Goal: Task Accomplishment & Management: Use online tool/utility

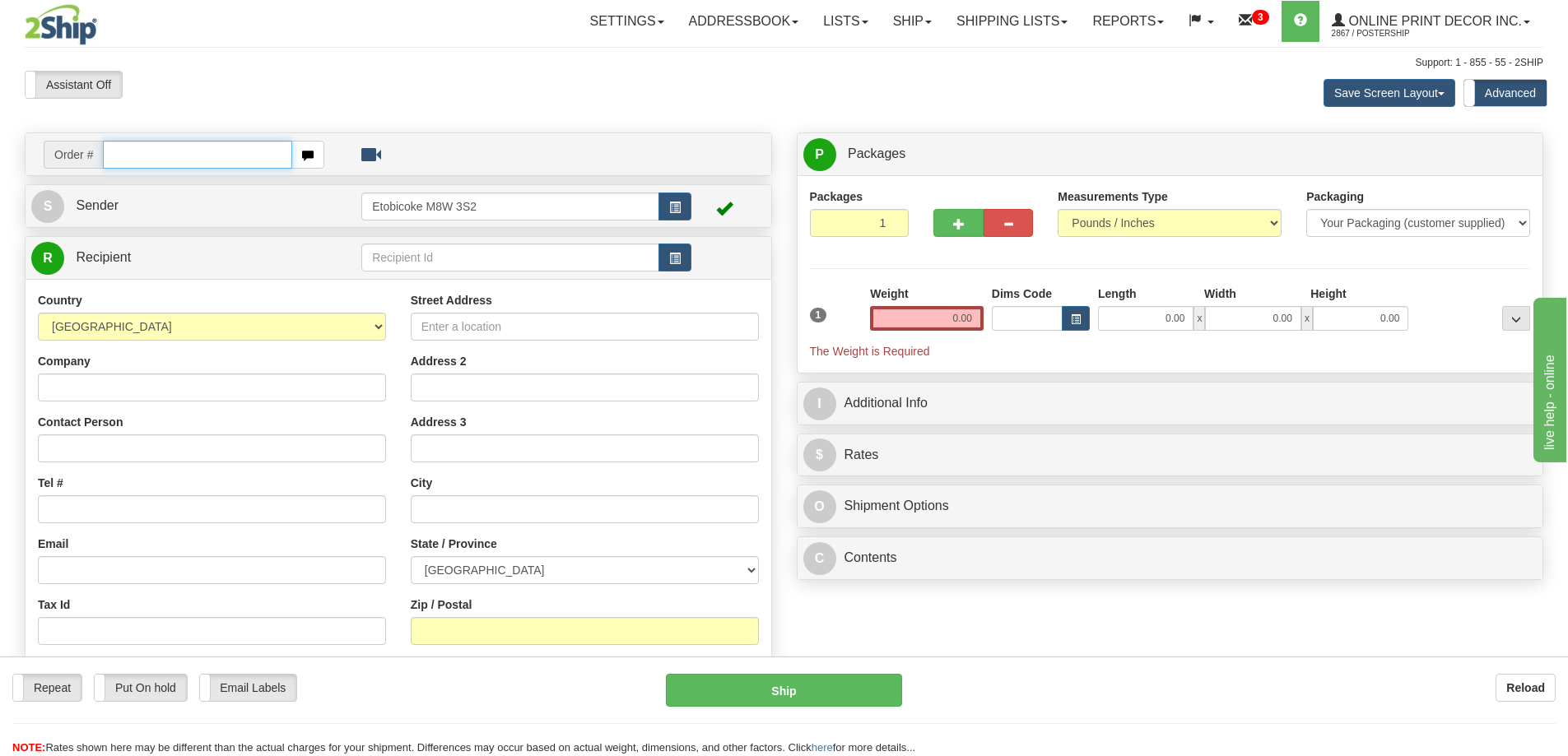
click at [139, 151] on input "text" at bounding box center [198, 155] width 190 height 28
type input "ca-425599"
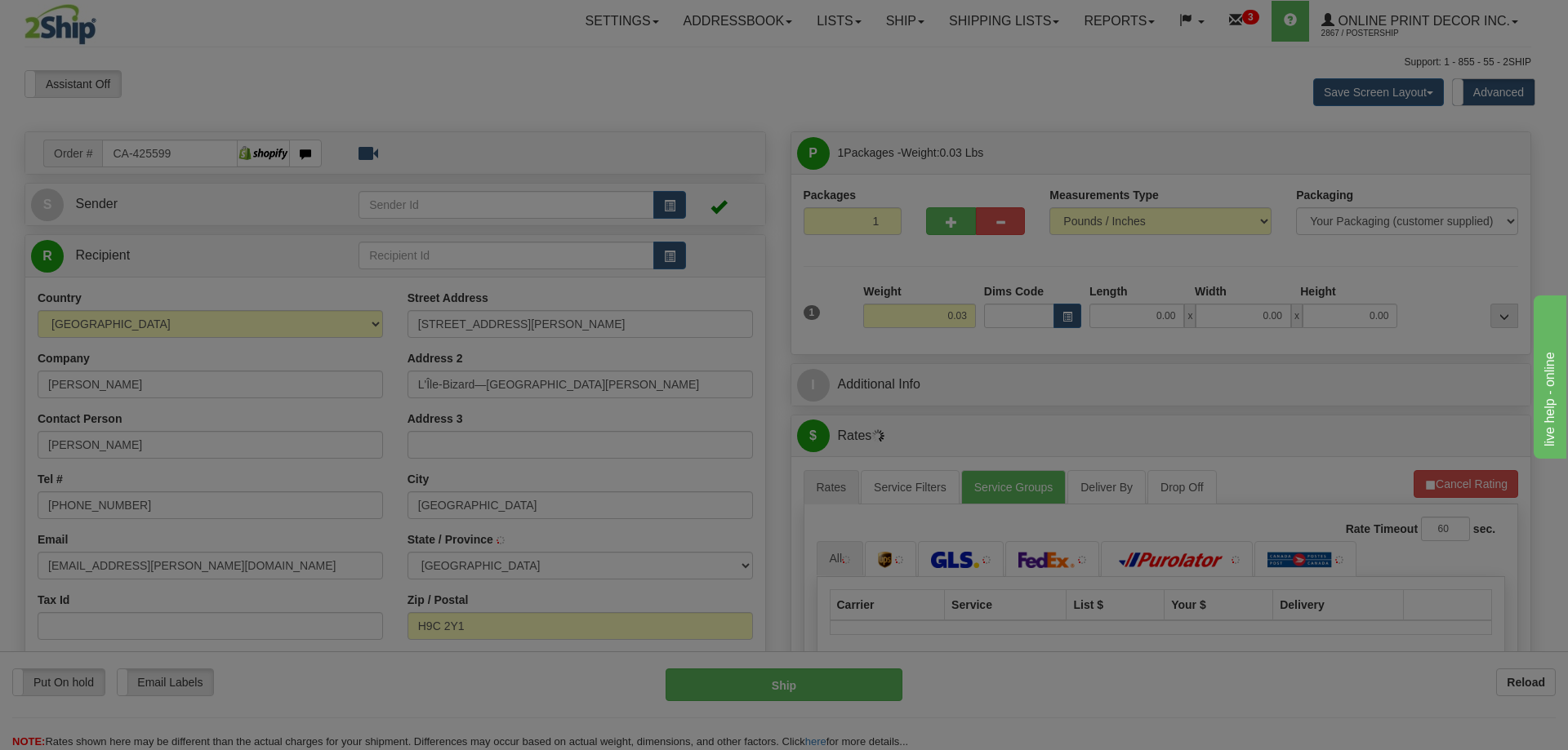
type input "L'ILE-BIZARD"
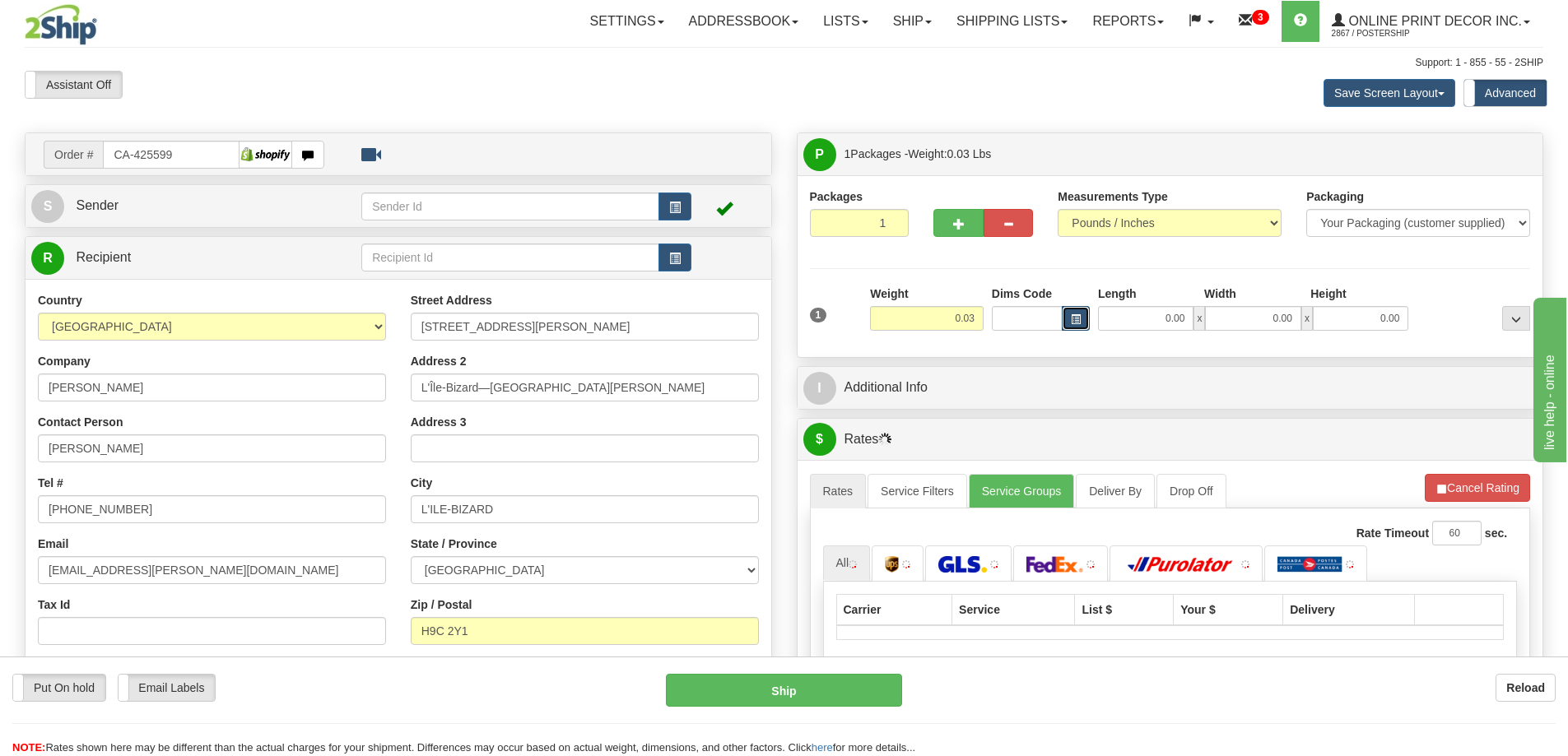
click at [1082, 319] on button "button" at bounding box center [1076, 319] width 28 height 25
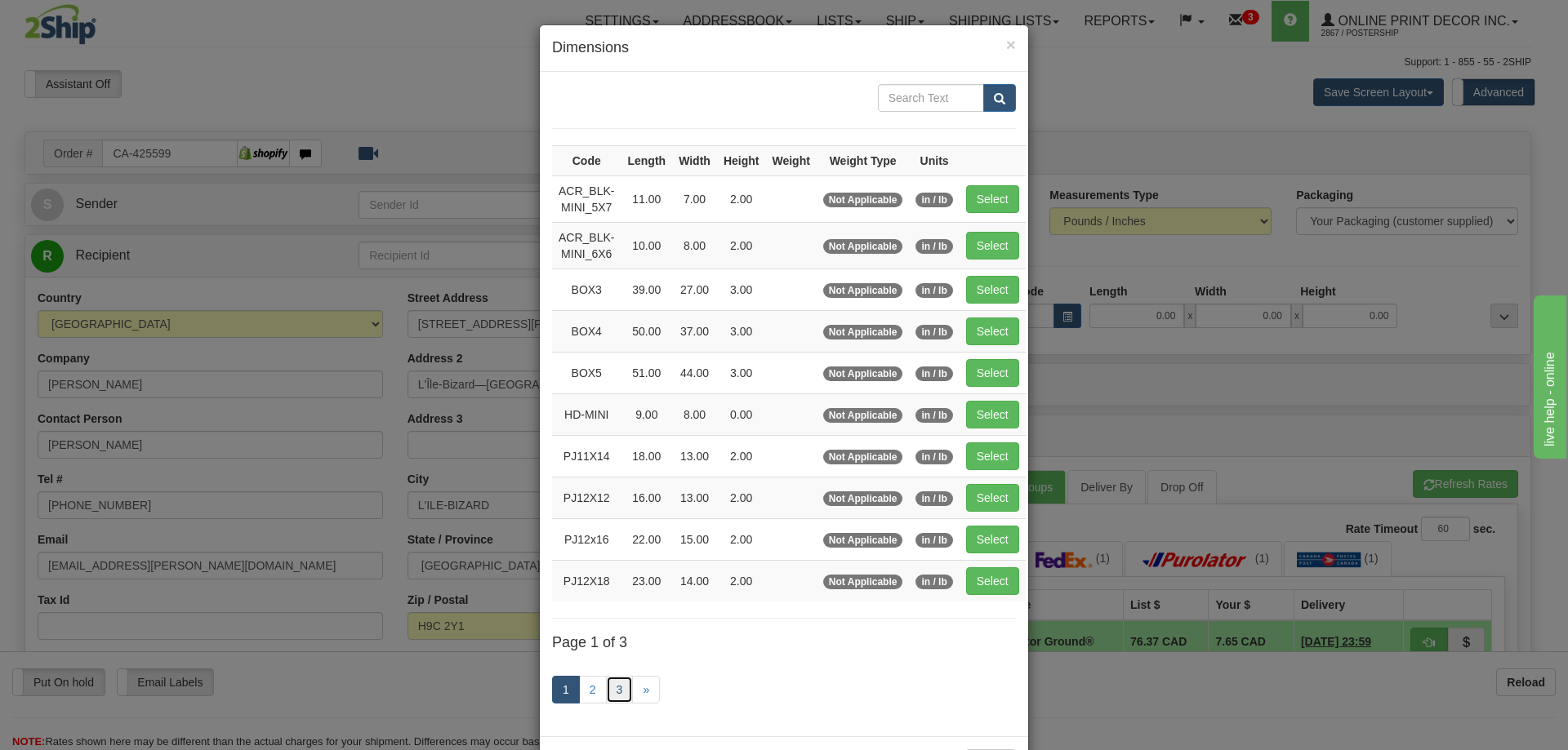
click at [615, 692] on link "3" at bounding box center [620, 690] width 28 height 28
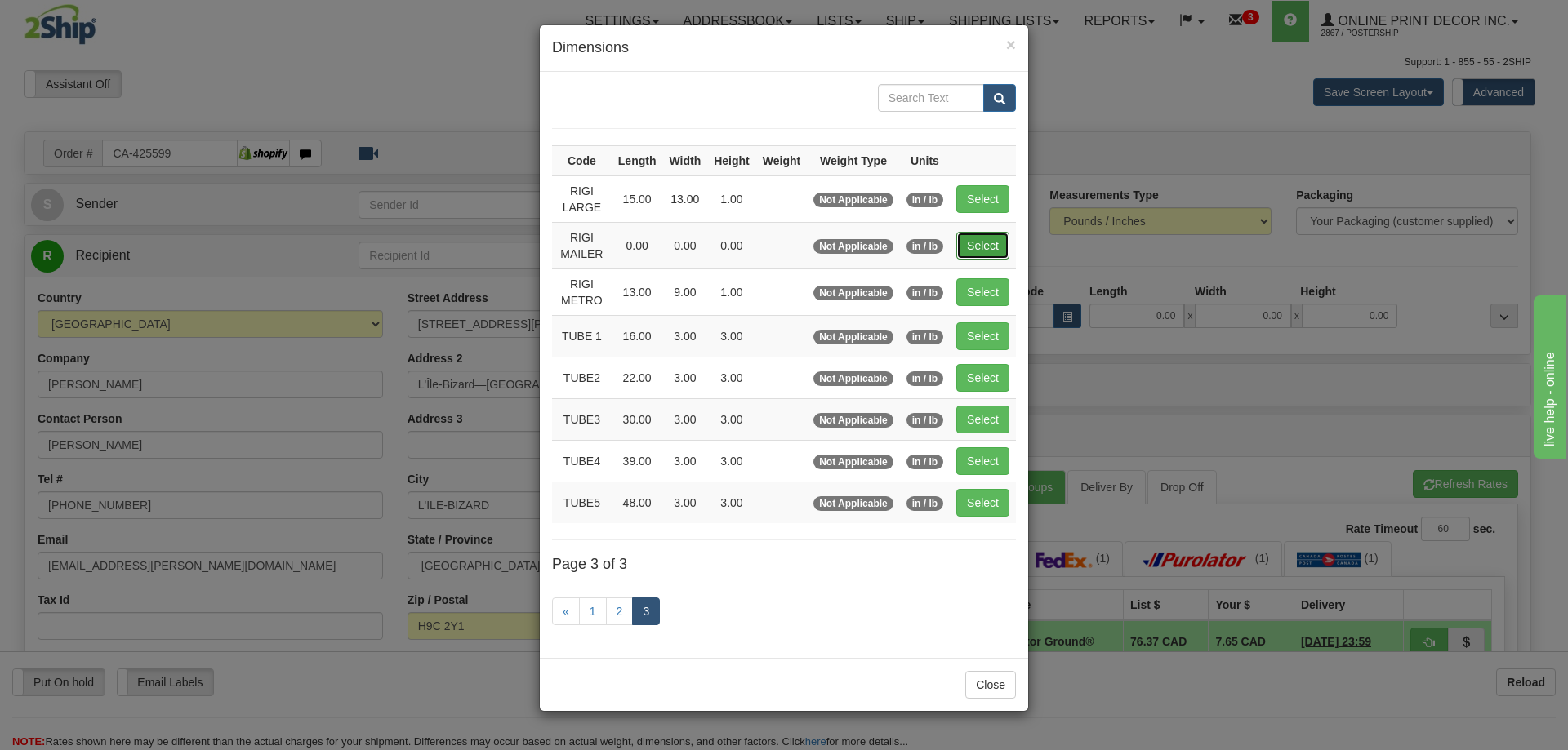
click at [991, 253] on button "Select" at bounding box center [983, 246] width 53 height 28
type input "RIGI MAILER"
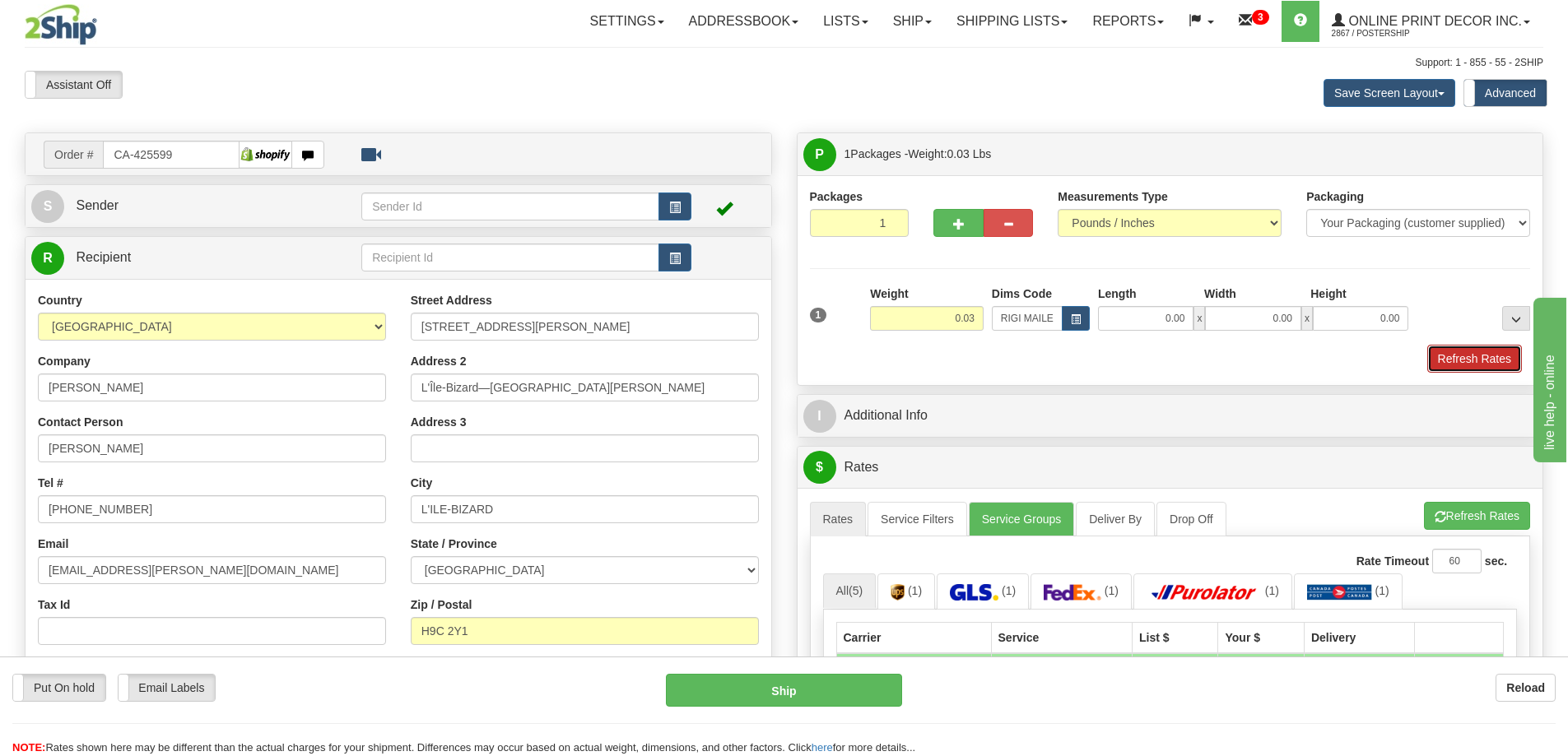
drag, startPoint x: 1467, startPoint y: 353, endPoint x: 1470, endPoint y: 365, distance: 12.4
click at [1470, 363] on button "Refresh Rates" at bounding box center [1475, 359] width 95 height 28
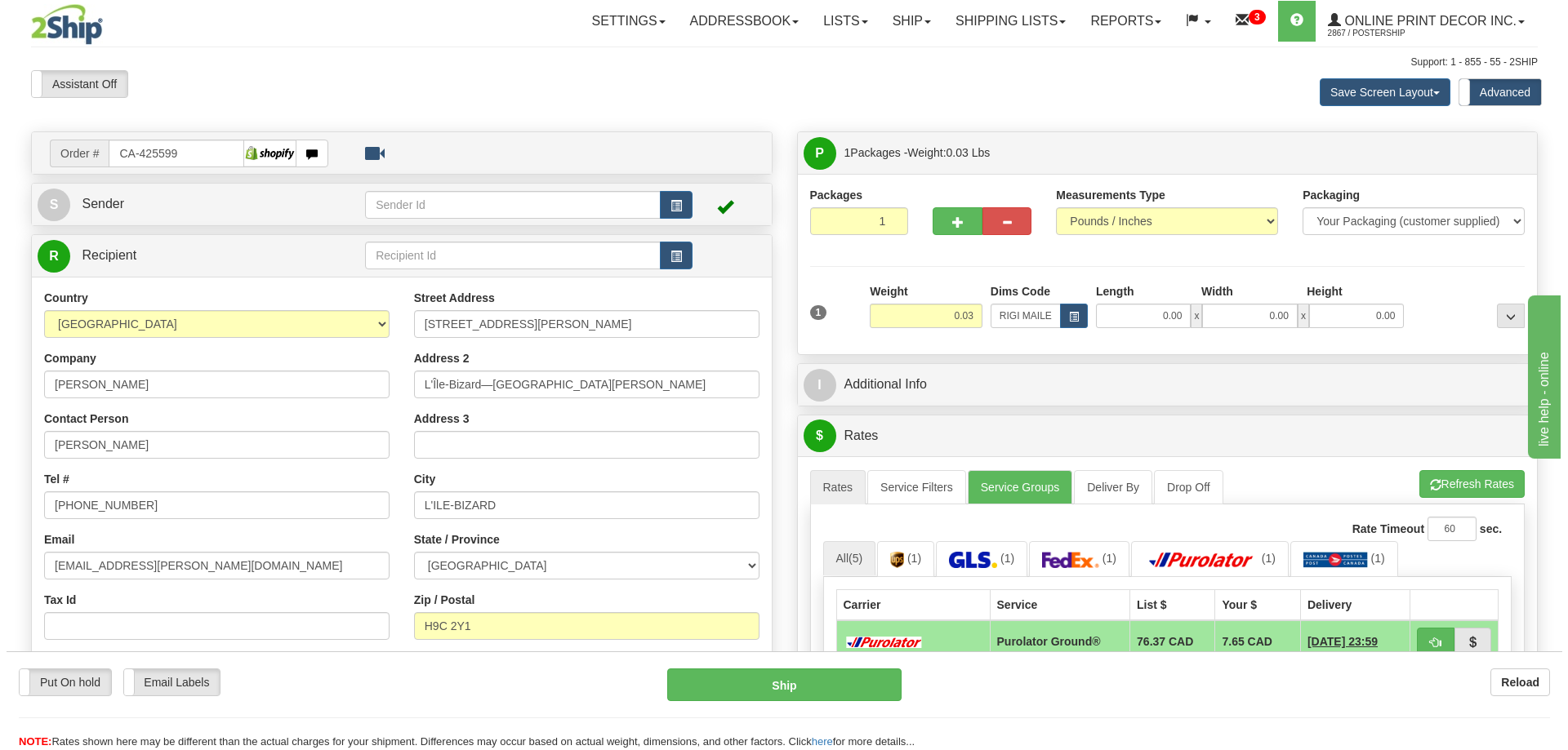
scroll to position [82, 0]
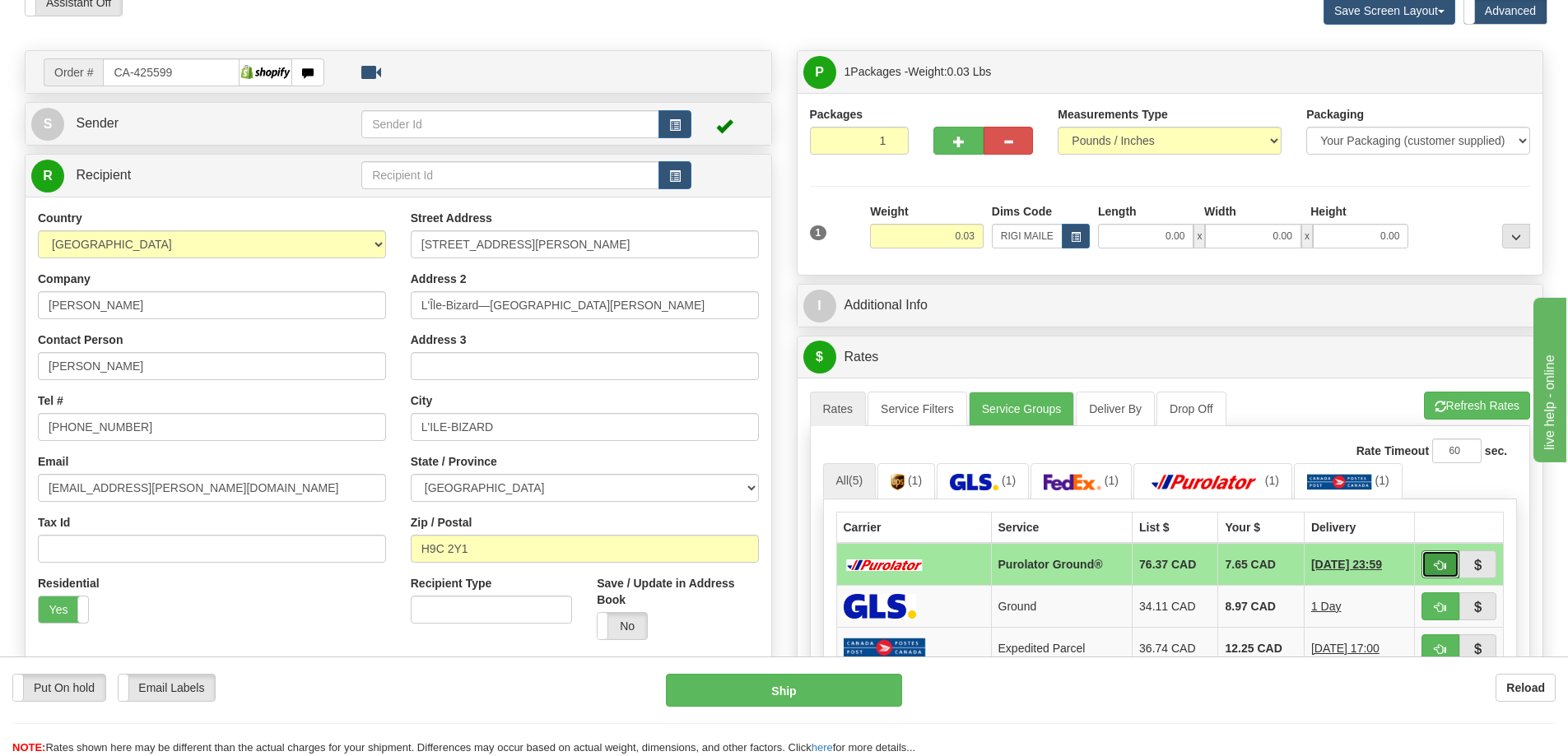
click at [1441, 558] on button "button" at bounding box center [1441, 565] width 38 height 28
type input "260"
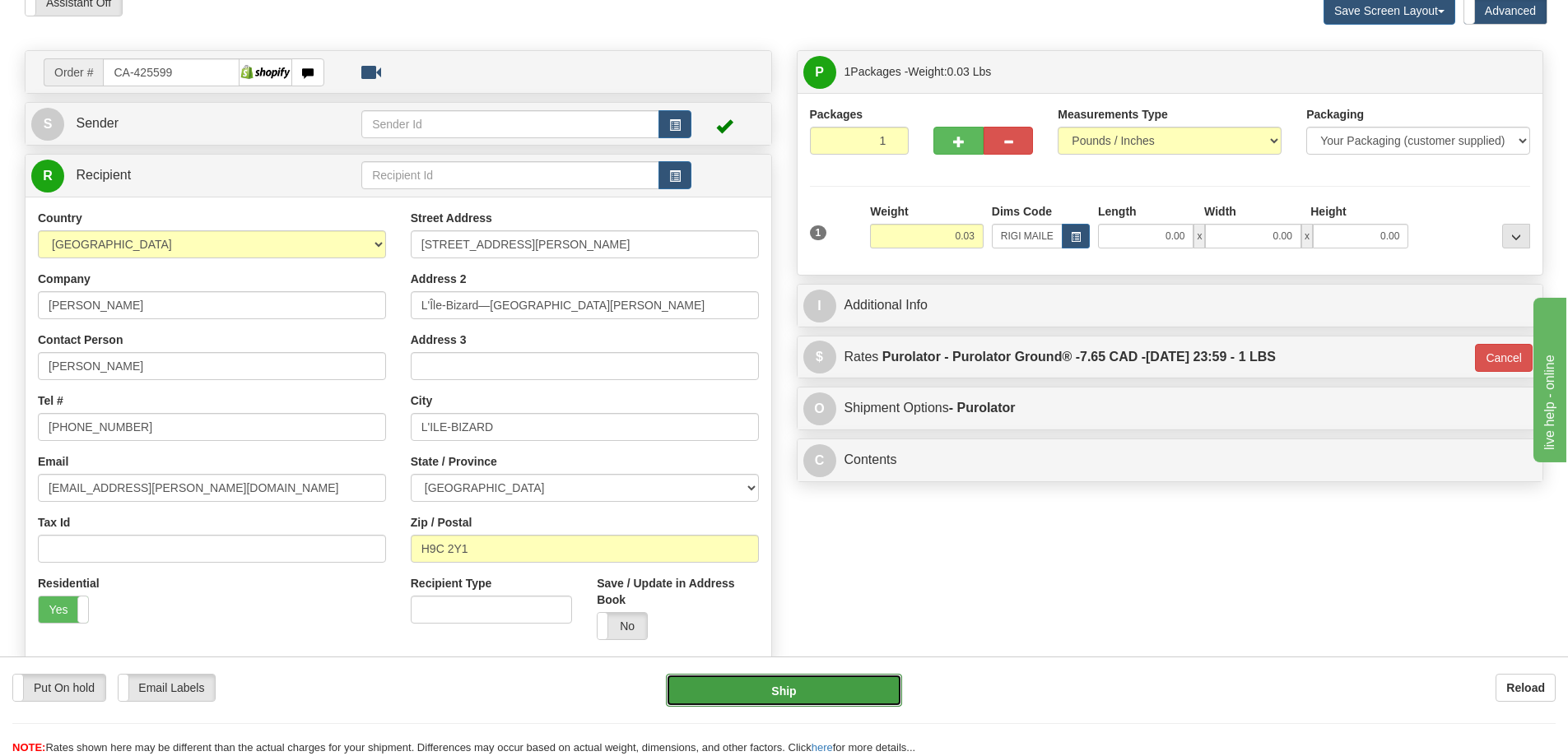
click at [807, 689] on button "Ship" at bounding box center [784, 690] width 236 height 33
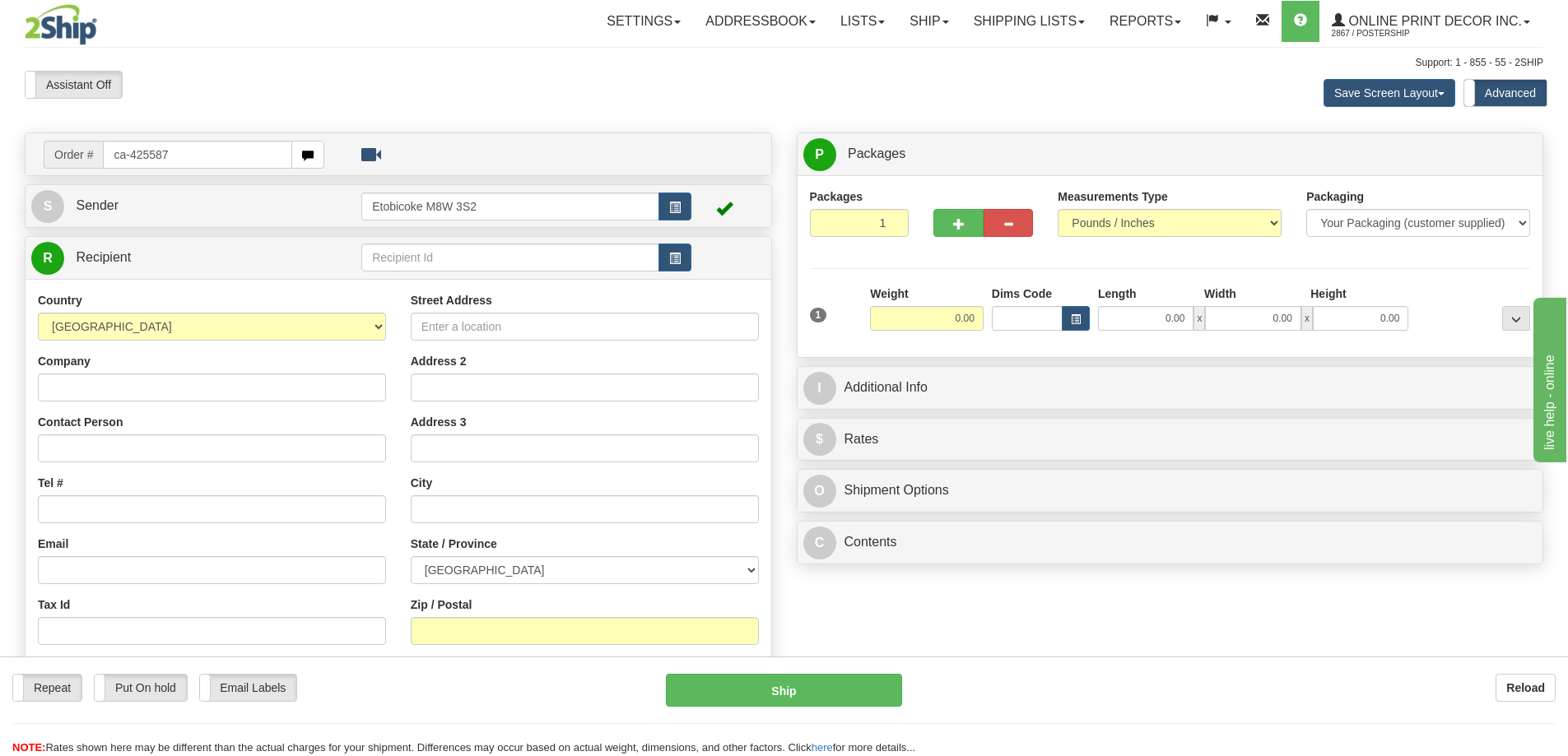
type input "ca-425587"
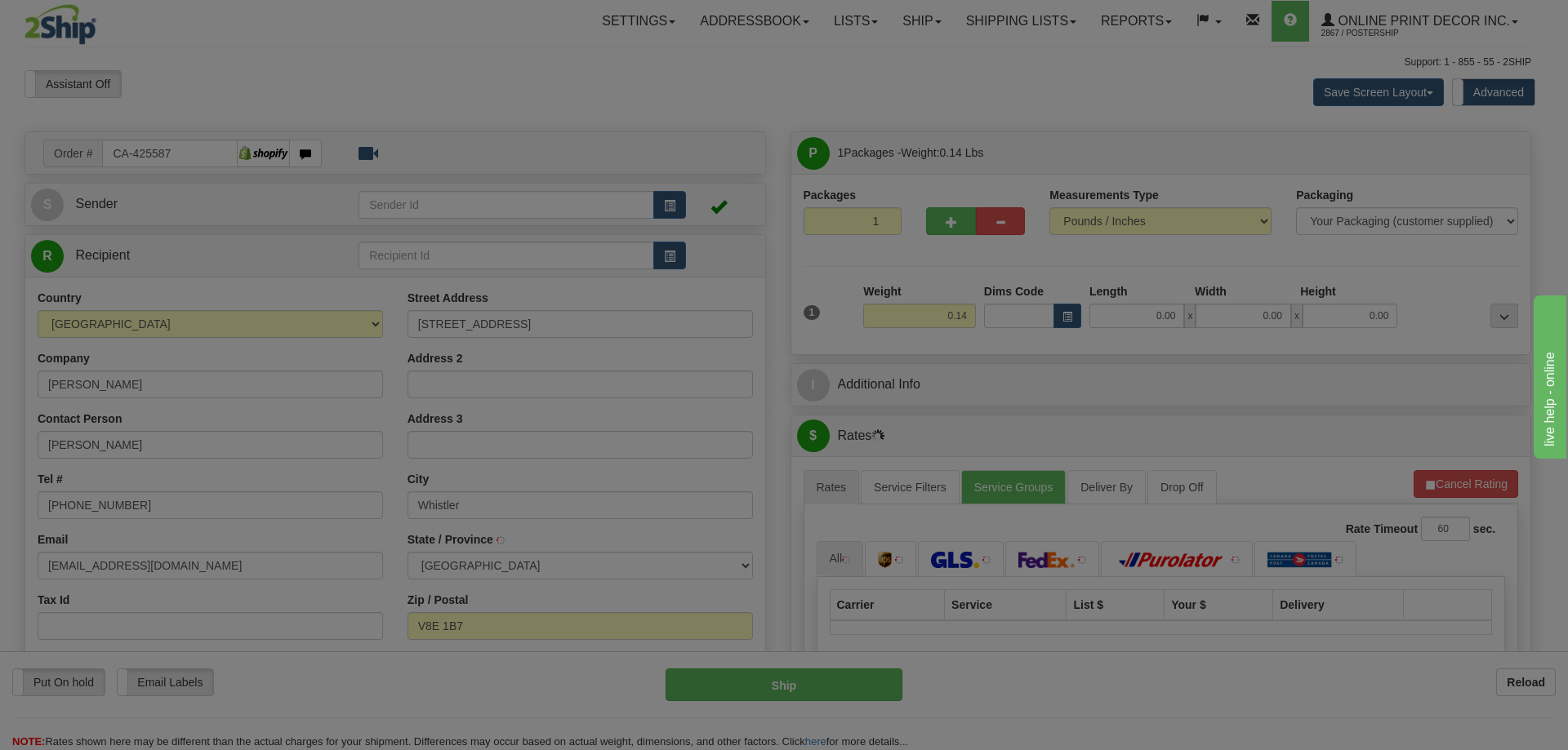
type input "WHISTLER"
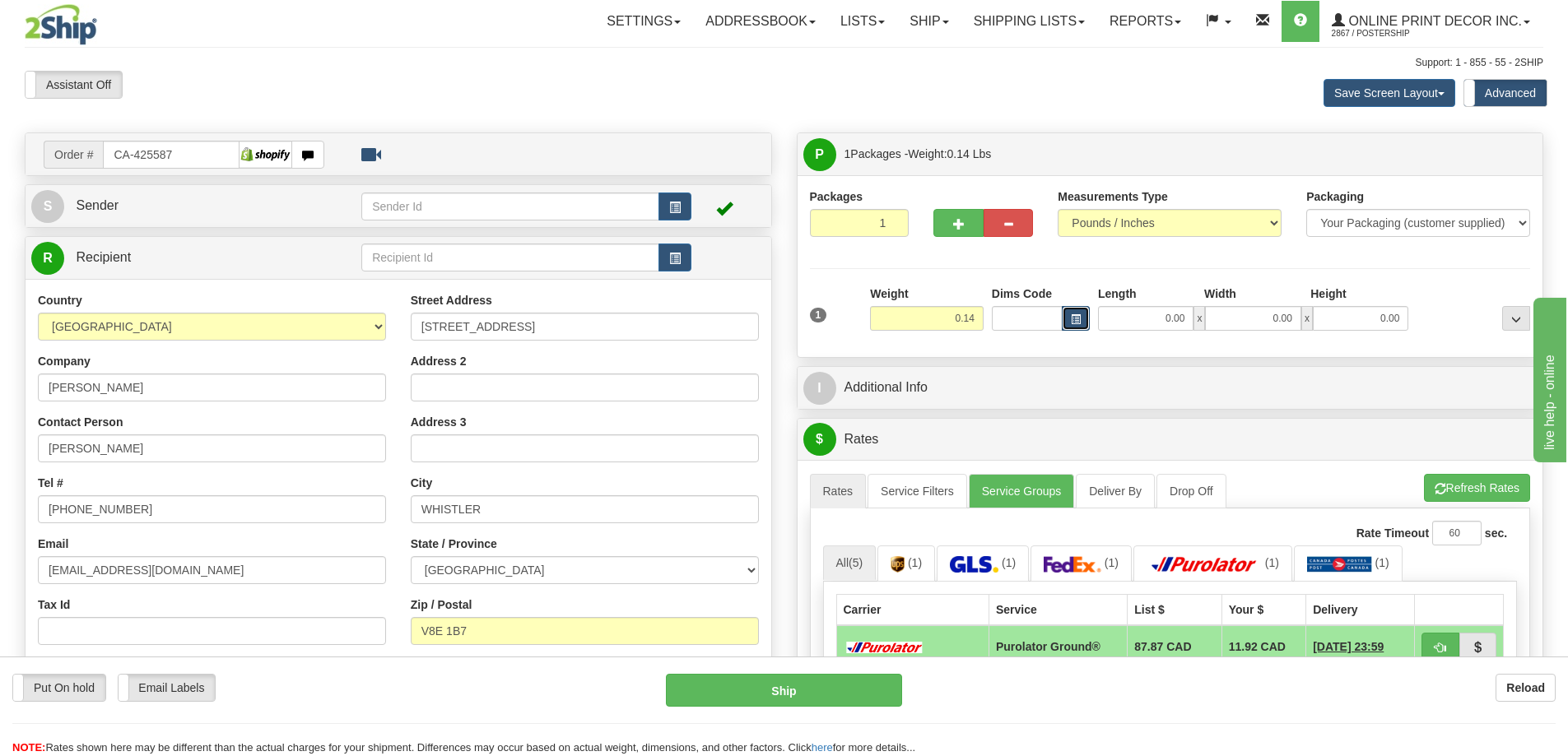
click at [1079, 318] on span "button" at bounding box center [1076, 319] width 10 height 9
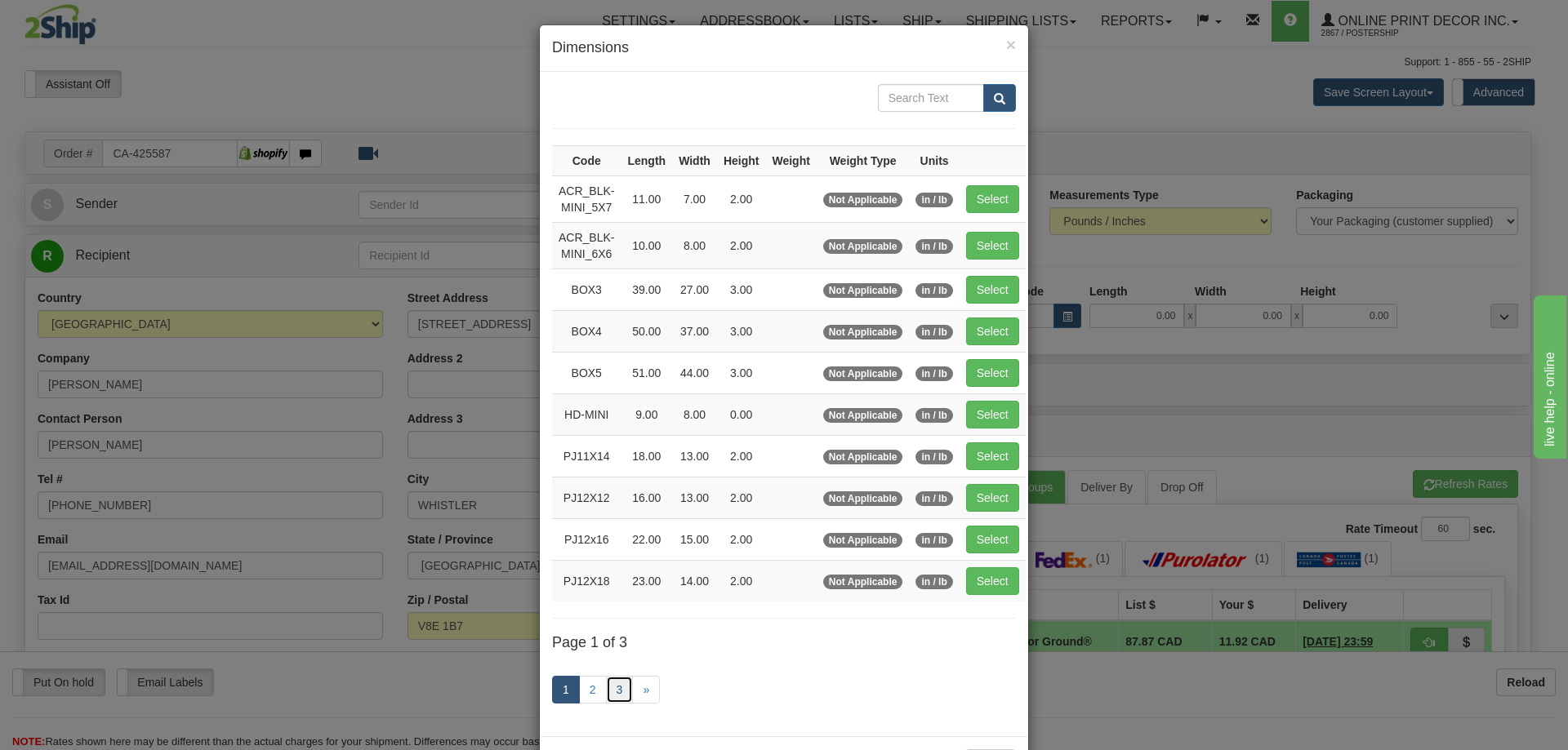
click at [618, 689] on link "3" at bounding box center [620, 690] width 28 height 28
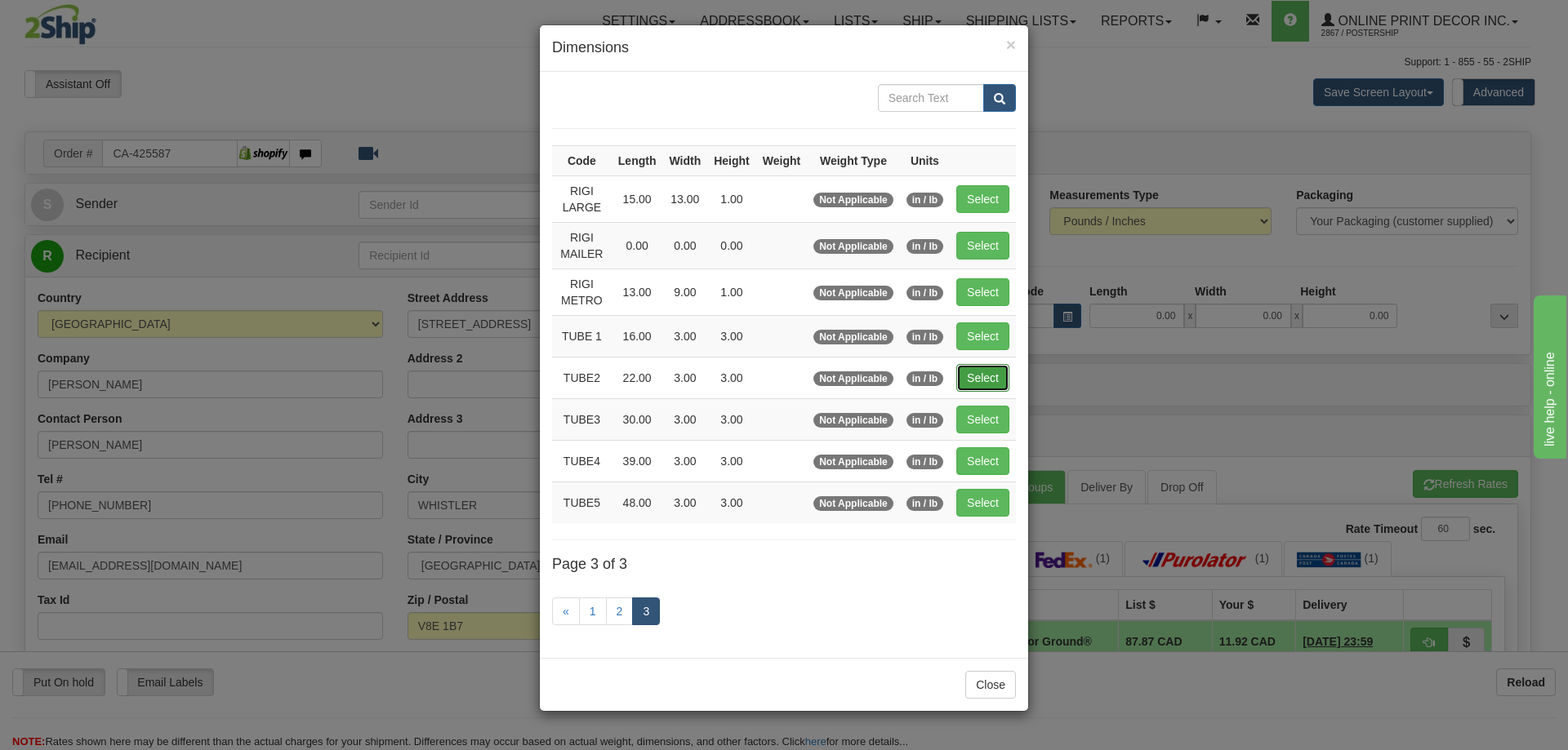
click at [989, 369] on button "Select" at bounding box center [983, 378] width 53 height 28
type input "TUBE2"
type input "22.00"
type input "3.00"
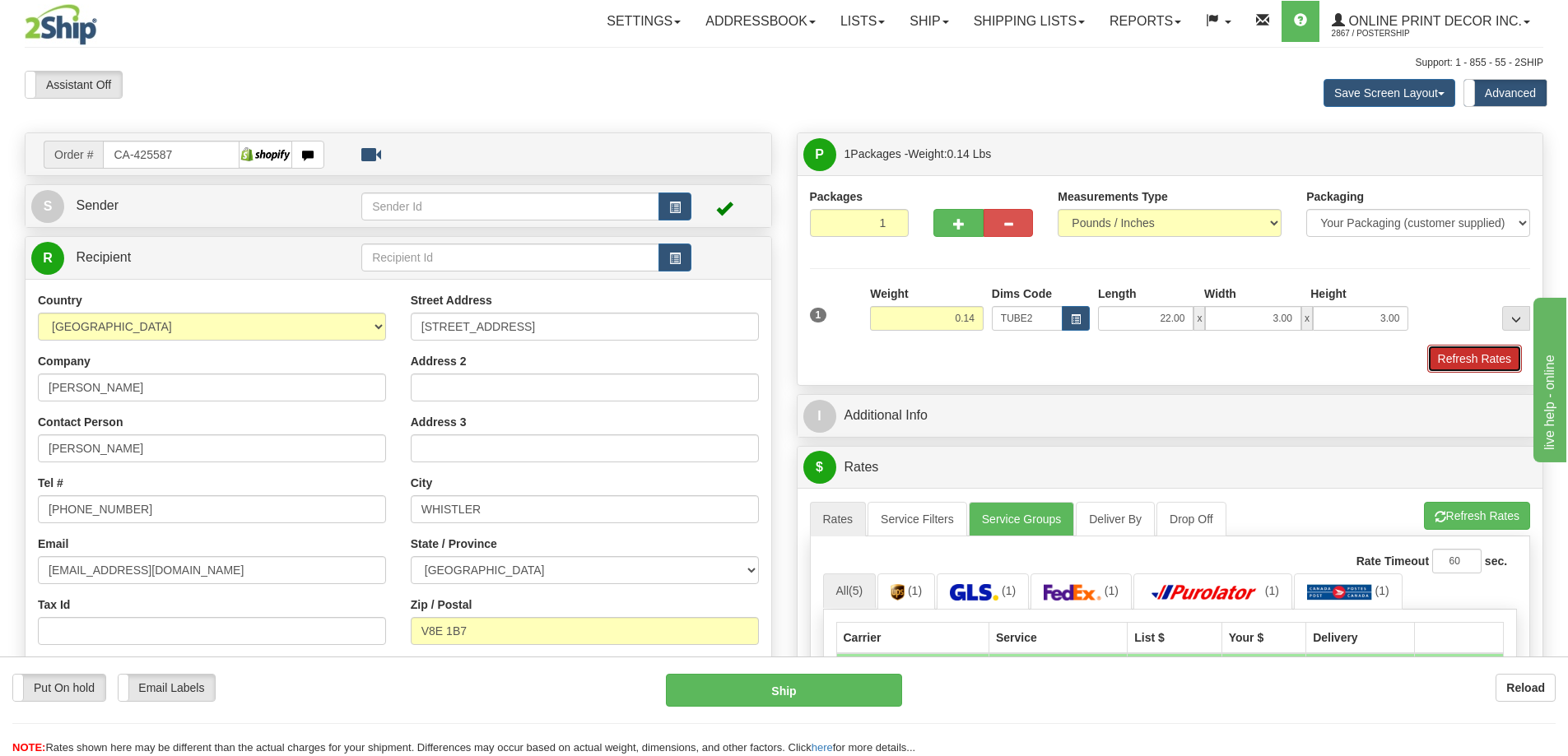
click at [1477, 349] on button "Refresh Rates" at bounding box center [1475, 359] width 95 height 28
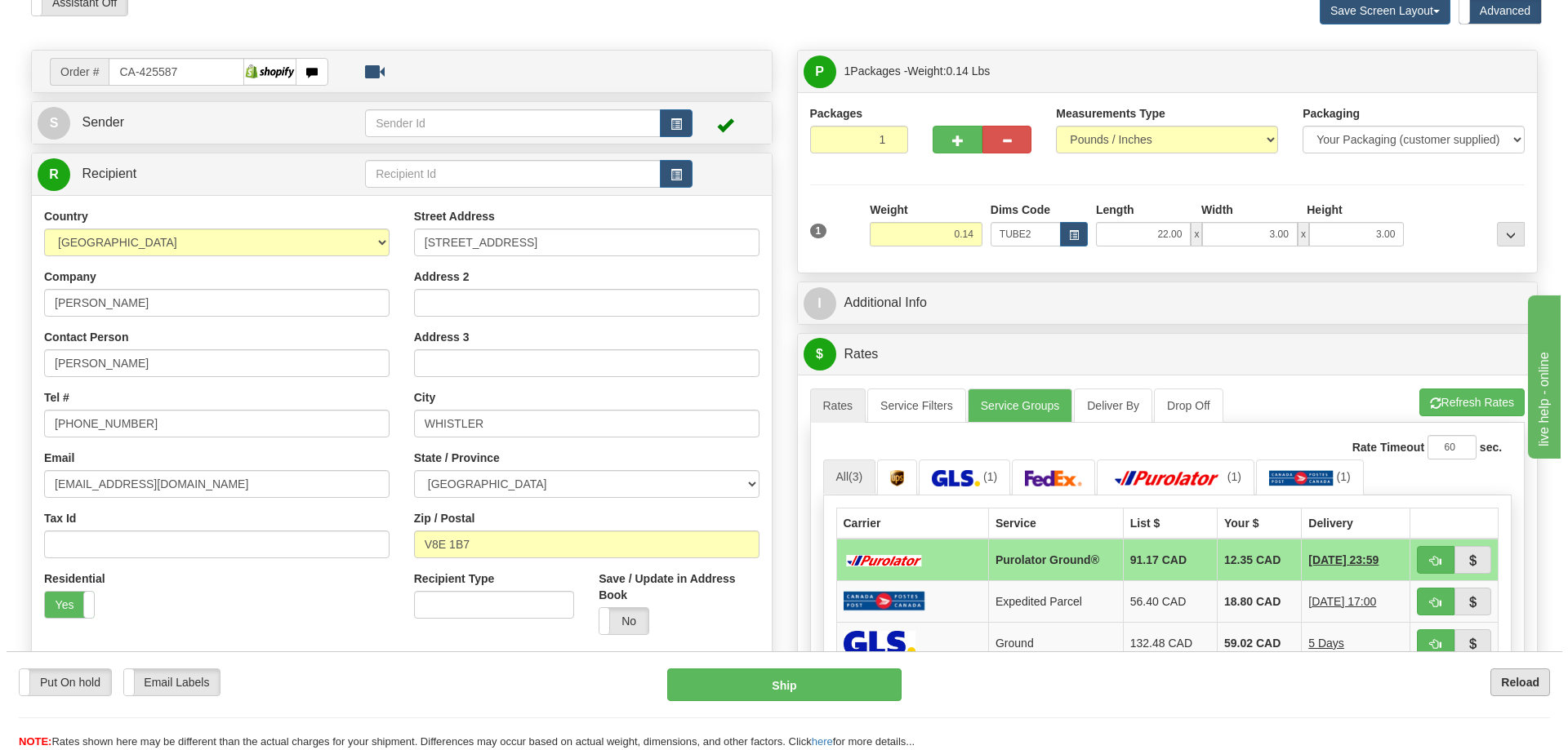
scroll to position [163, 0]
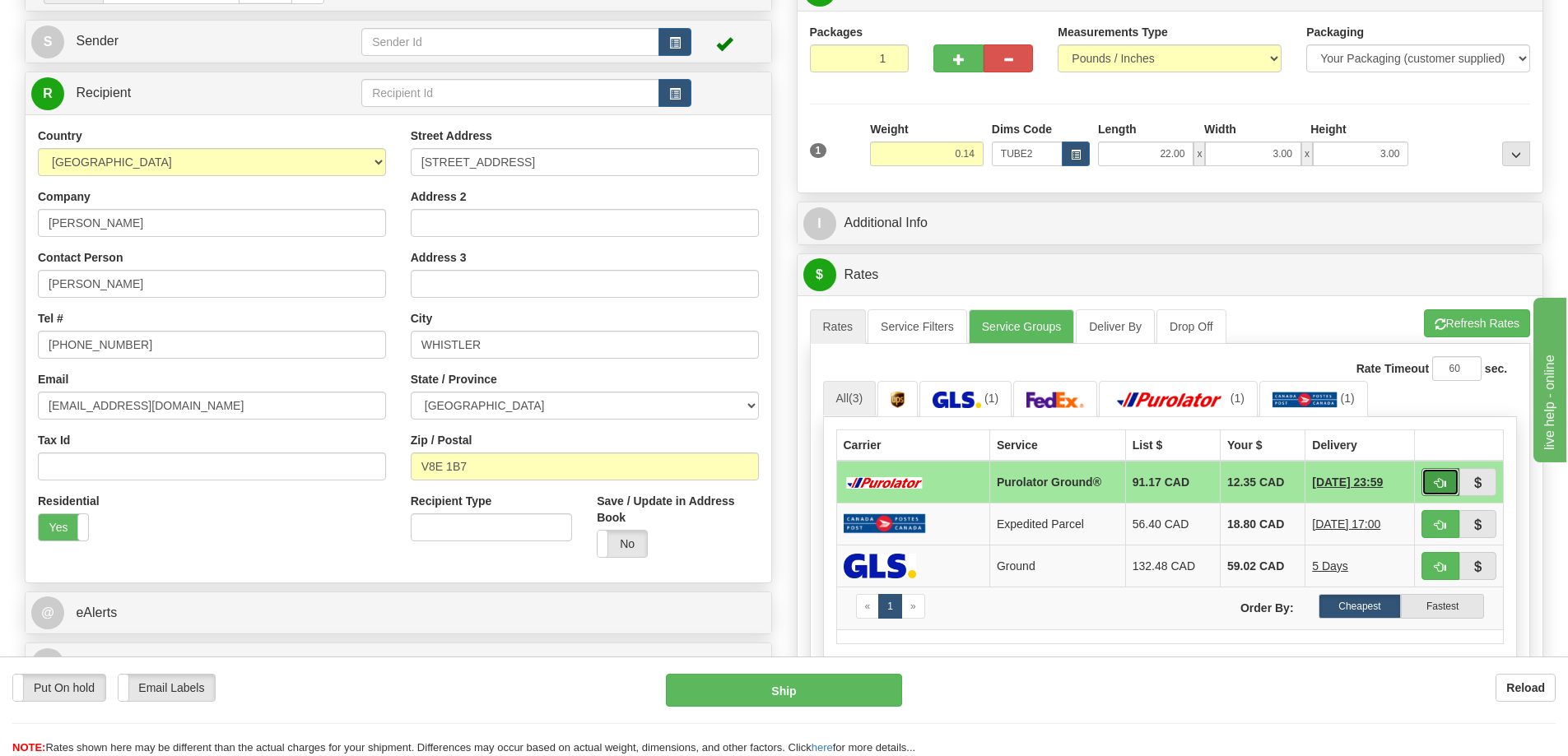
click at [1433, 477] on button "button" at bounding box center [1441, 482] width 38 height 28
type input "260"
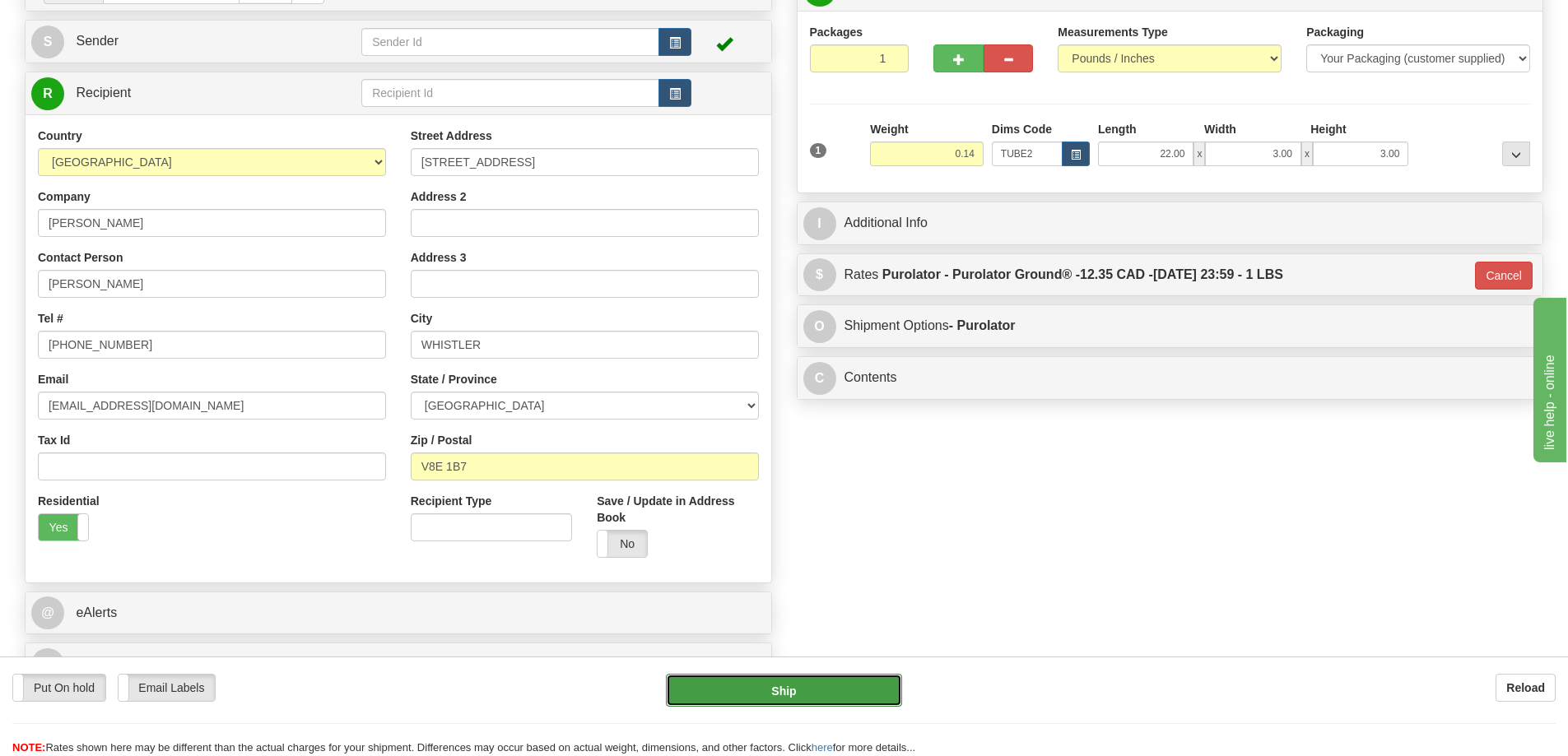
click at [855, 694] on button "Ship" at bounding box center [784, 690] width 236 height 33
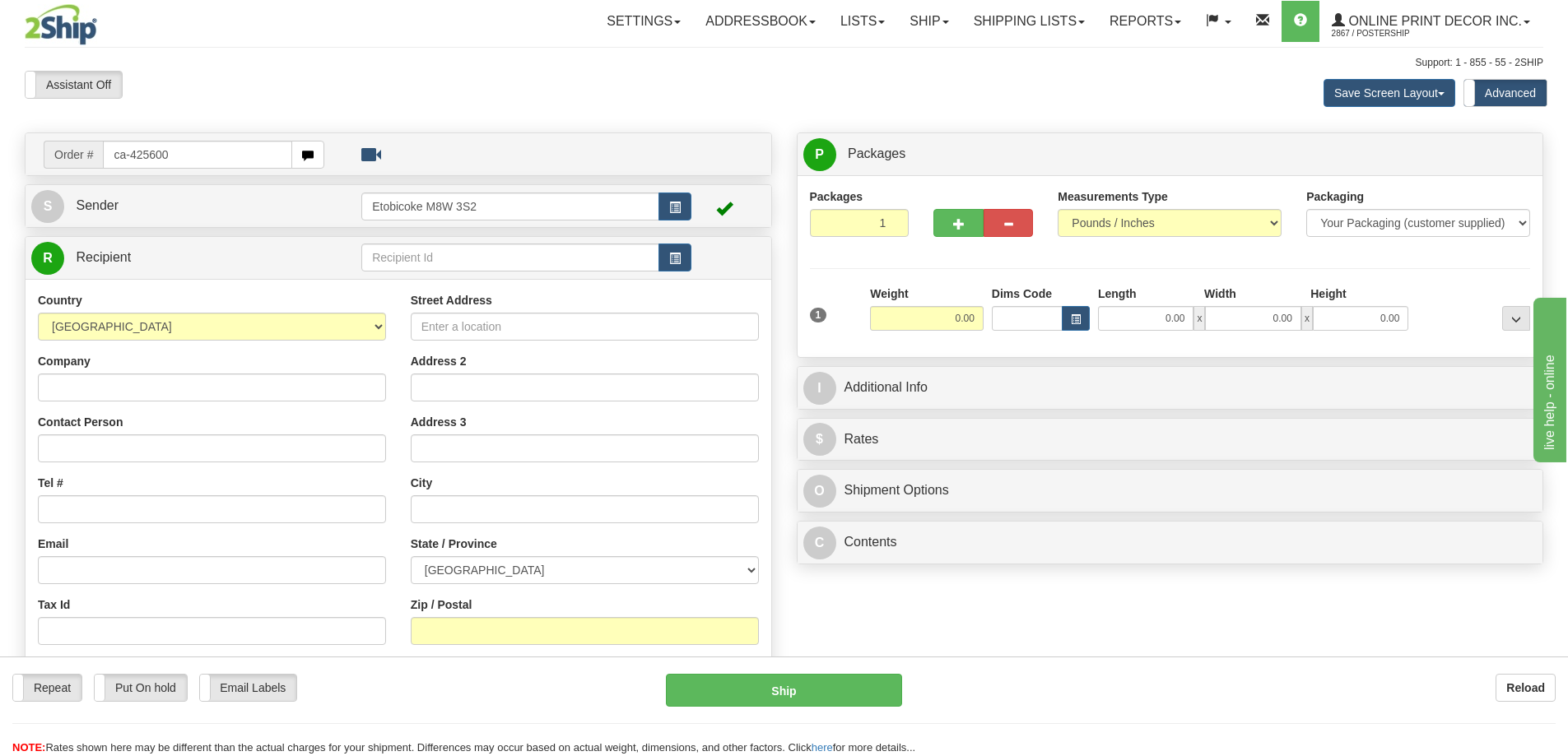
type input "ca-425600"
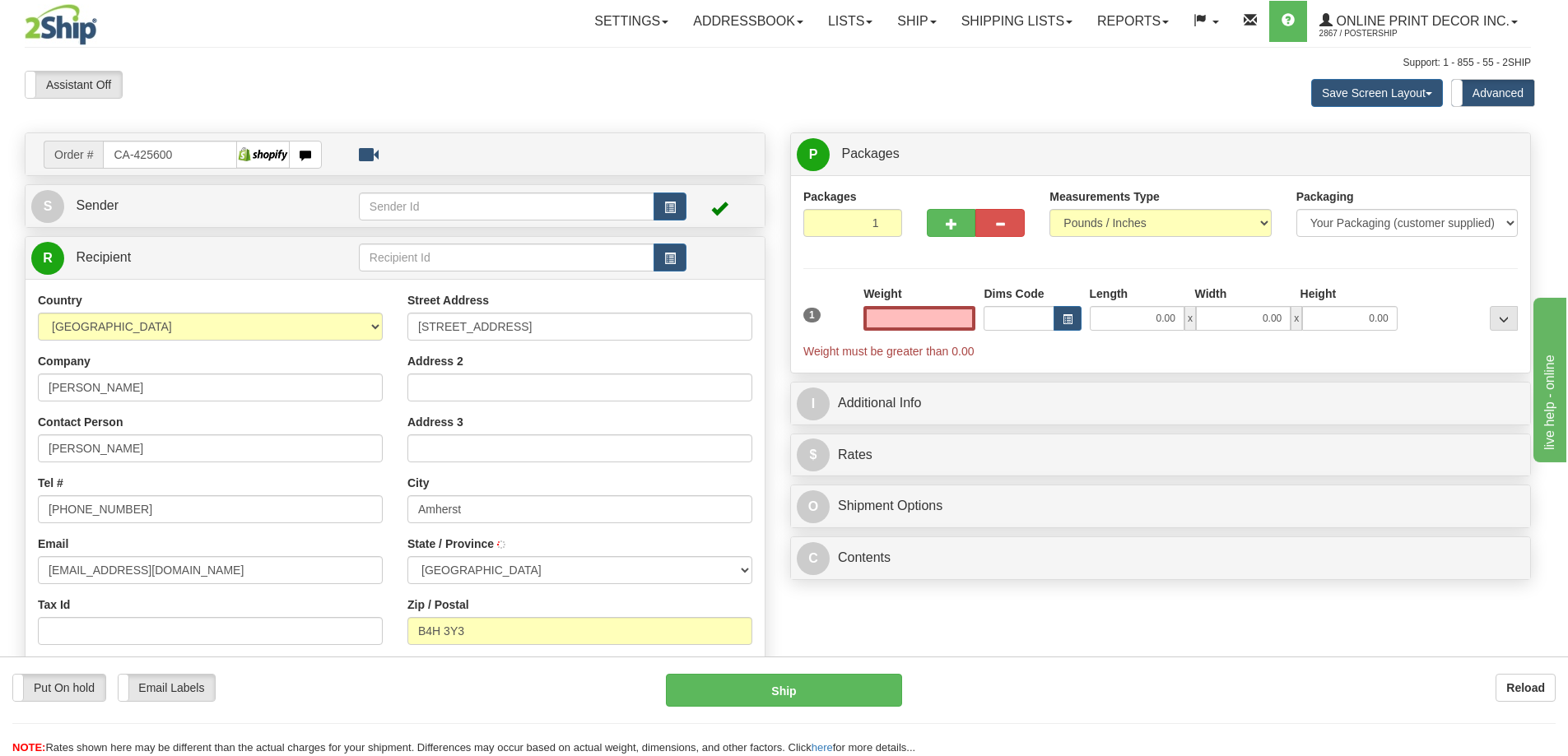
type input "AMHERST"
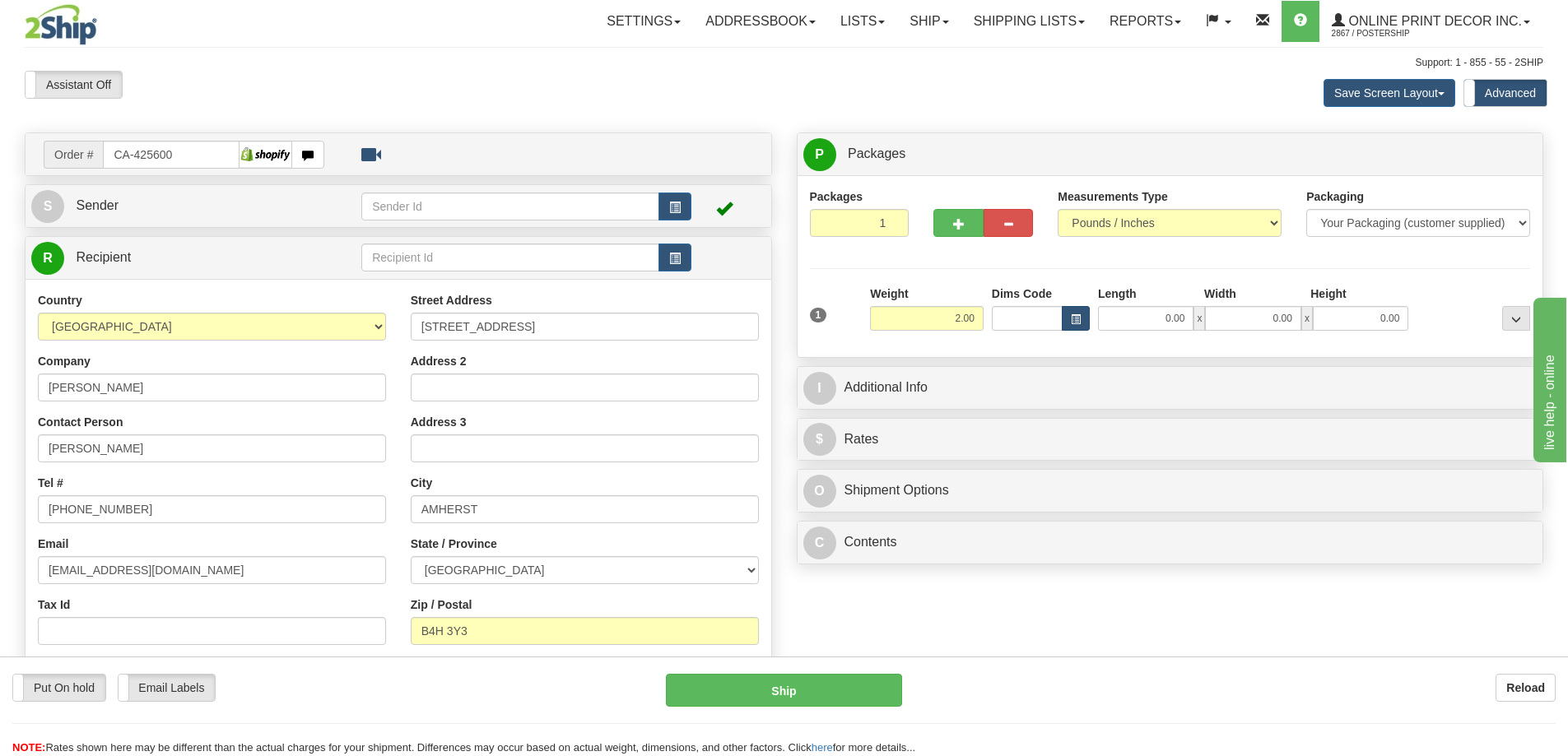
type input "2.00"
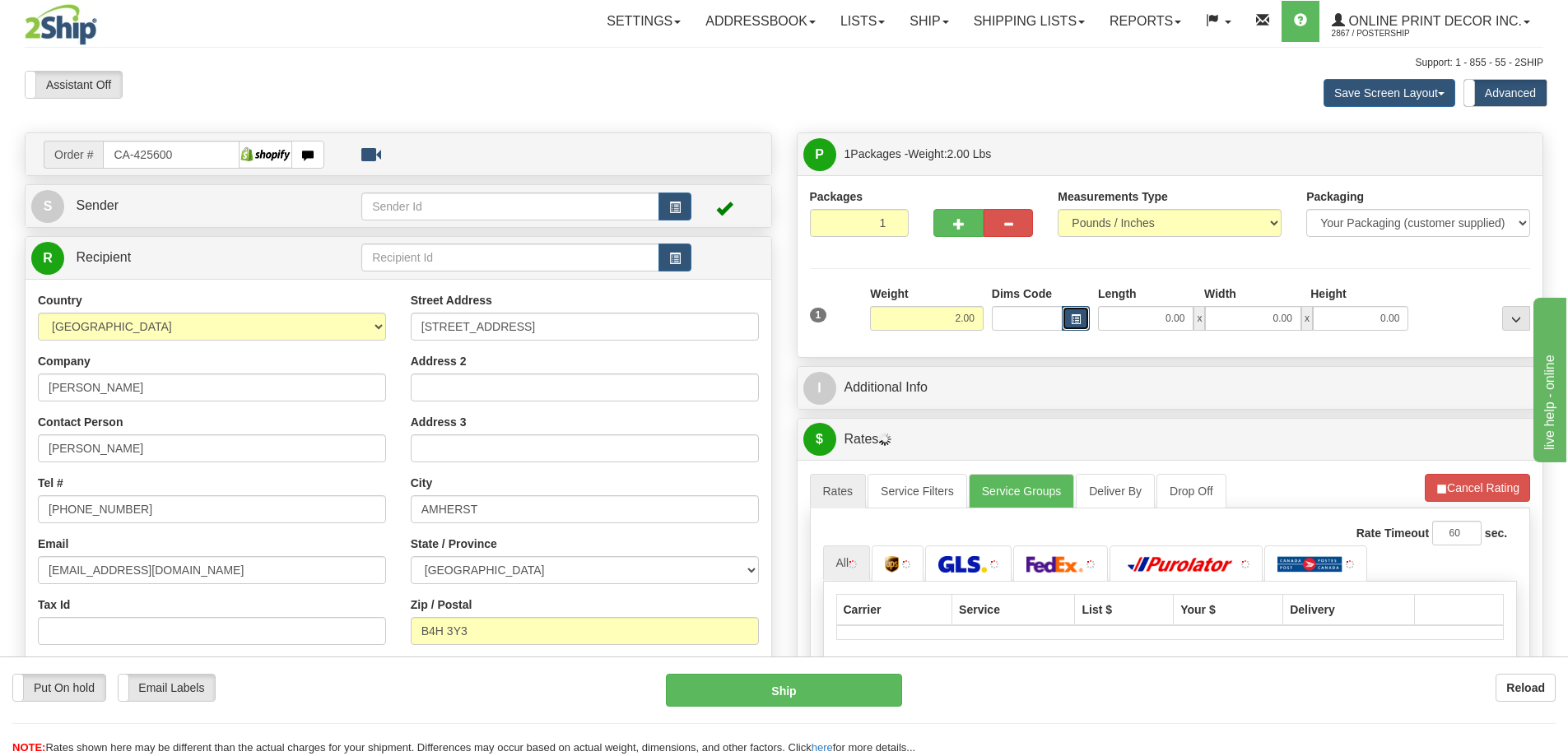
click at [1082, 315] on button "button" at bounding box center [1076, 319] width 28 height 25
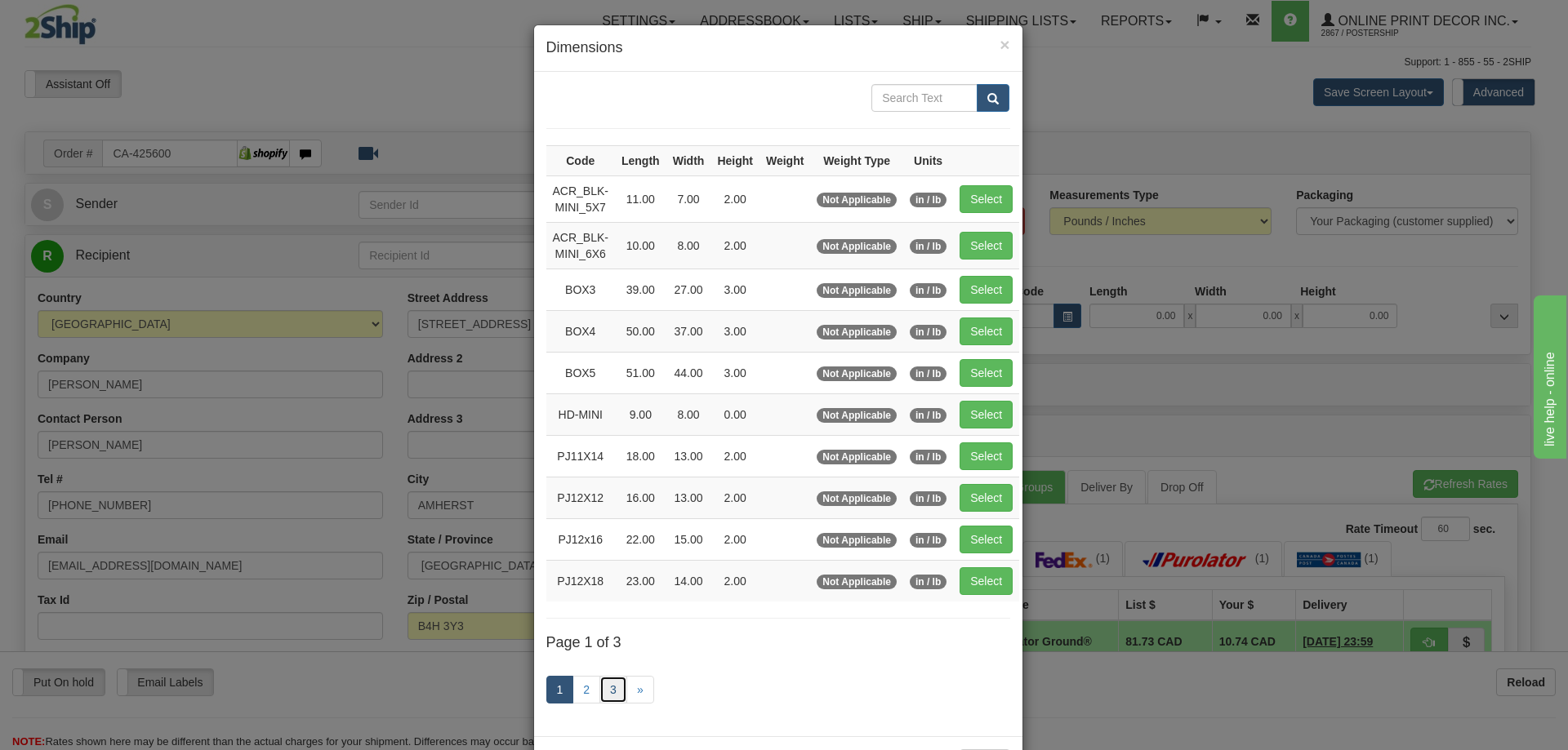
click at [600, 690] on link "3" at bounding box center [613, 690] width 28 height 28
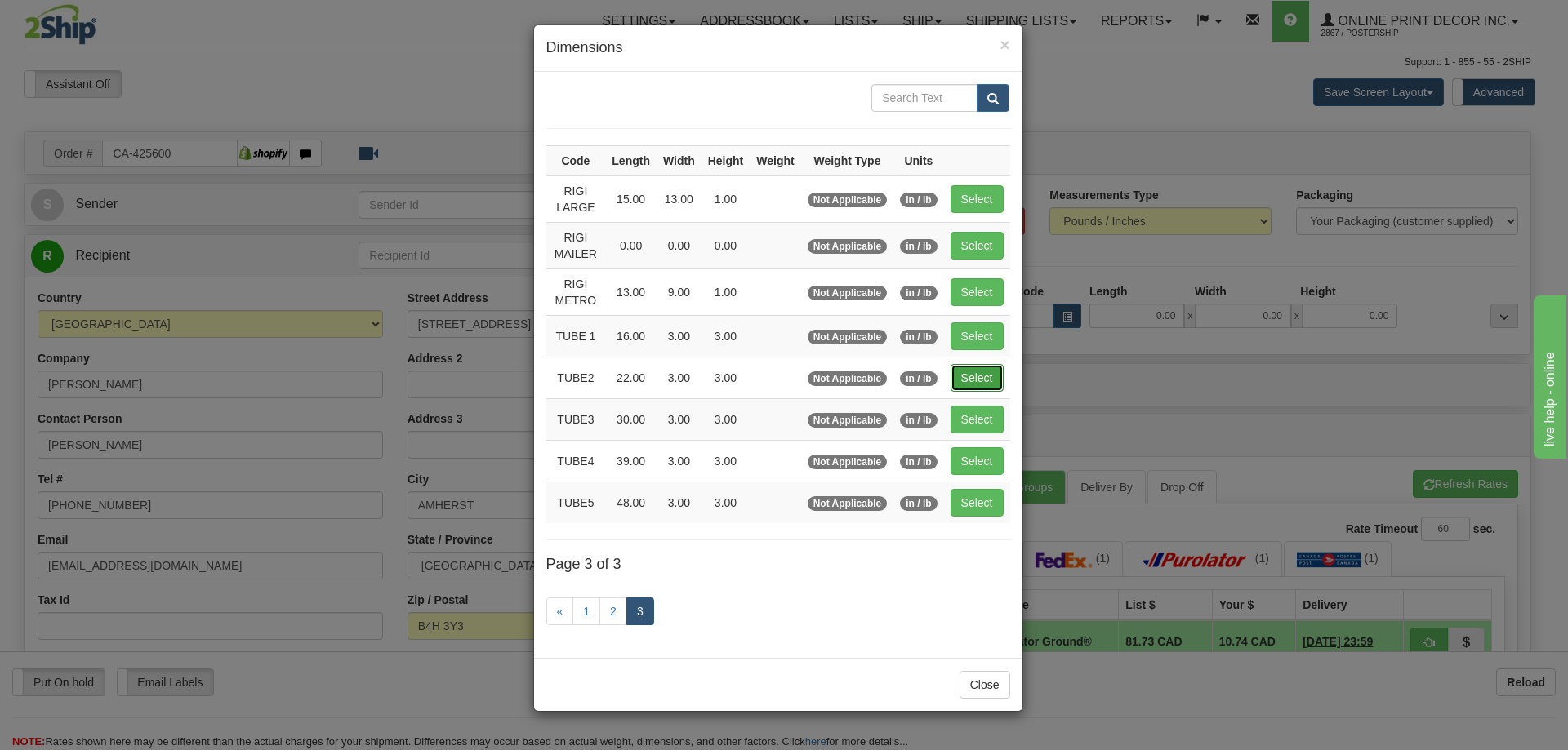
click at [990, 372] on button "Select" at bounding box center [977, 378] width 53 height 28
type input "TUBE2"
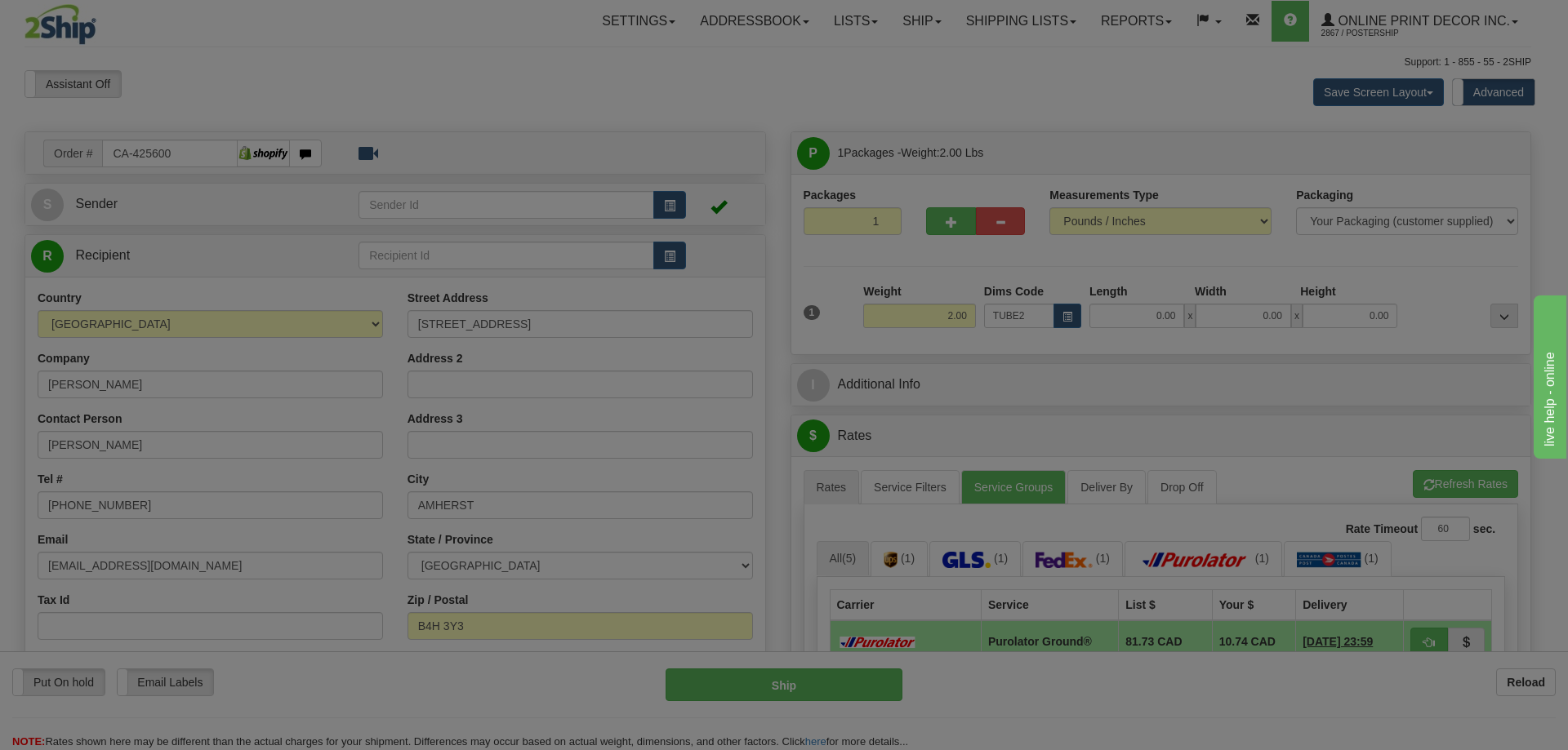
type input "22.00"
type input "3.00"
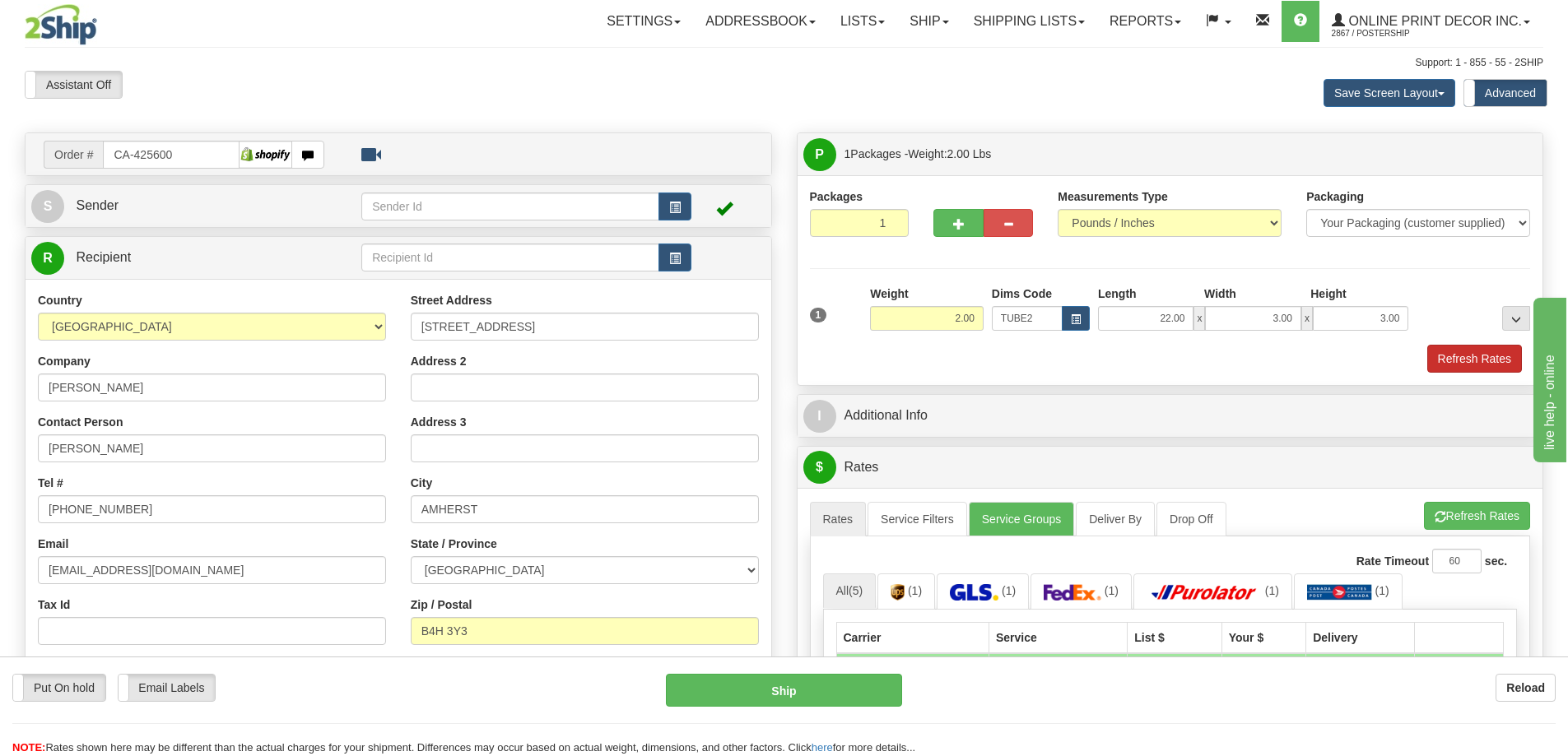
drag, startPoint x: 1463, startPoint y: 346, endPoint x: 1460, endPoint y: 360, distance: 14.3
click at [1463, 351] on div "1 Weight 2.00 Dims Code TUBE2" at bounding box center [1170, 329] width 721 height 87
click at [1462, 357] on button "Refresh Rates" at bounding box center [1475, 359] width 95 height 28
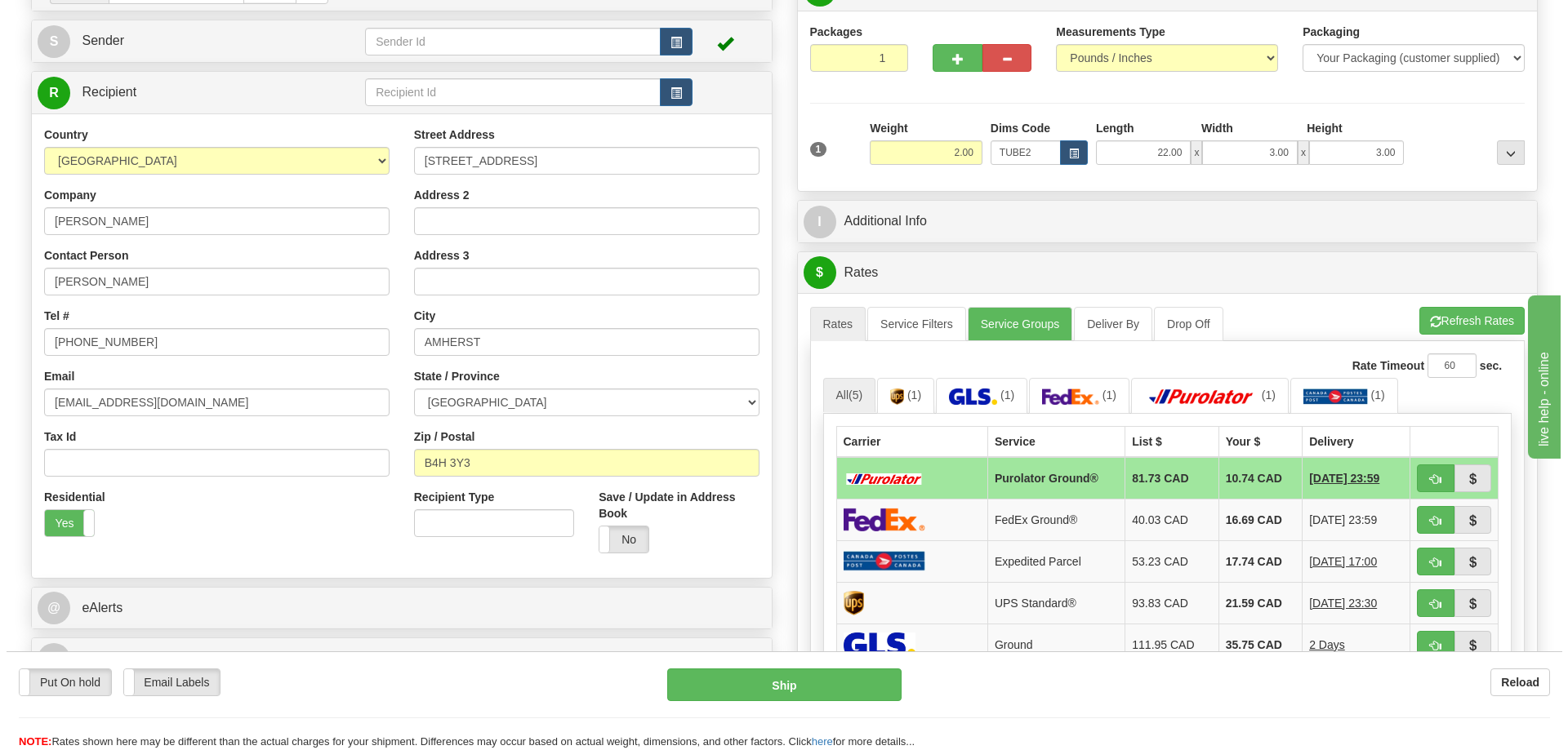
scroll to position [245, 0]
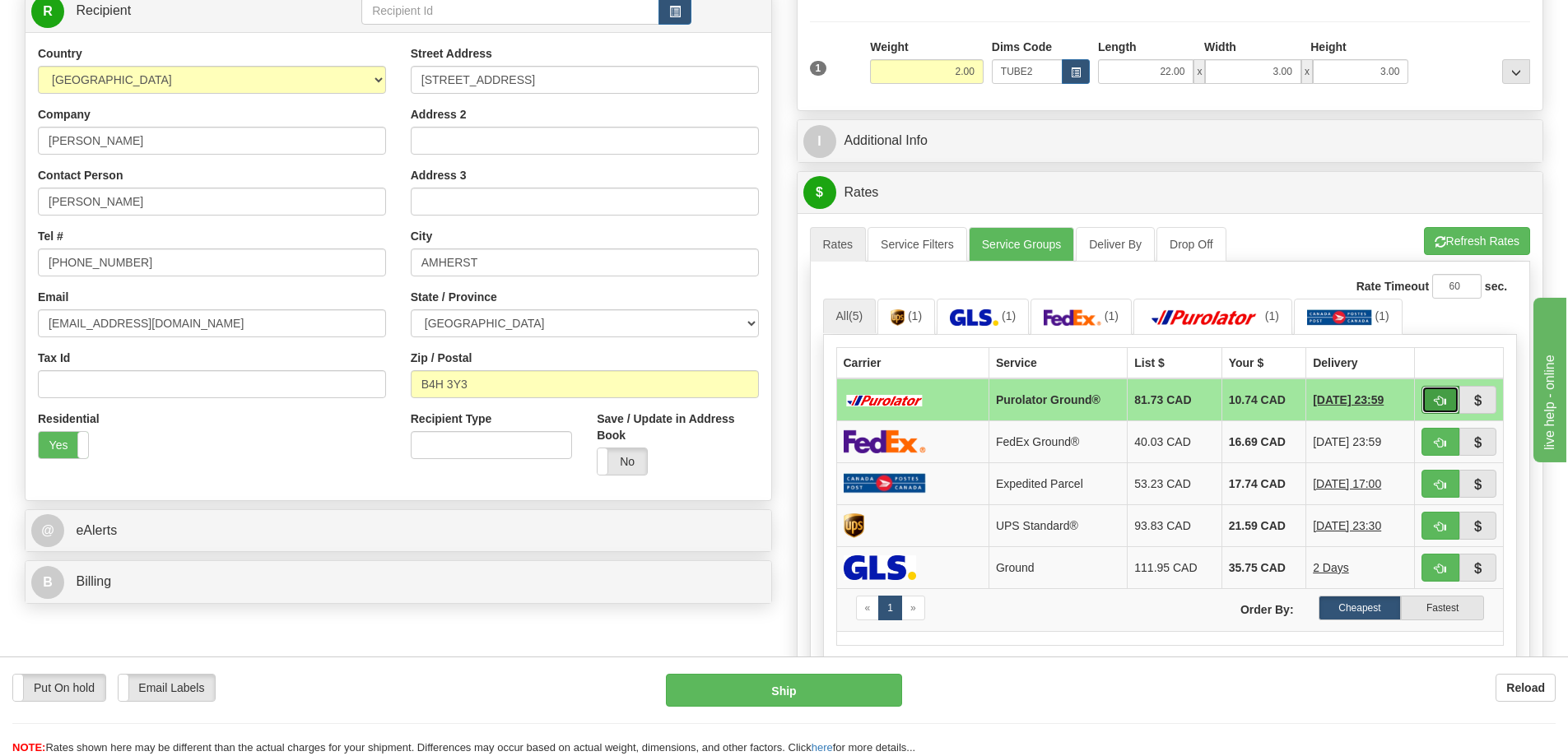
click at [1435, 399] on span "button" at bounding box center [1441, 401] width 12 height 11
type input "260"
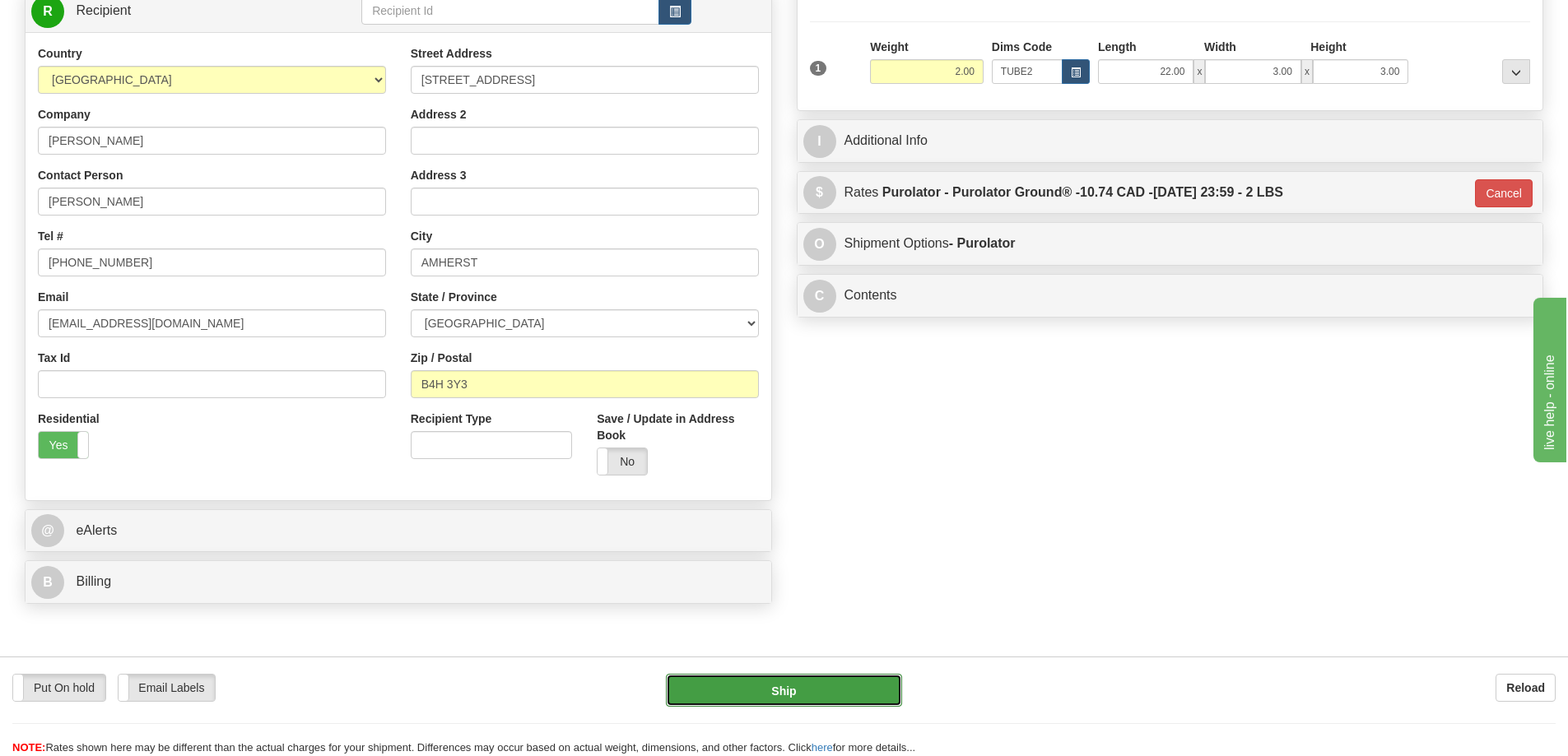
click at [798, 686] on button "Ship" at bounding box center [784, 690] width 236 height 33
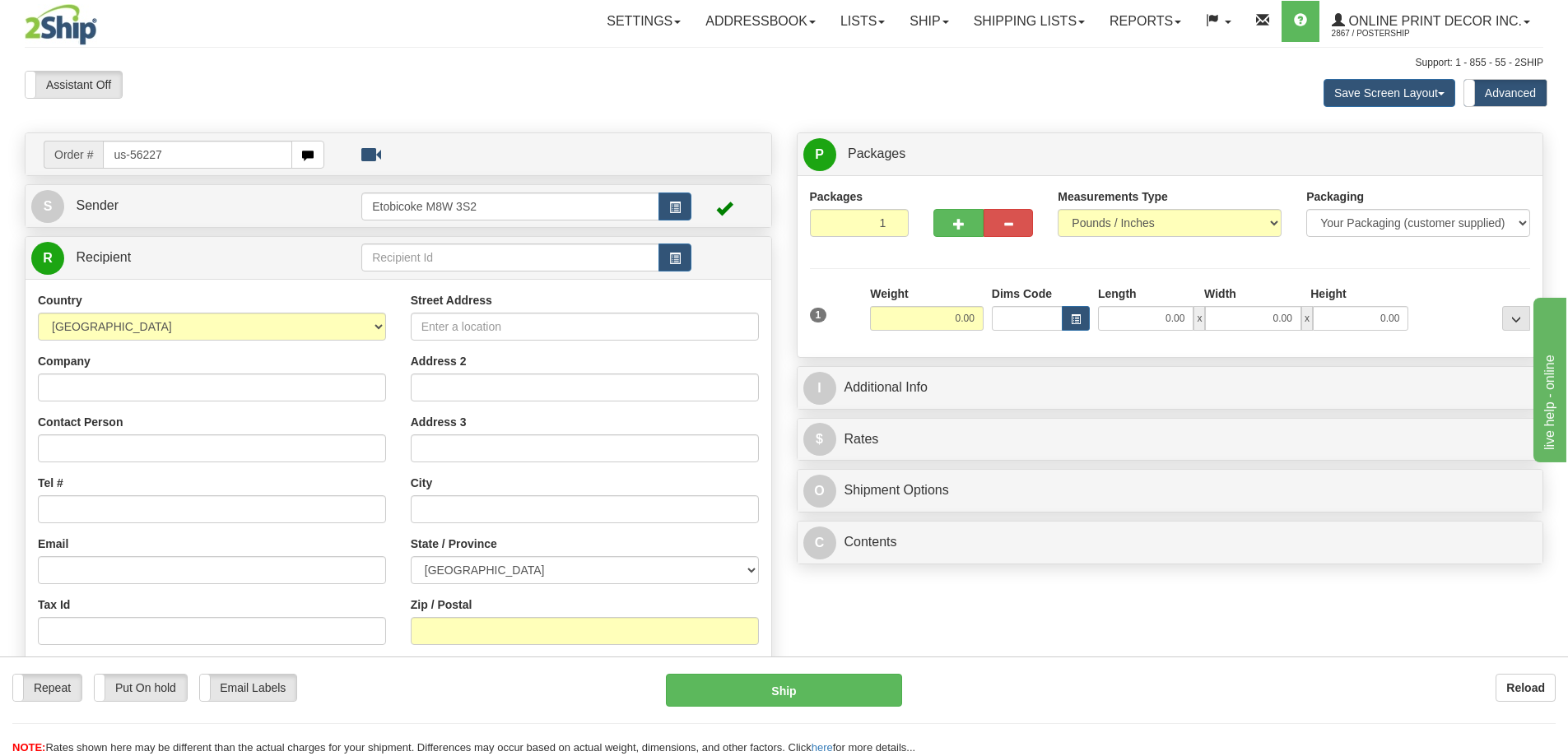
type input "us-56227"
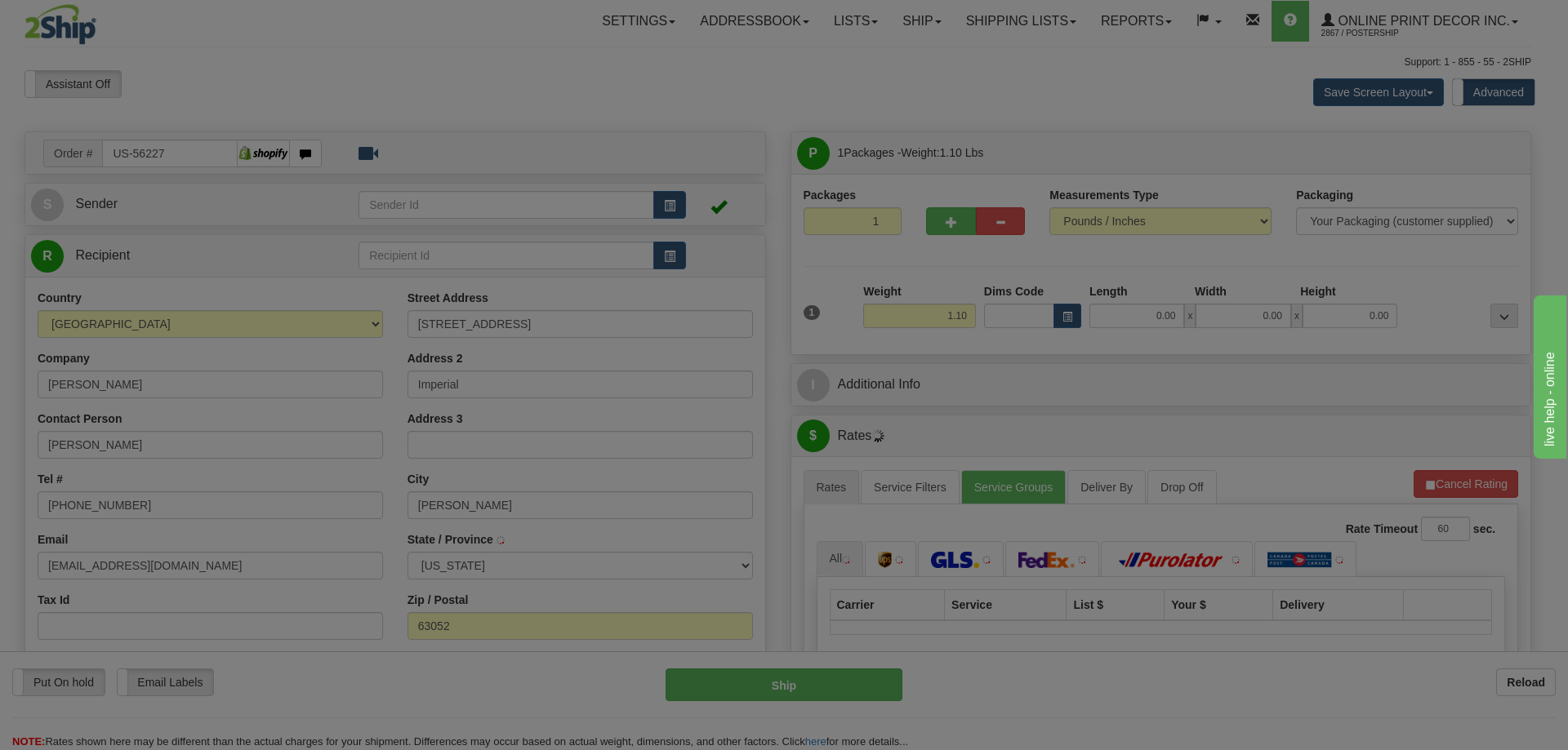
type input "IMPERIAL"
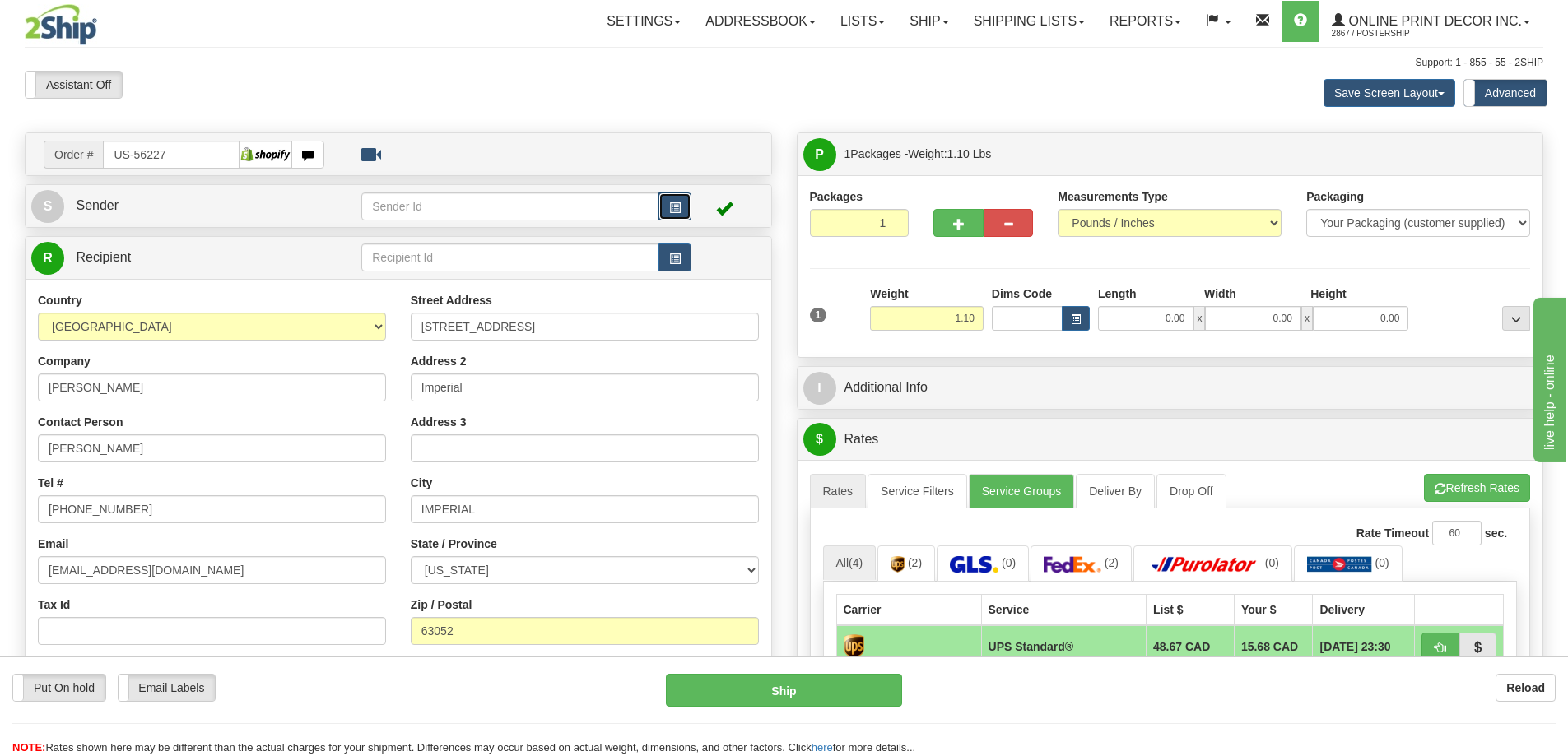
click at [678, 202] on span "button" at bounding box center [675, 207] width 12 height 11
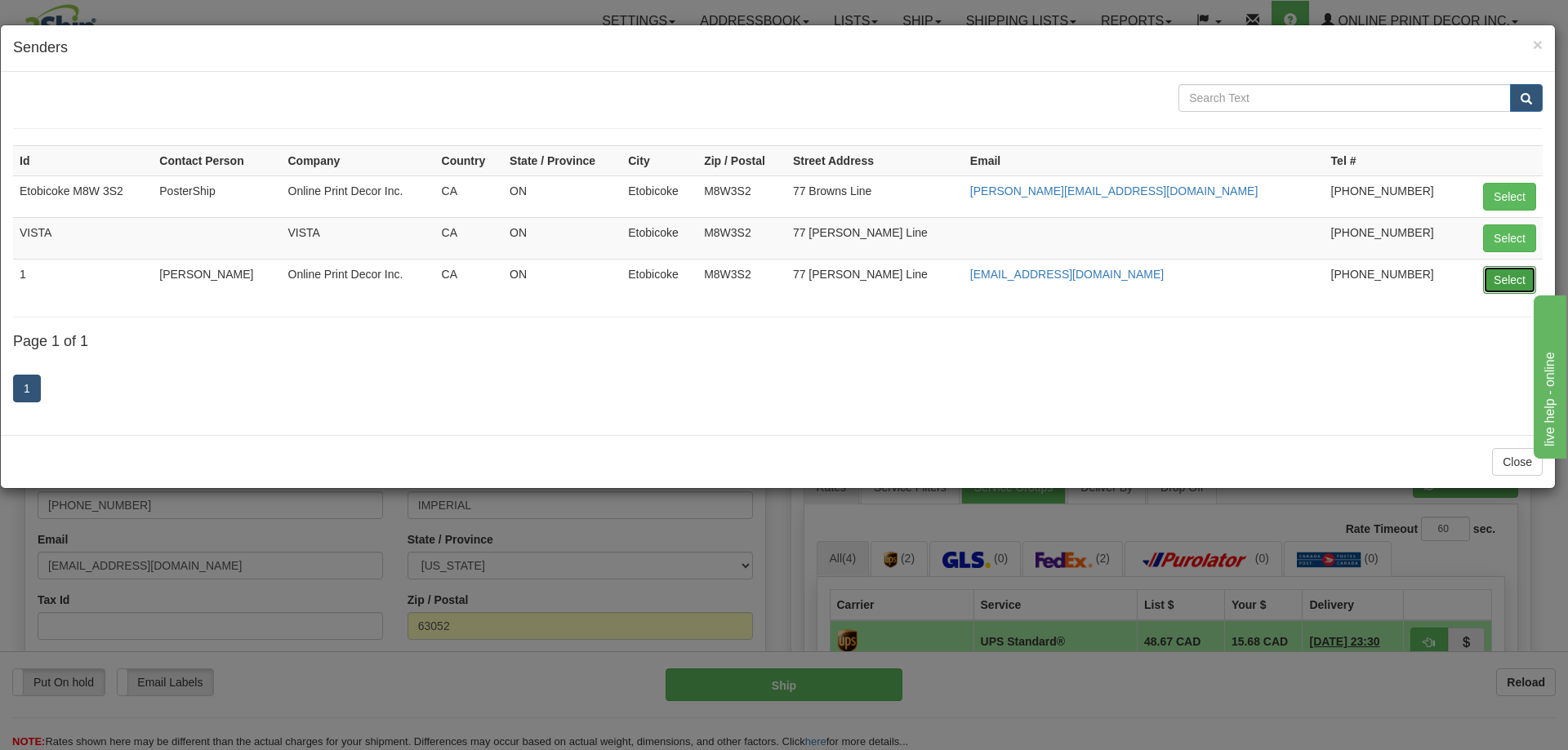
click at [1528, 269] on button "Select" at bounding box center [1509, 281] width 53 height 28
type input "1"
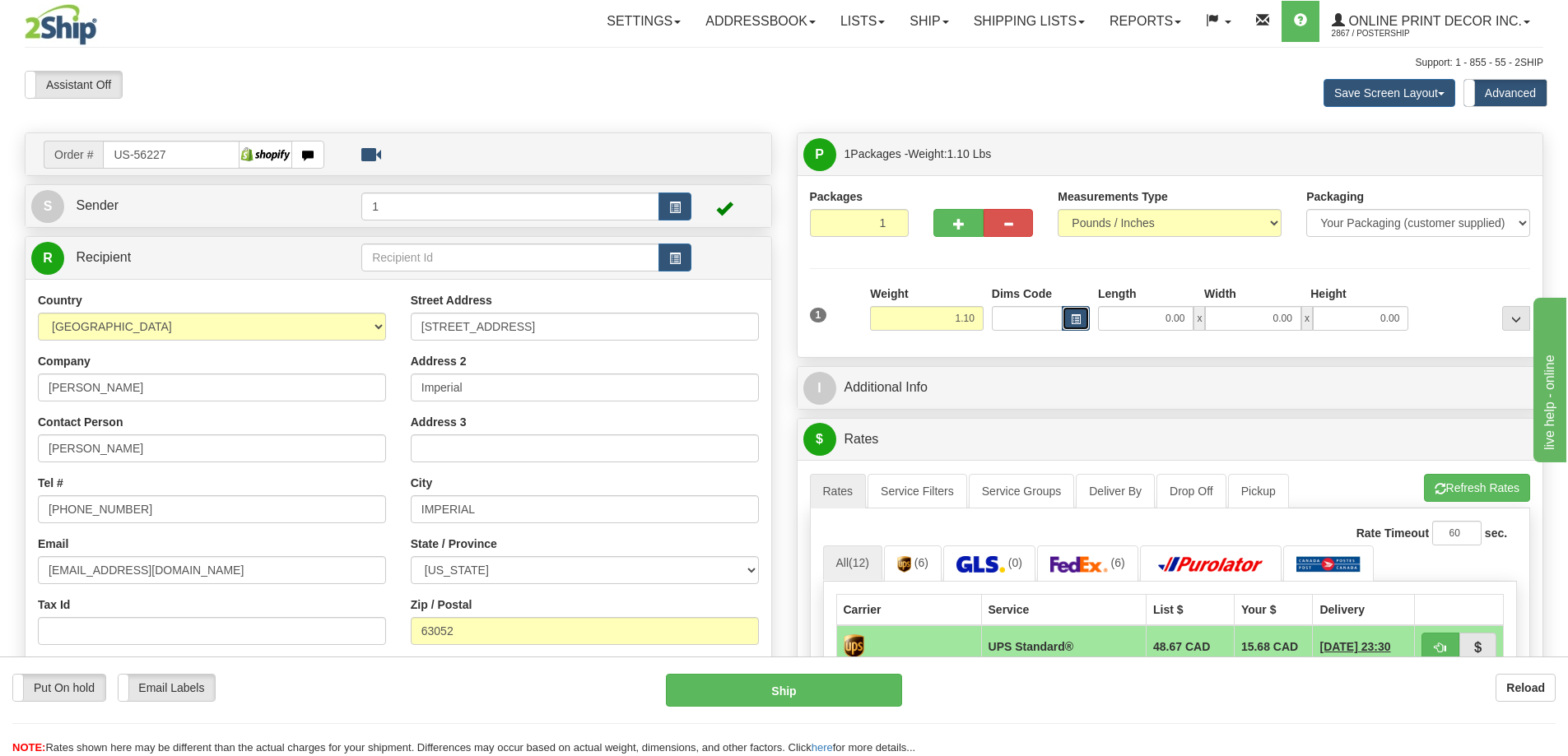
click at [1074, 317] on span "button" at bounding box center [1076, 319] width 10 height 9
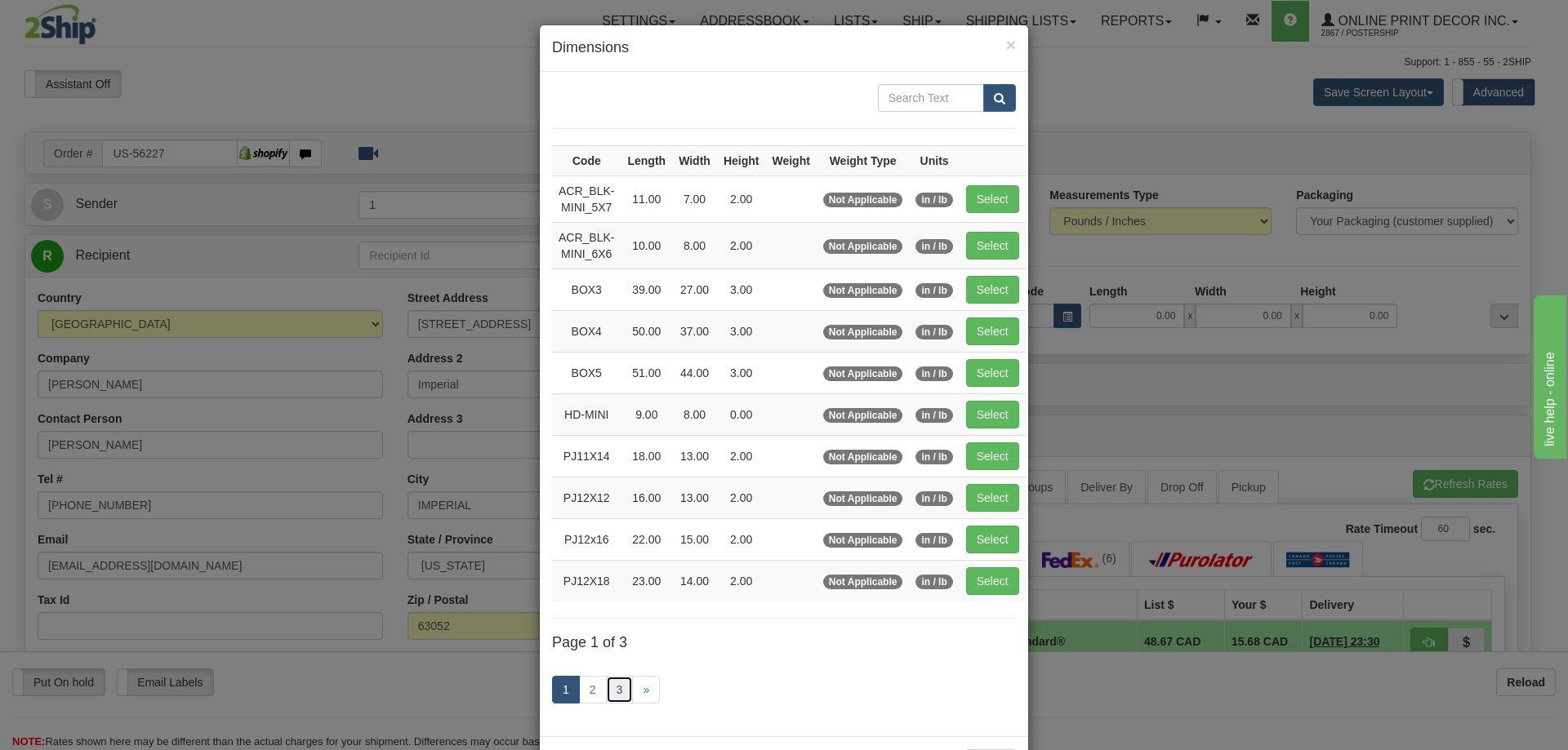
click at [615, 687] on link "3" at bounding box center [620, 690] width 28 height 28
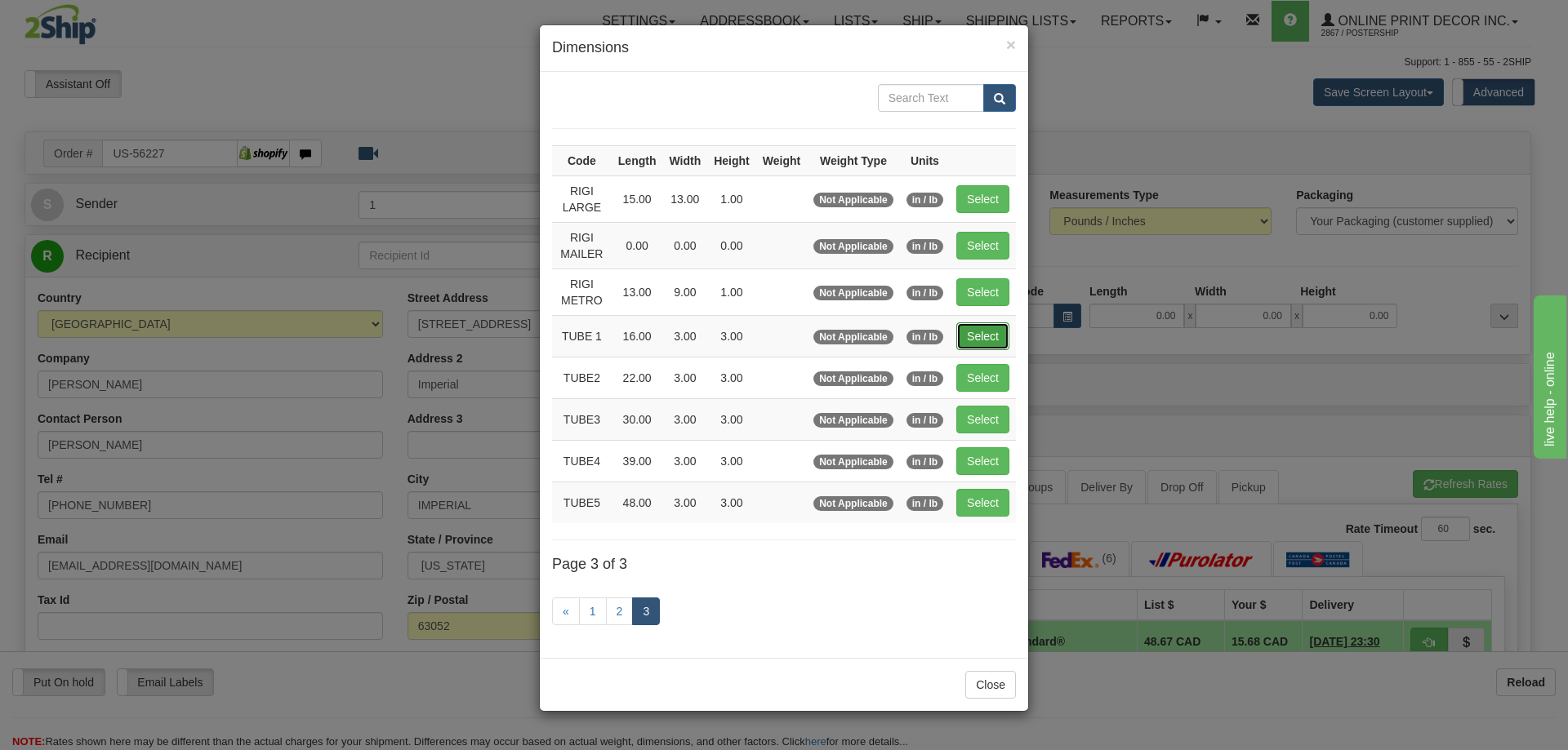
click at [990, 339] on button "Select" at bounding box center [983, 337] width 53 height 28
type input "TUBE 1"
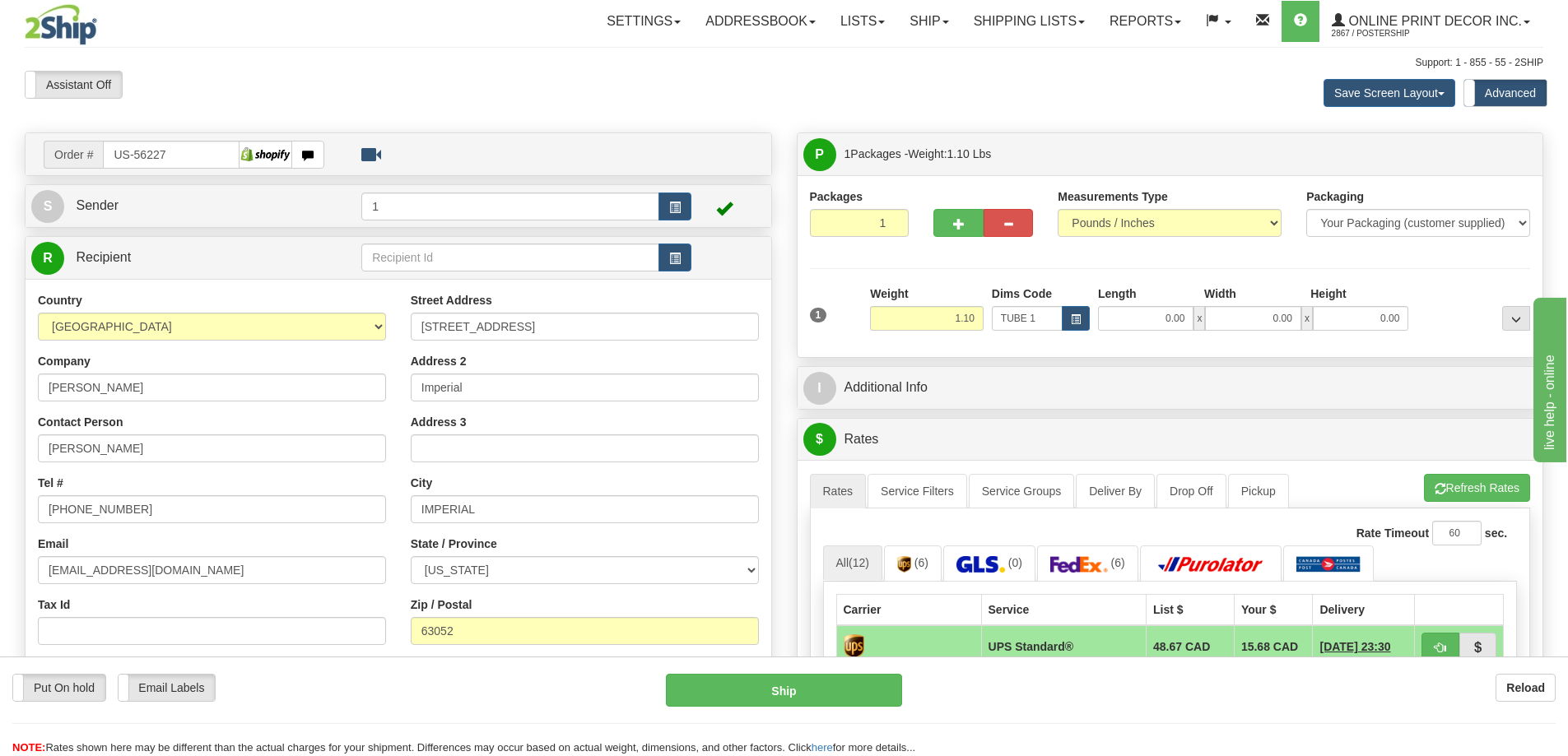
type input "16.00"
type input "3.00"
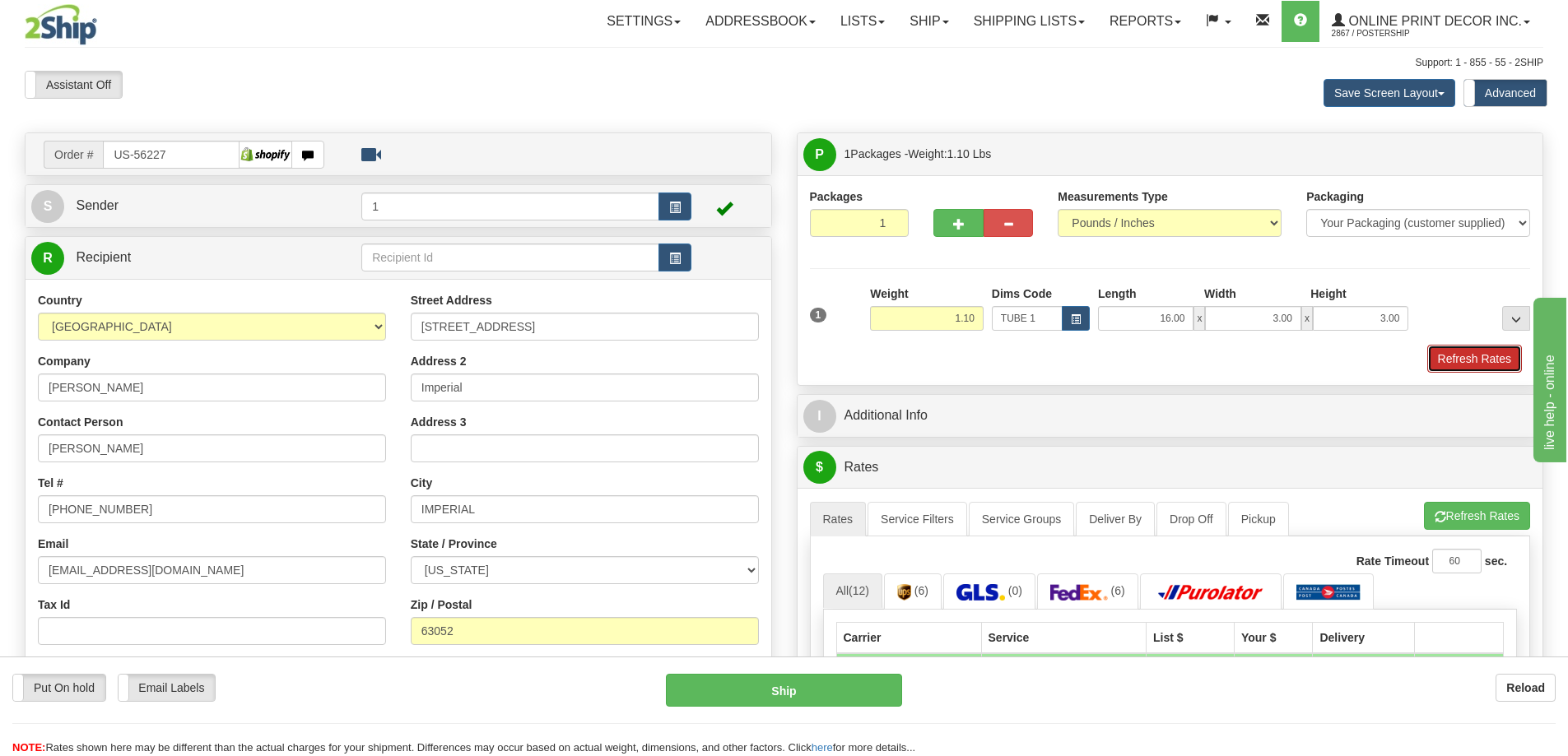
click at [1474, 357] on button "Refresh Rates" at bounding box center [1475, 359] width 95 height 28
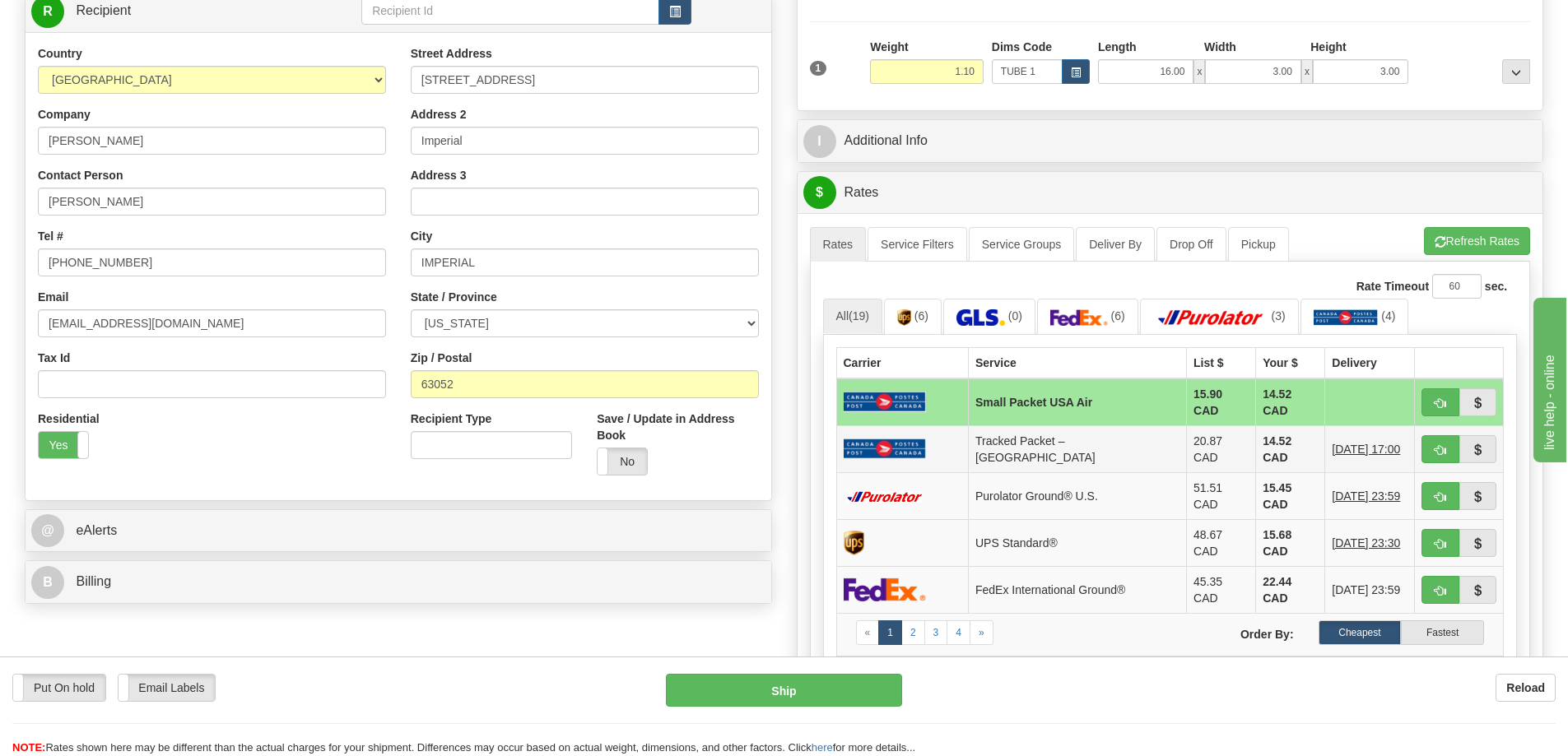
scroll to position [494, 0]
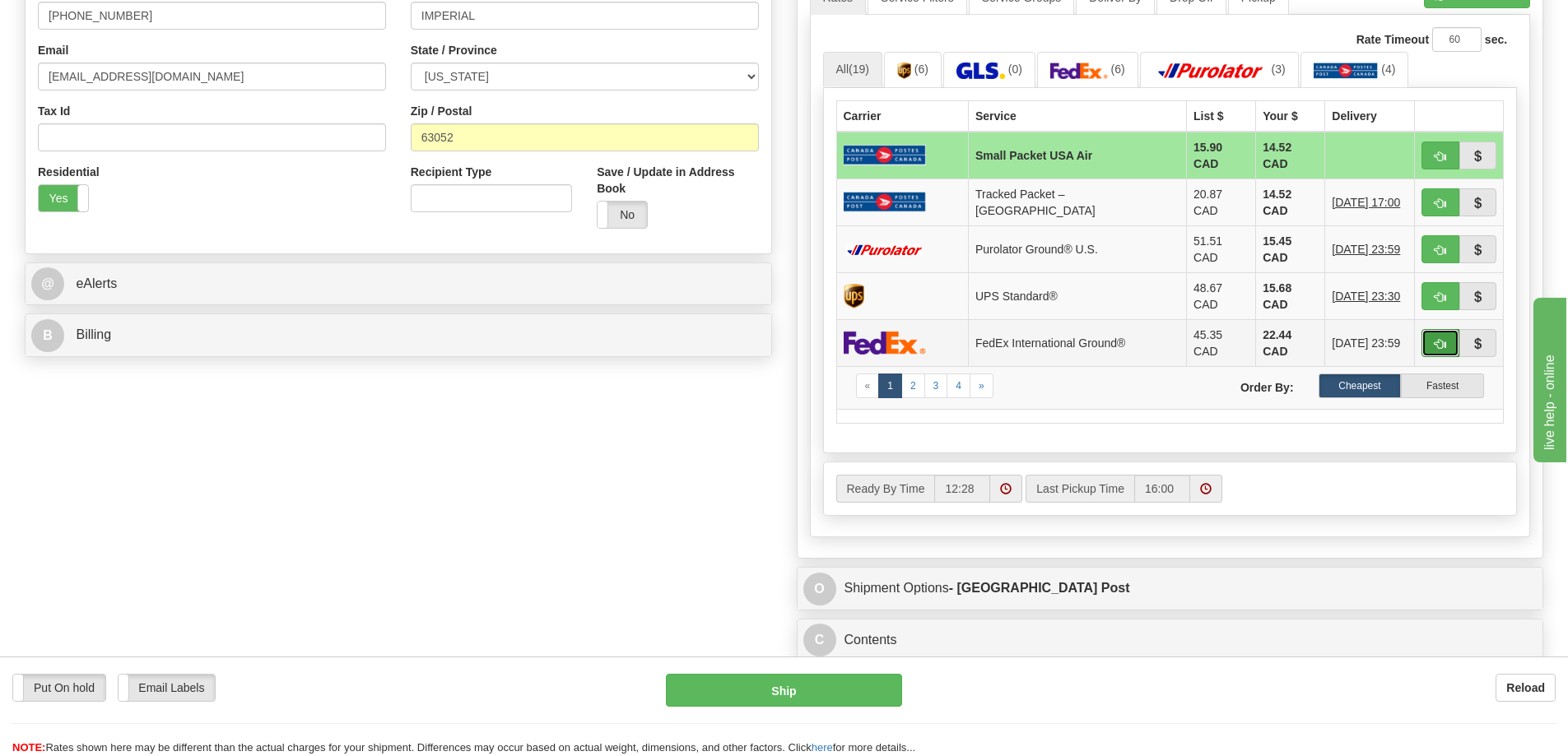
click at [1446, 329] on button "button" at bounding box center [1441, 343] width 38 height 28
type input "92"
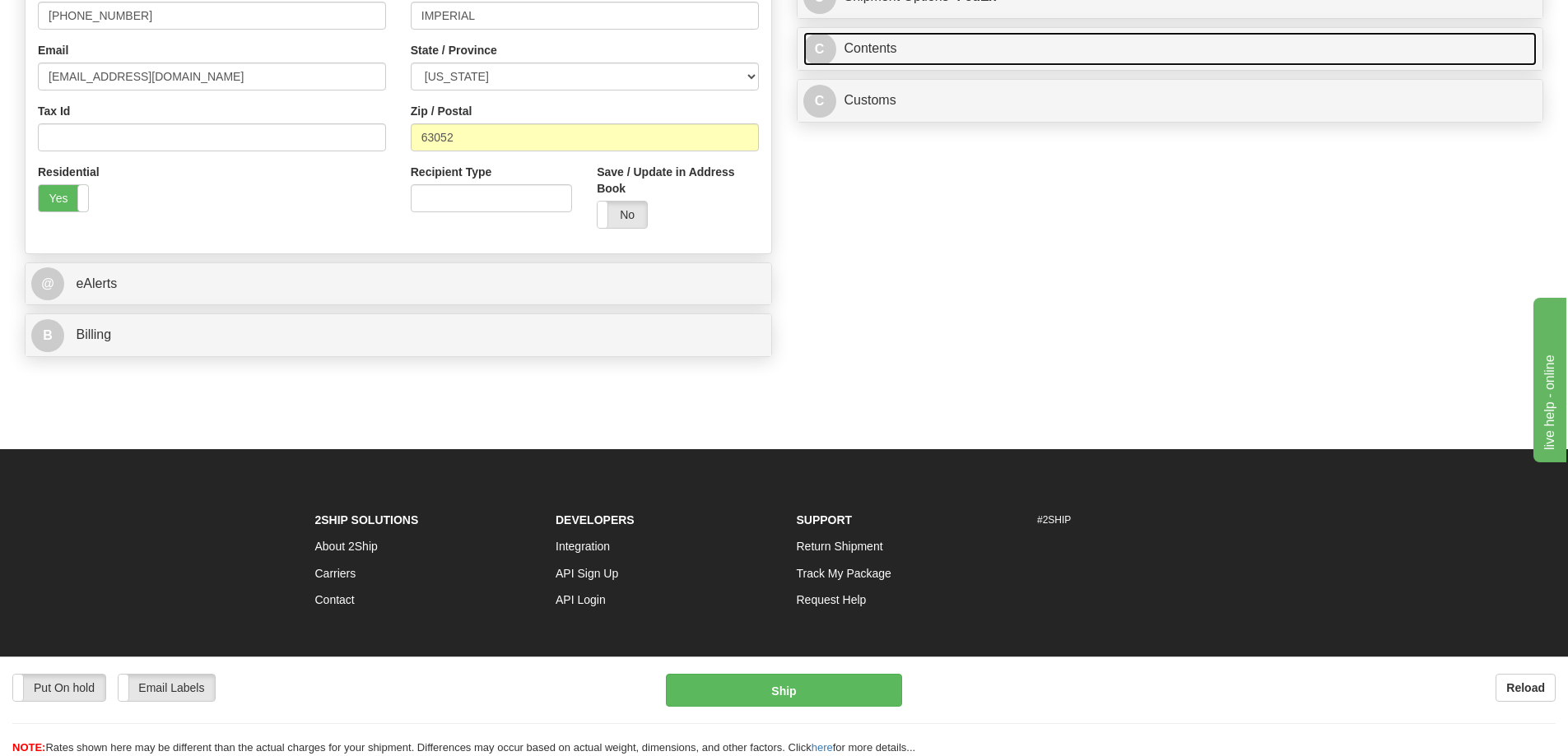
click at [1066, 49] on link "C Contents" at bounding box center [1170, 49] width 735 height 34
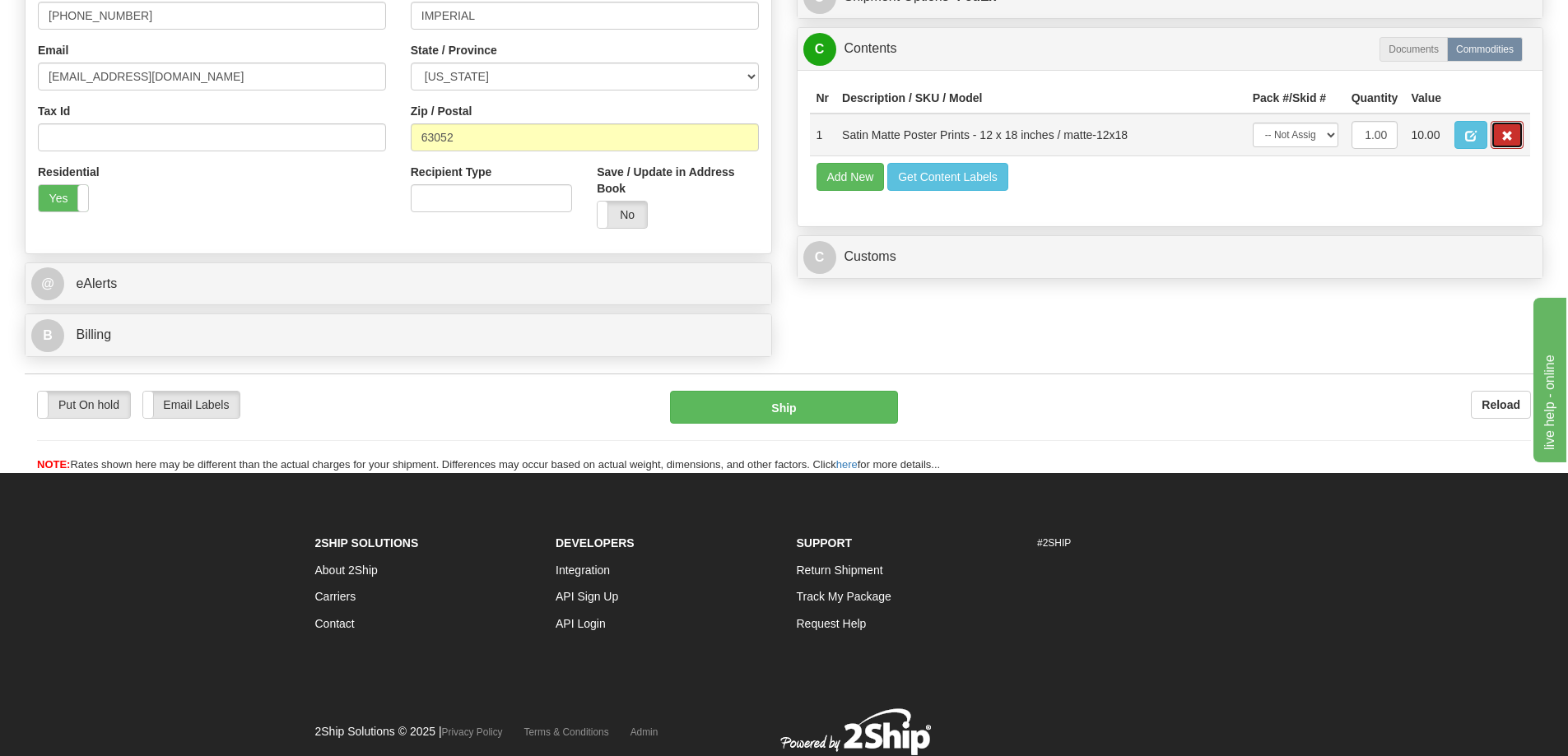
click at [1512, 133] on button "button" at bounding box center [1507, 135] width 33 height 28
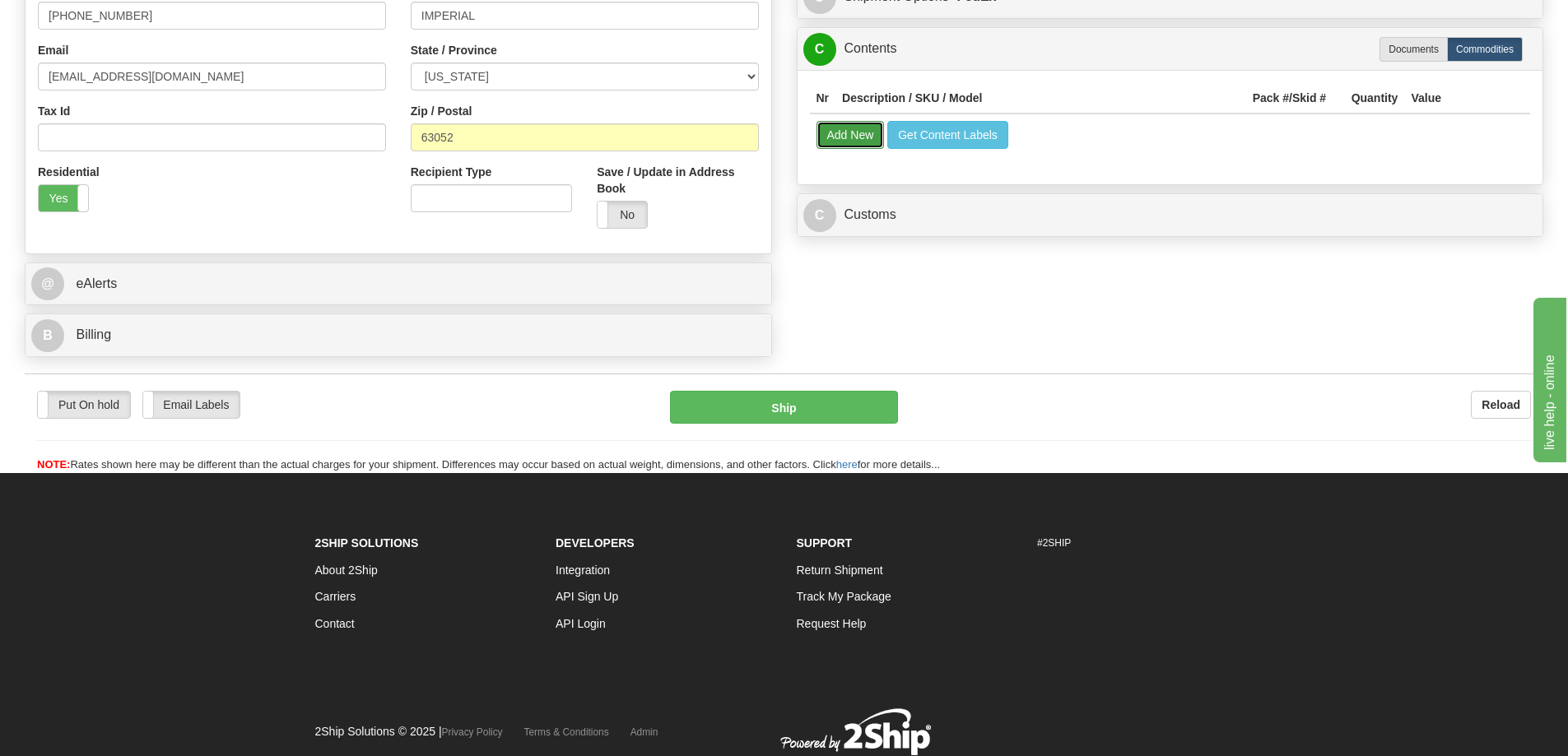
click at [868, 133] on button "Add New" at bounding box center [851, 135] width 68 height 28
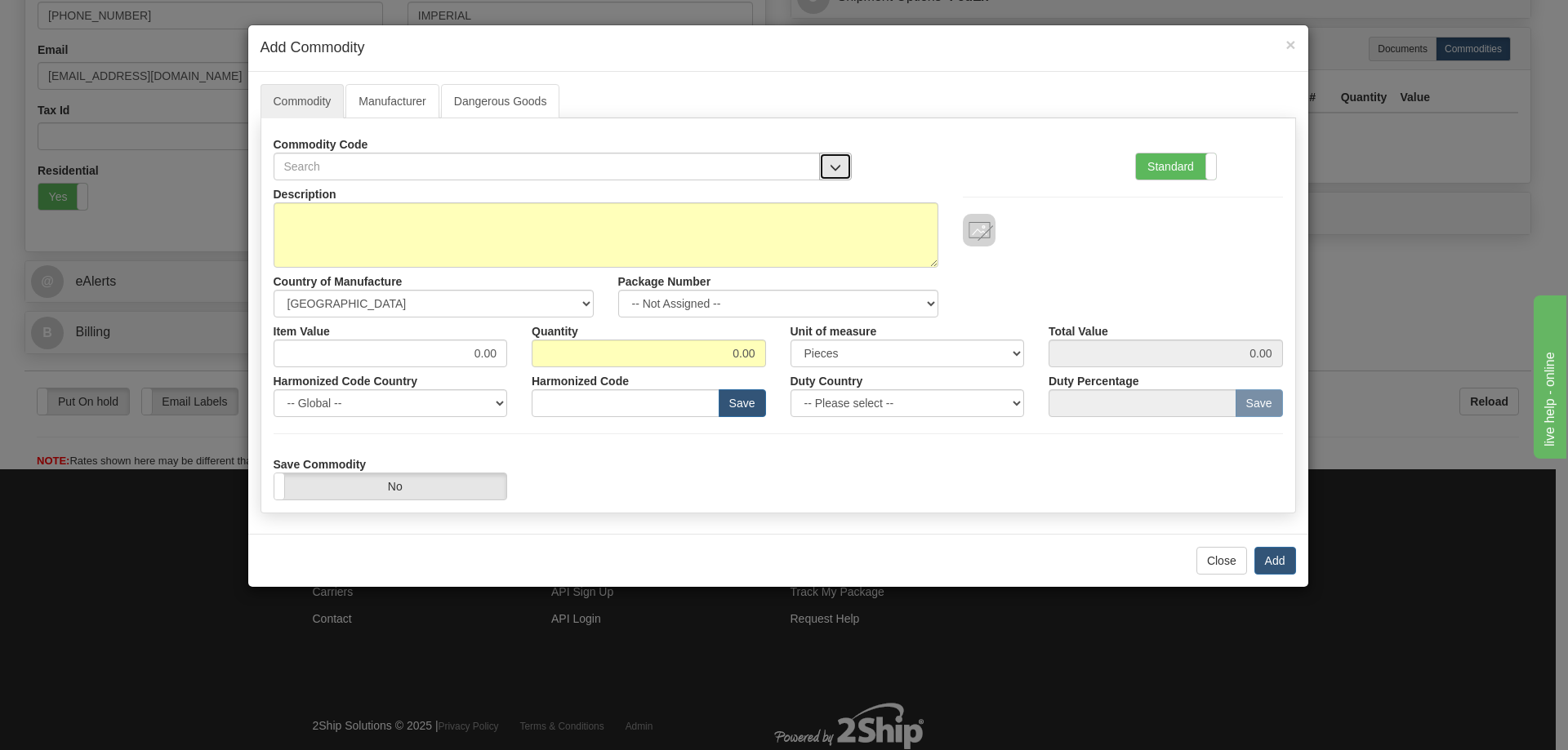
click at [832, 163] on span "button" at bounding box center [835, 167] width 12 height 11
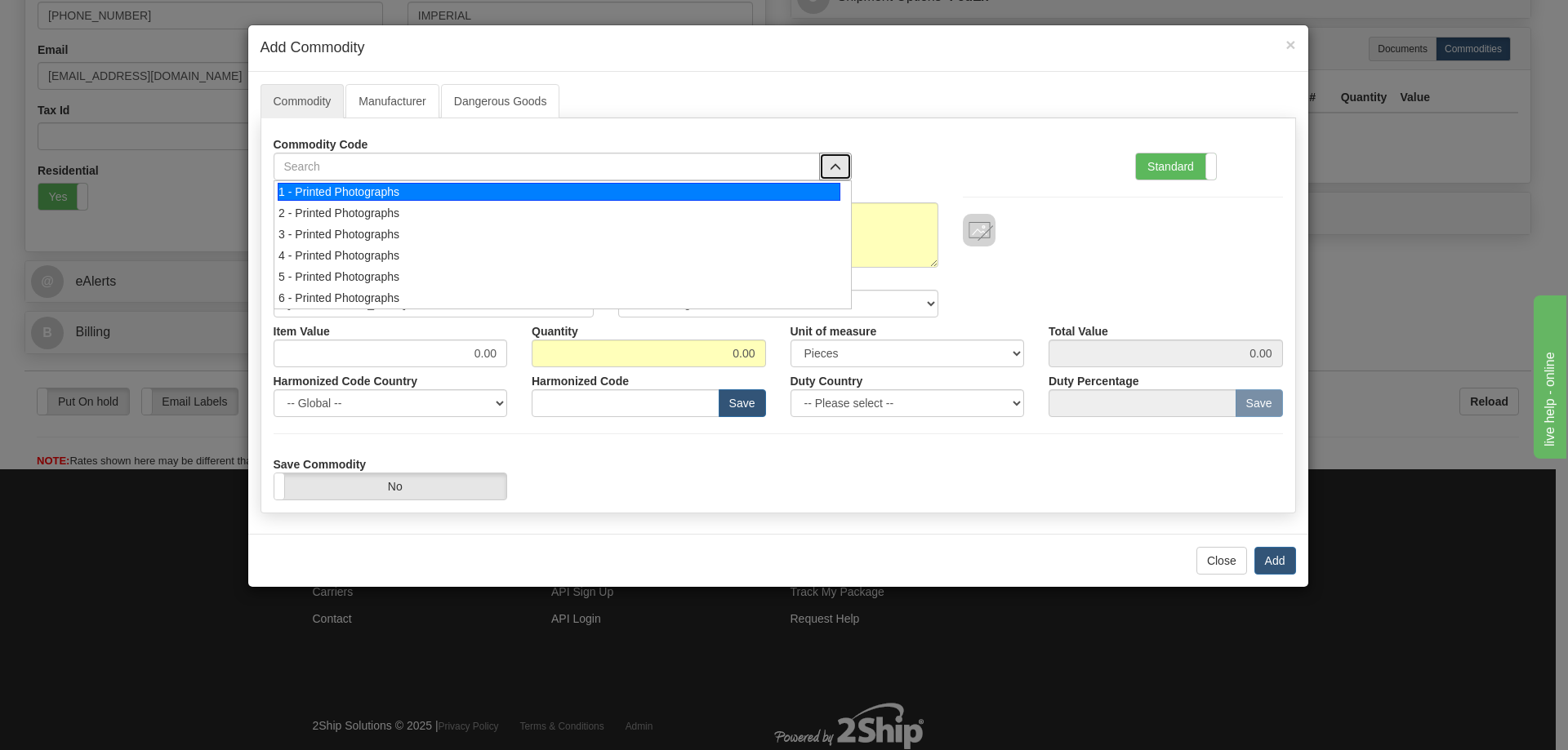
click at [822, 198] on div "1 - Printed Photographs" at bounding box center [559, 192] width 563 height 18
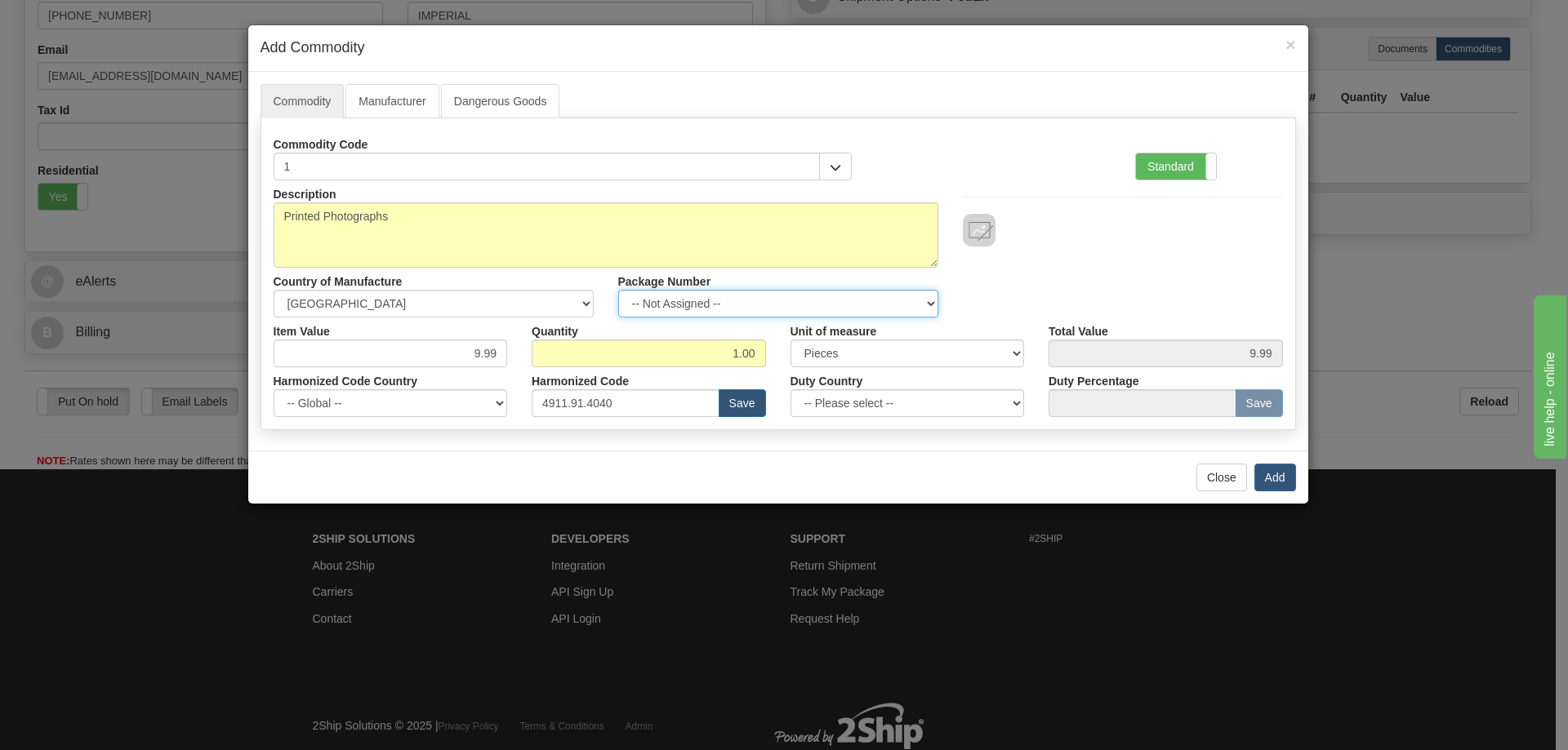
click at [925, 295] on select "-- Not Assigned -- Item 1" at bounding box center [778, 304] width 320 height 28
select select "0"
click at [618, 290] on select "-- Not Assigned -- Item 1" at bounding box center [778, 304] width 320 height 28
click at [1285, 477] on button "Add" at bounding box center [1275, 478] width 41 height 28
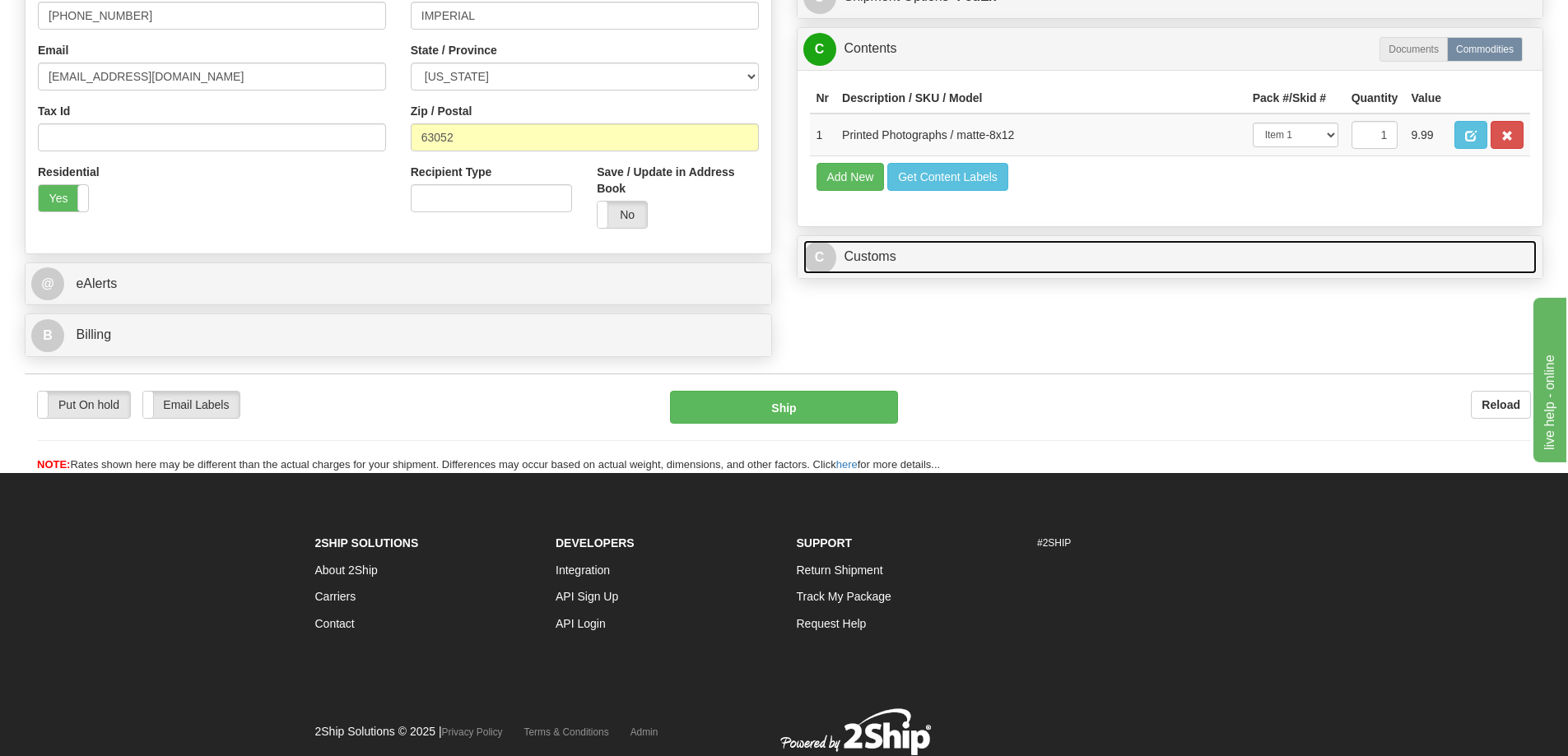
click at [1395, 255] on link "C Customs" at bounding box center [1170, 257] width 735 height 34
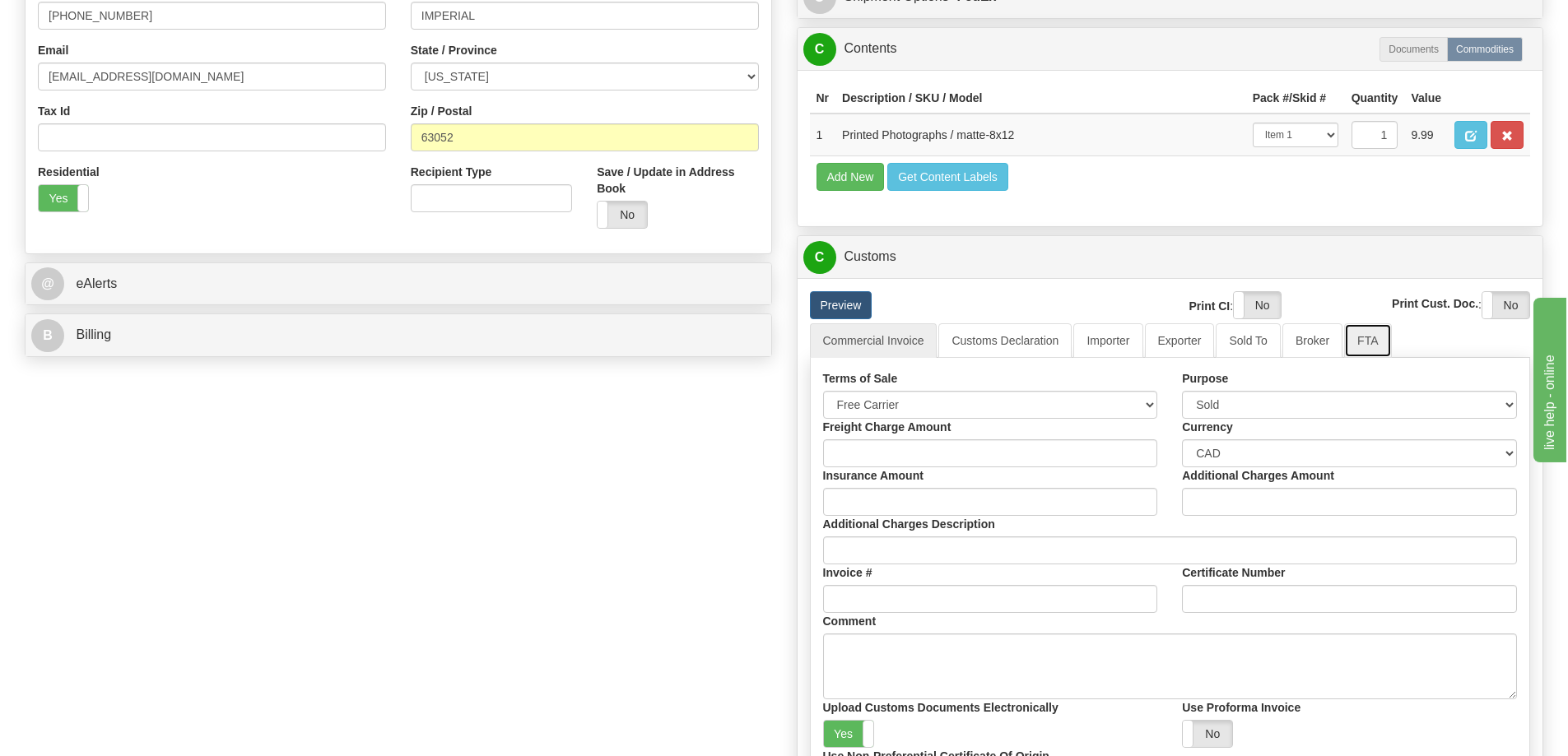
click at [1377, 343] on link "FTA" at bounding box center [1368, 341] width 47 height 35
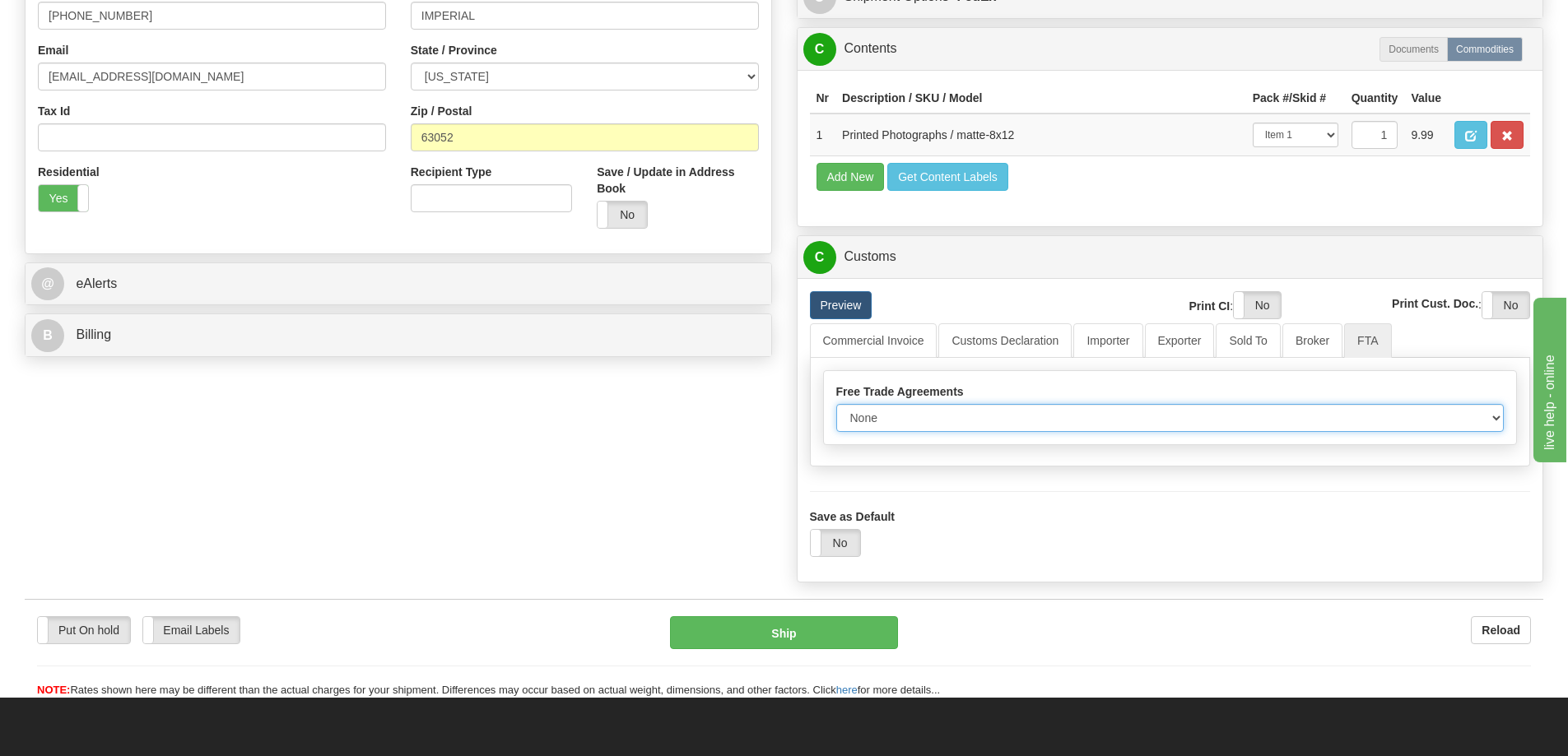
click at [1489, 425] on select "None Other USMCA CETA CUKTCA" at bounding box center [1170, 418] width 669 height 28
select select "1"
click at [836, 410] on select "None Other USMCA CETA CUKTCA" at bounding box center [1170, 418] width 669 height 28
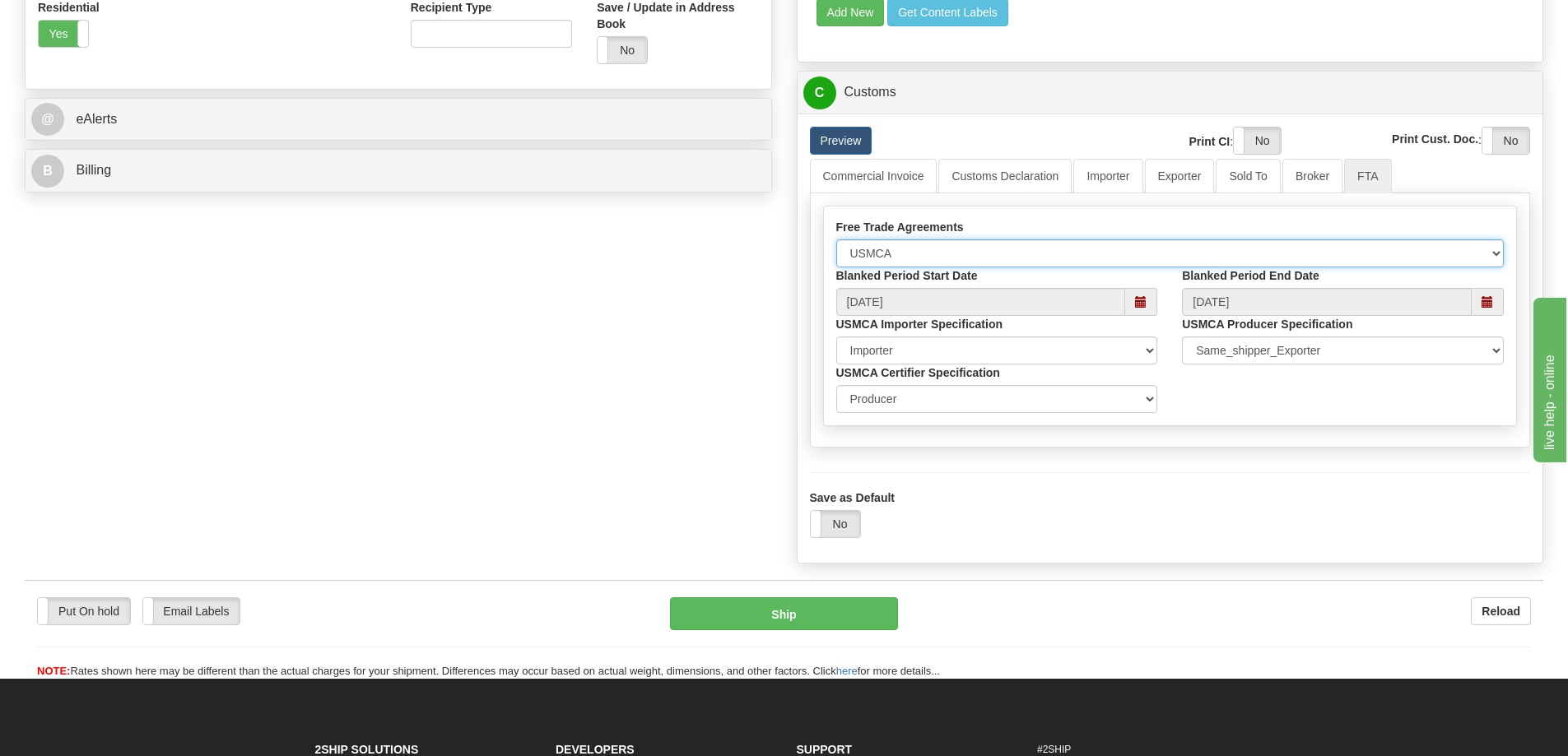
scroll to position [741, 0]
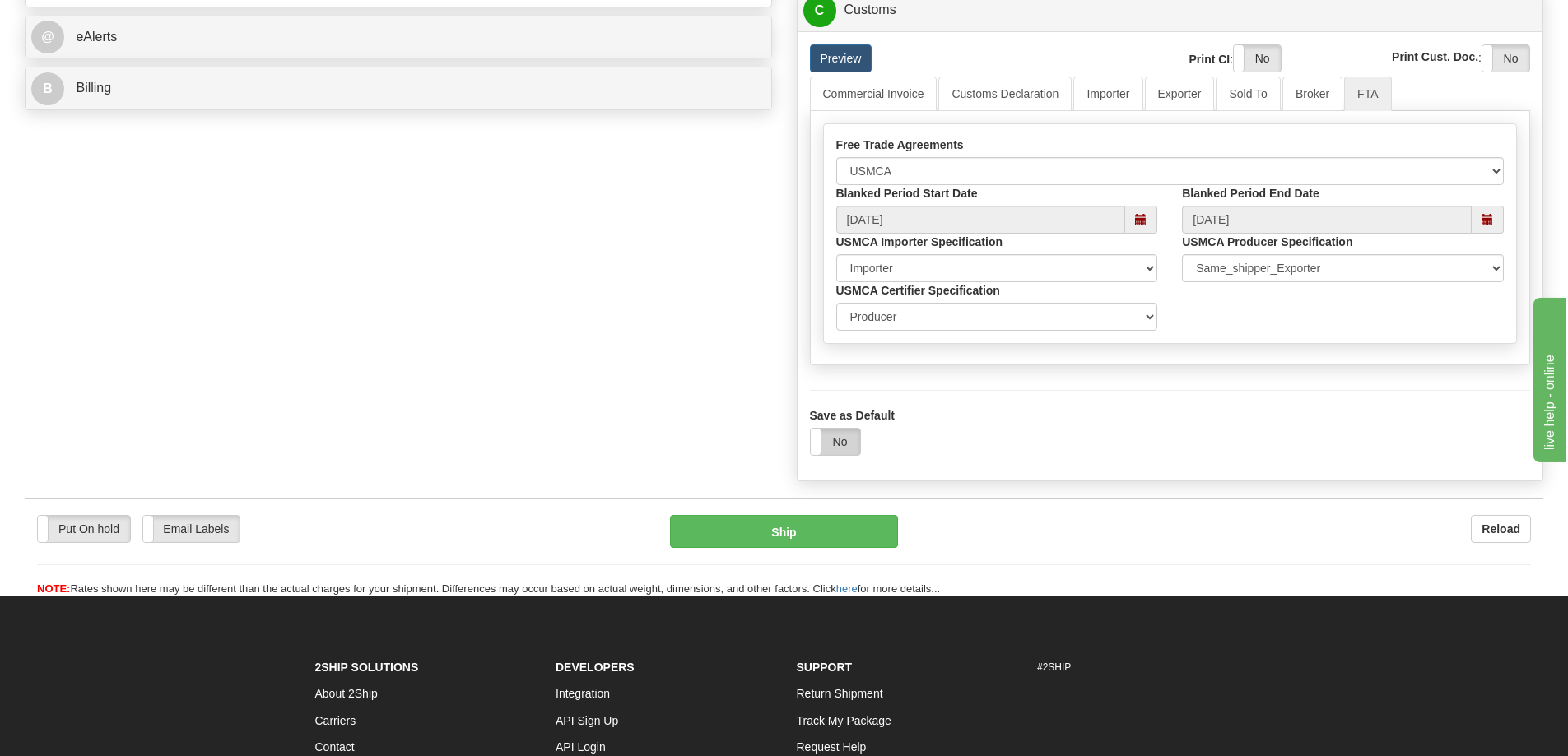
click at [850, 437] on label "No" at bounding box center [835, 442] width 49 height 27
click at [824, 535] on button "Ship" at bounding box center [784, 531] width 228 height 33
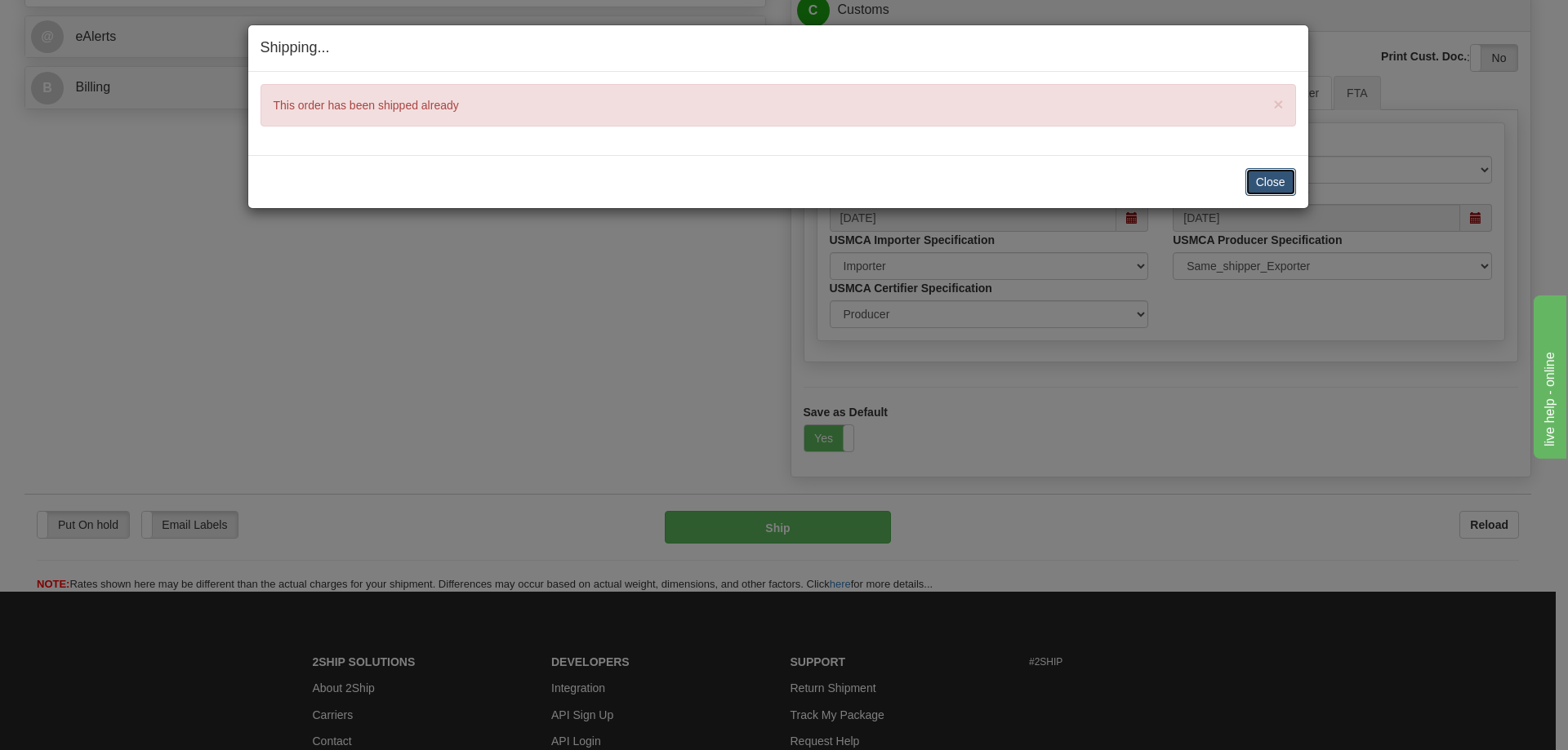
click at [1276, 176] on button "Close" at bounding box center [1270, 182] width 50 height 28
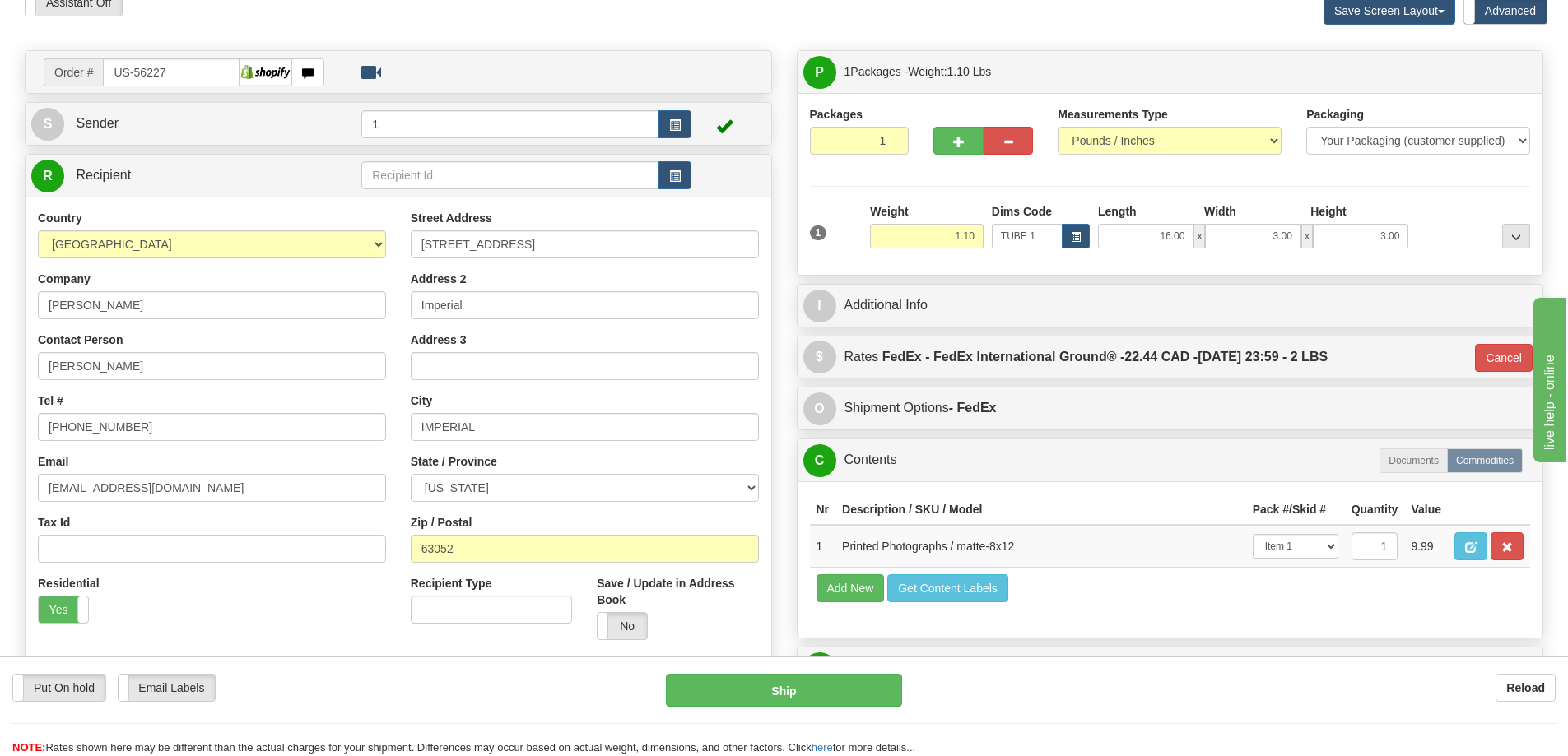
scroll to position [0, 0]
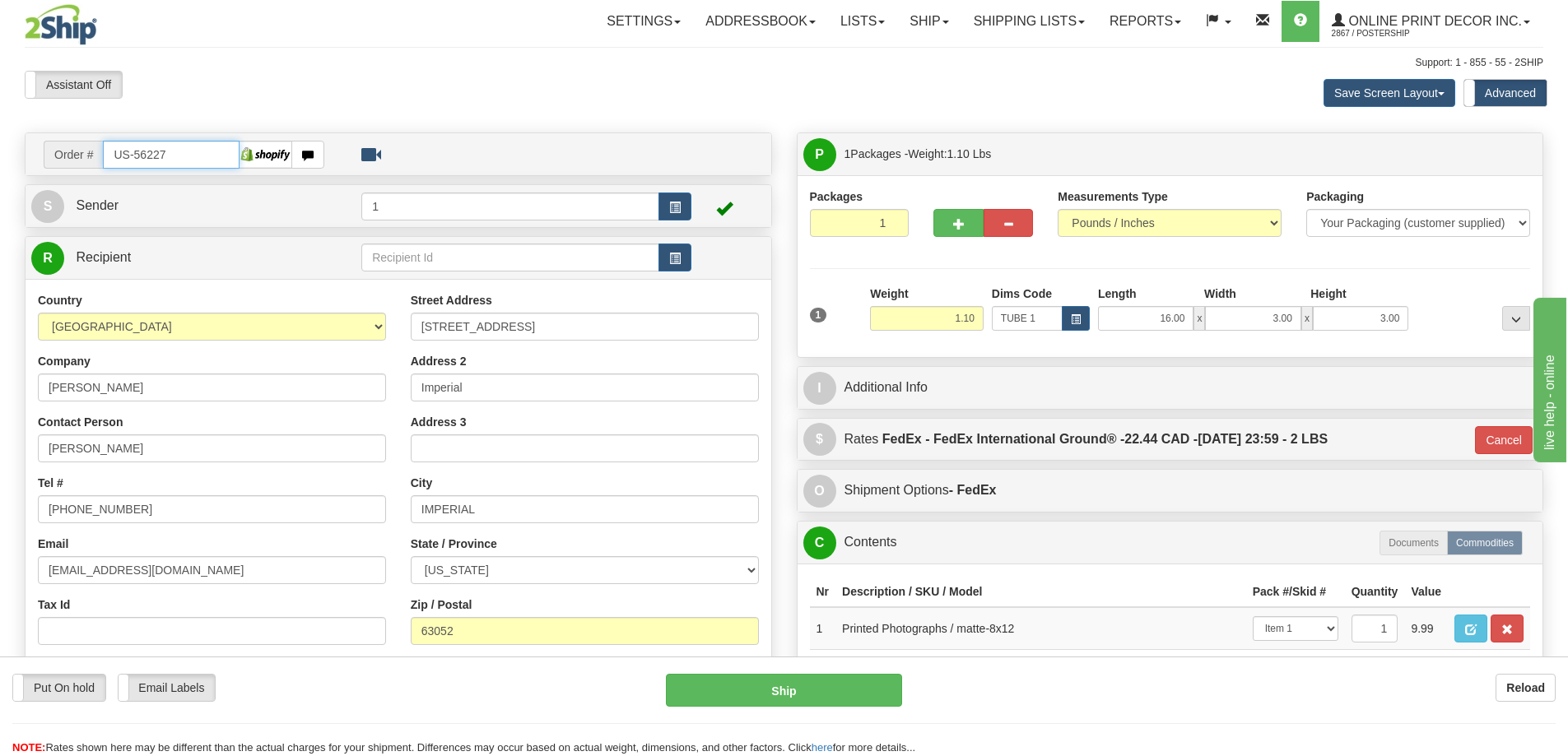
click at [181, 152] on input "US-56227" at bounding box center [171, 155] width 136 height 28
type input "U"
type input "us-56228"
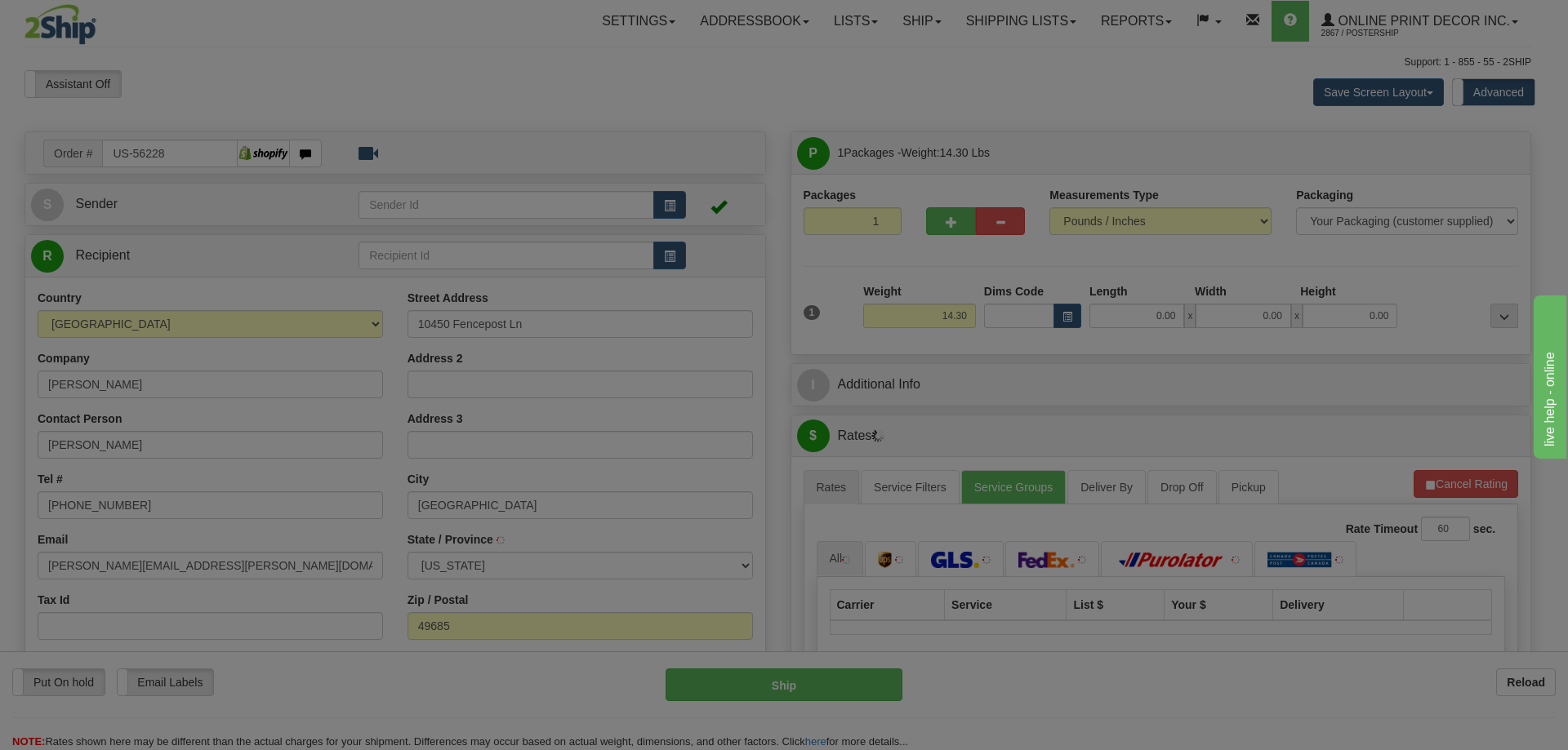
type input "TRAVERSE CITY"
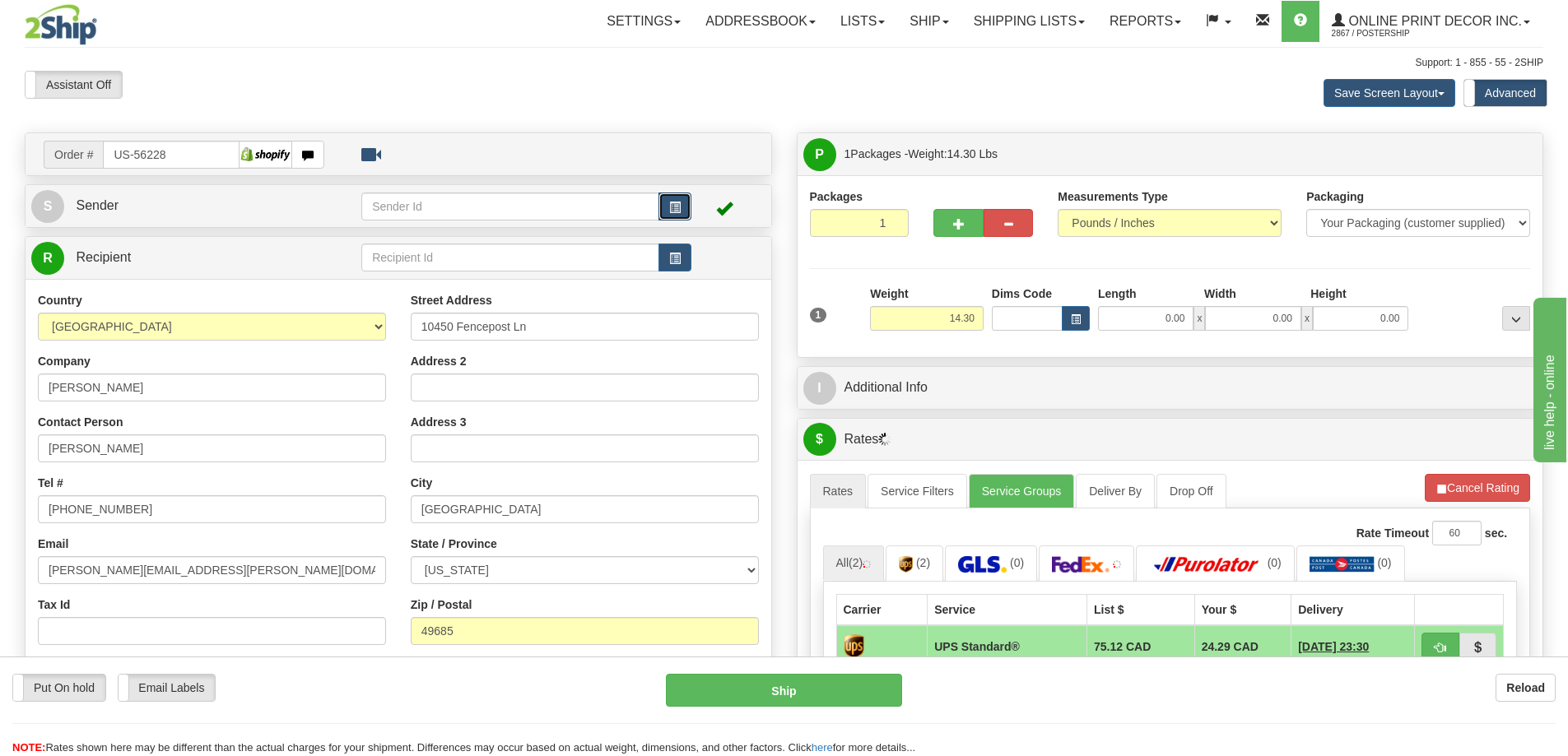
click at [680, 202] on span "button" at bounding box center [675, 207] width 12 height 11
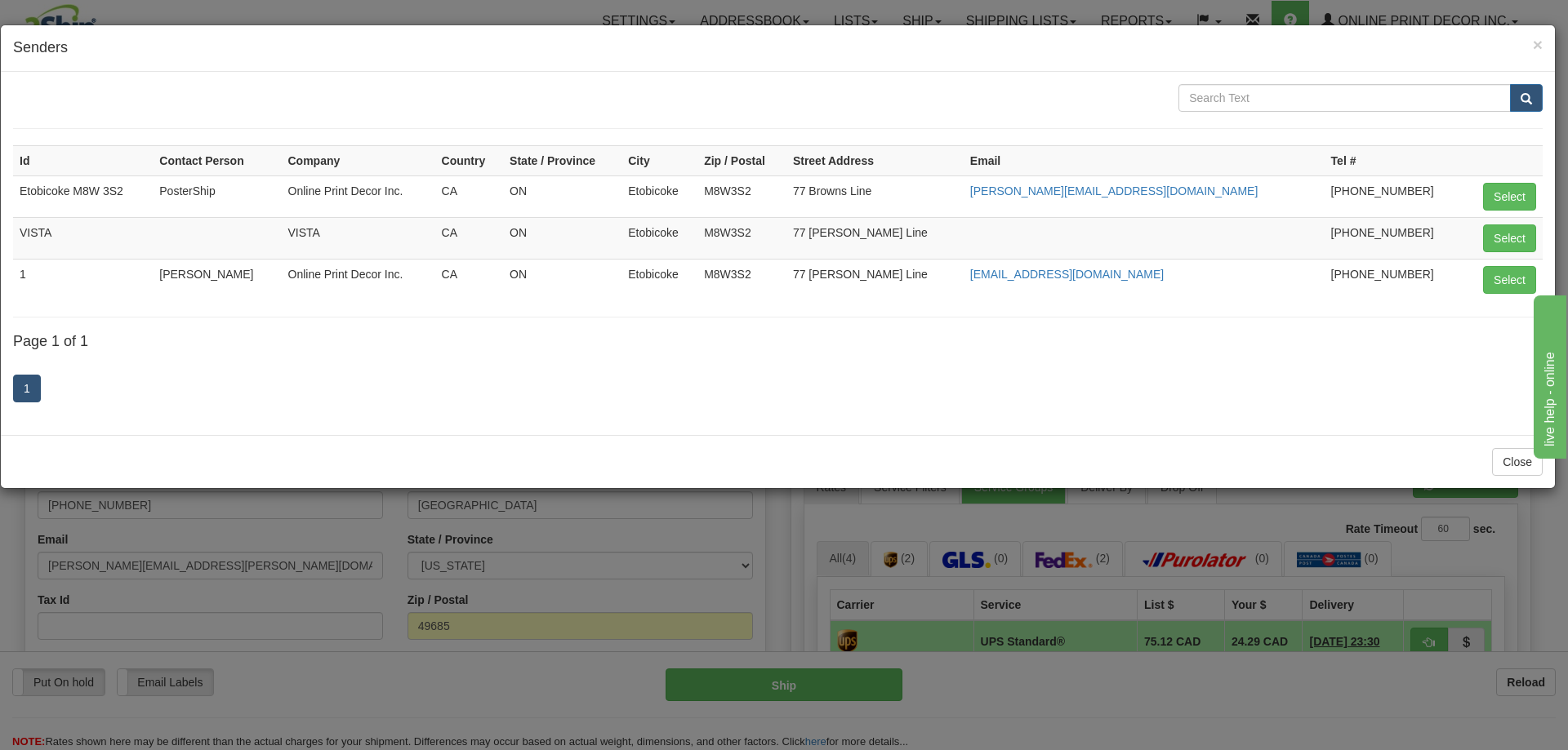
click at [1509, 265] on td "Select" at bounding box center [1503, 280] width 79 height 41
click at [1505, 280] on button "Select" at bounding box center [1509, 281] width 53 height 28
type input "1"
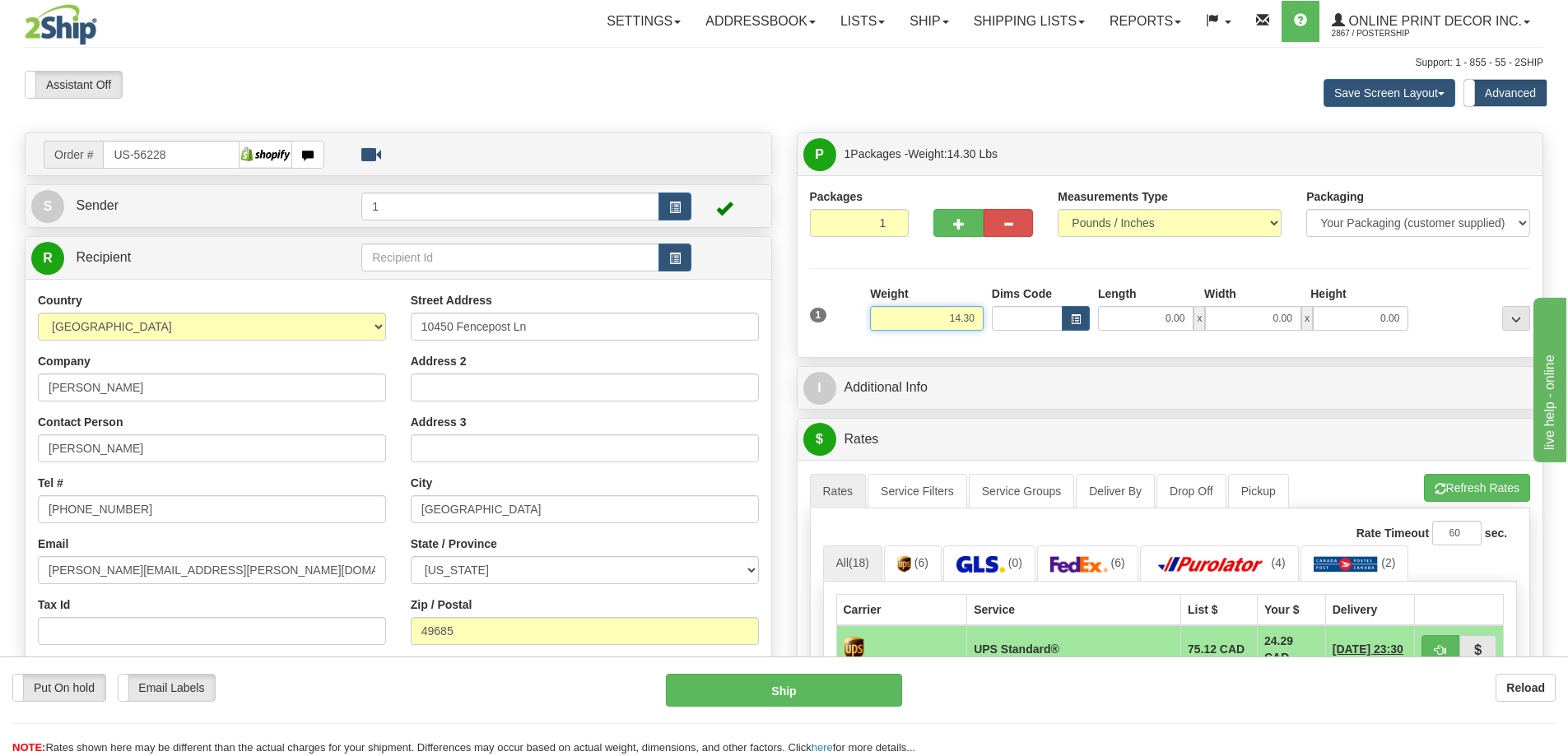
click at [982, 312] on input "14.30" at bounding box center [927, 319] width 114 height 25
type input "1"
type input "2.00"
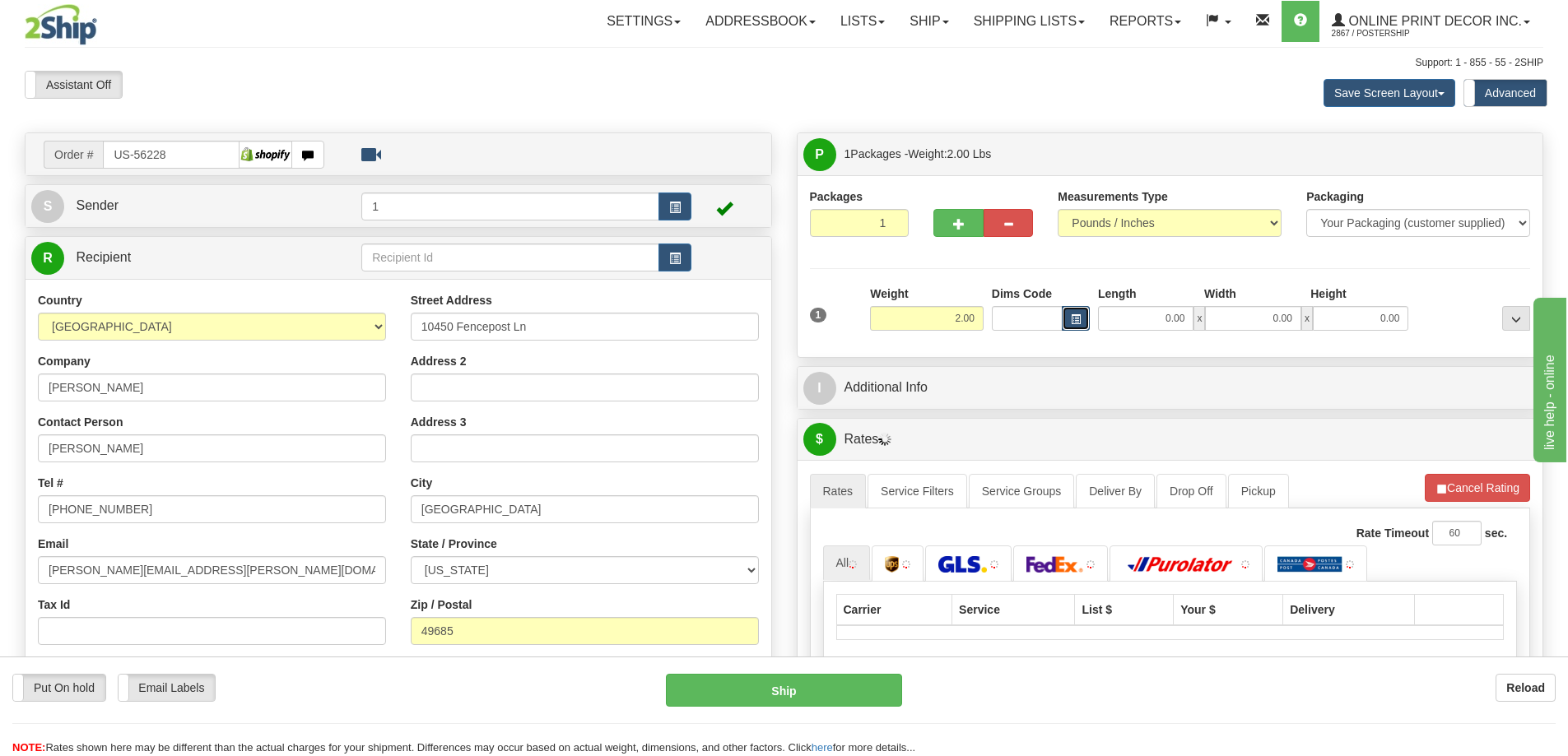
click at [1084, 318] on button "button" at bounding box center [1076, 319] width 28 height 25
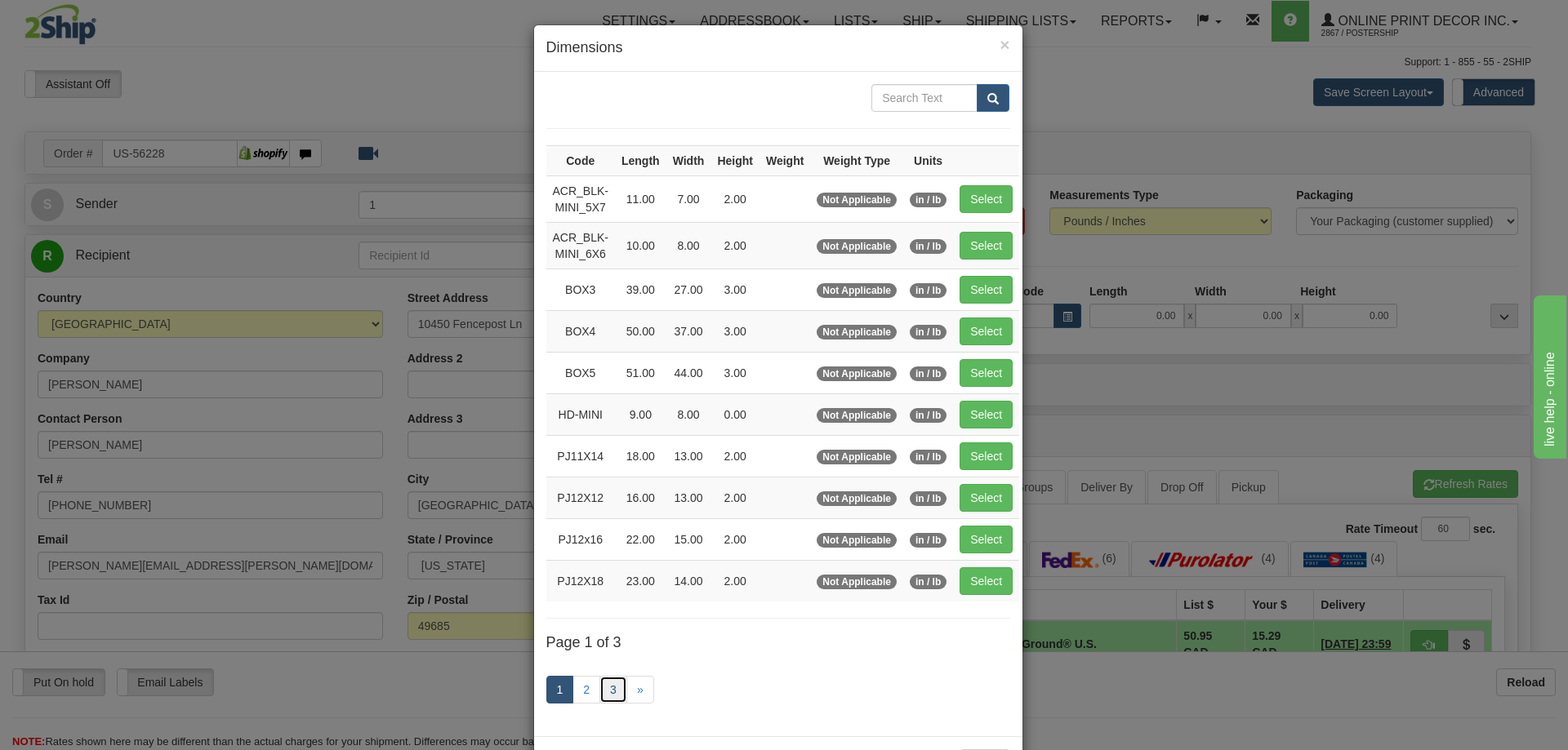
click at [607, 678] on link "3" at bounding box center [613, 690] width 28 height 28
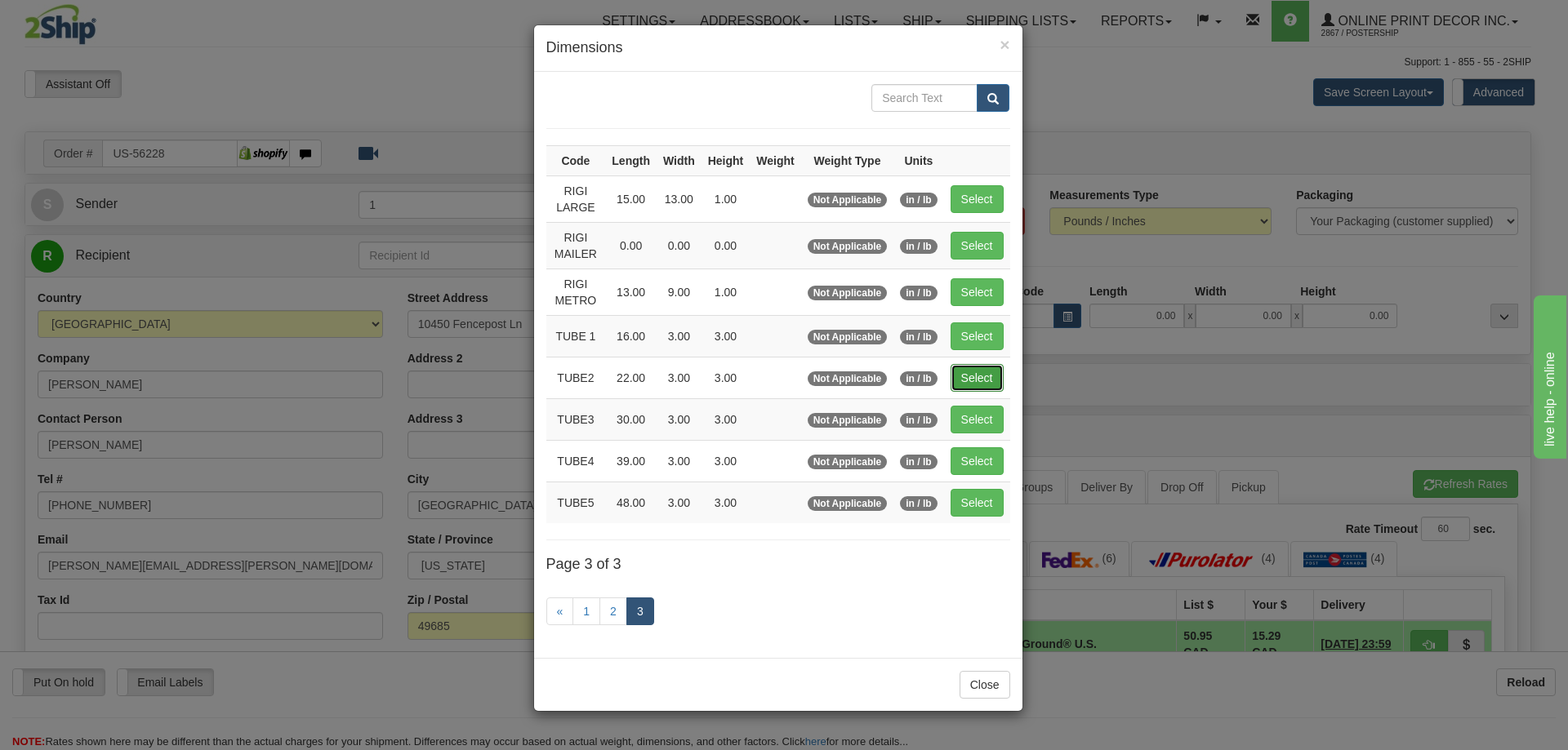
click at [989, 382] on button "Select" at bounding box center [977, 378] width 53 height 28
type input "TUBE2"
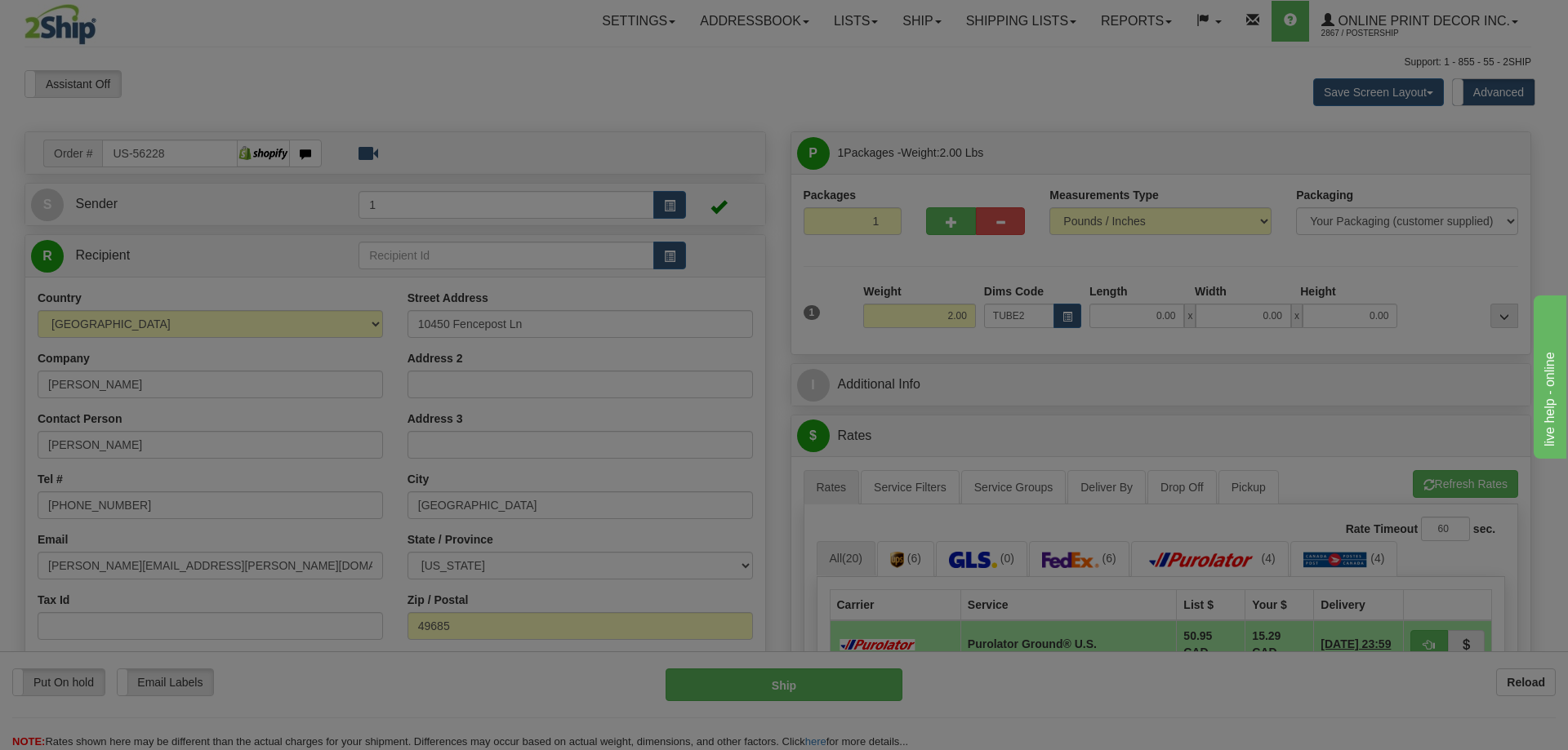
type input "22.00"
type input "3.00"
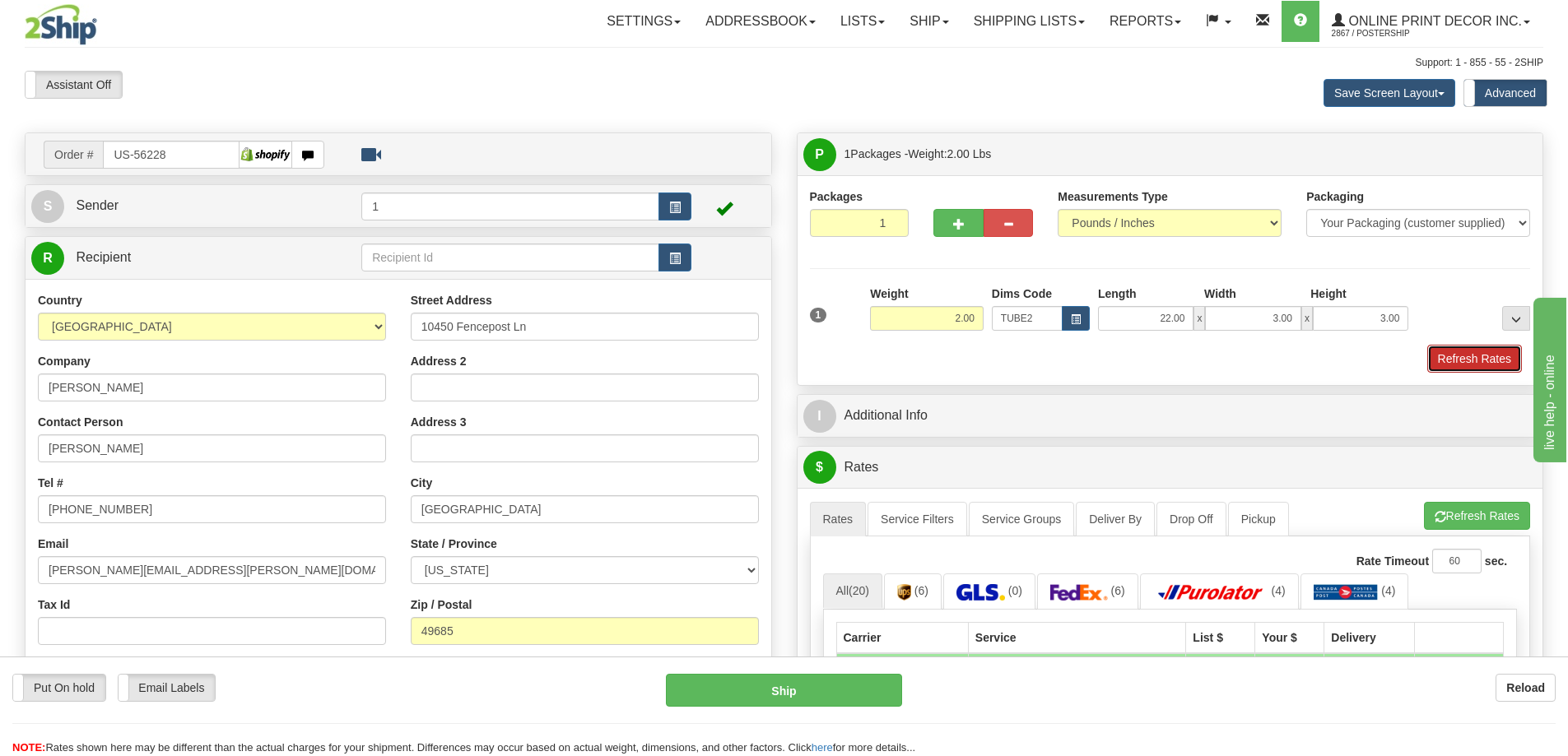
click at [1450, 362] on button "Refresh Rates" at bounding box center [1475, 359] width 95 height 28
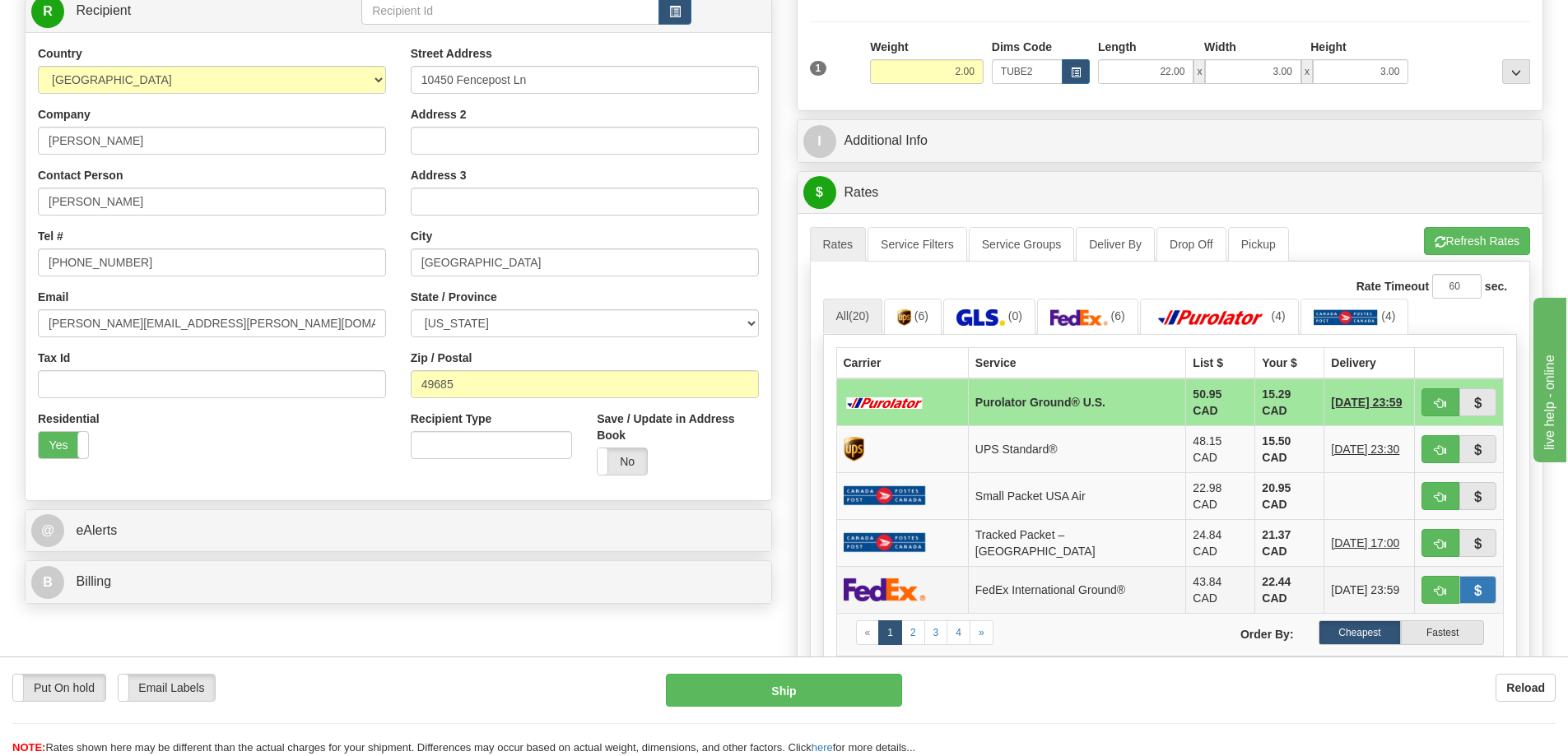
scroll to position [329, 0]
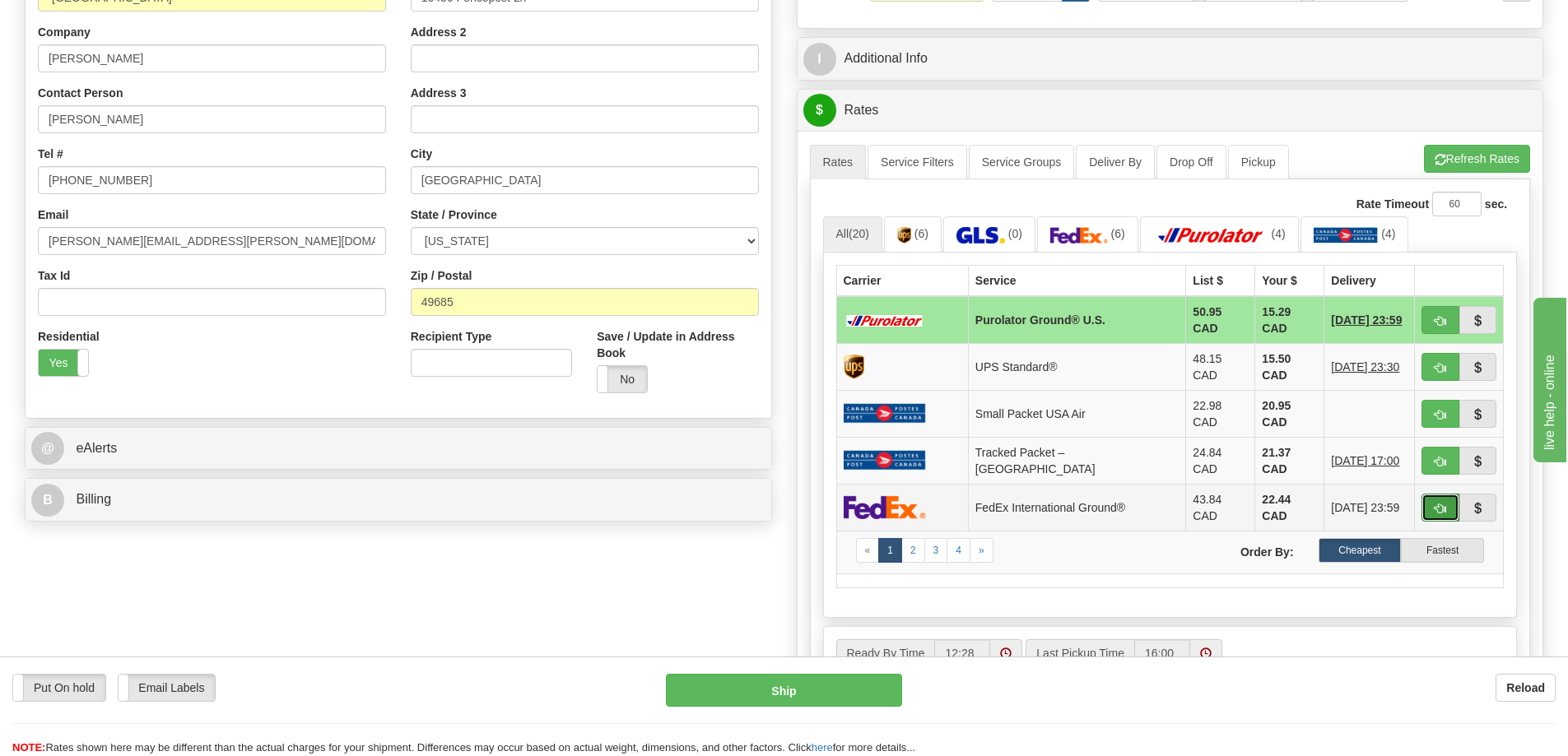
click at [1442, 494] on button "button" at bounding box center [1441, 508] width 38 height 28
type input "92"
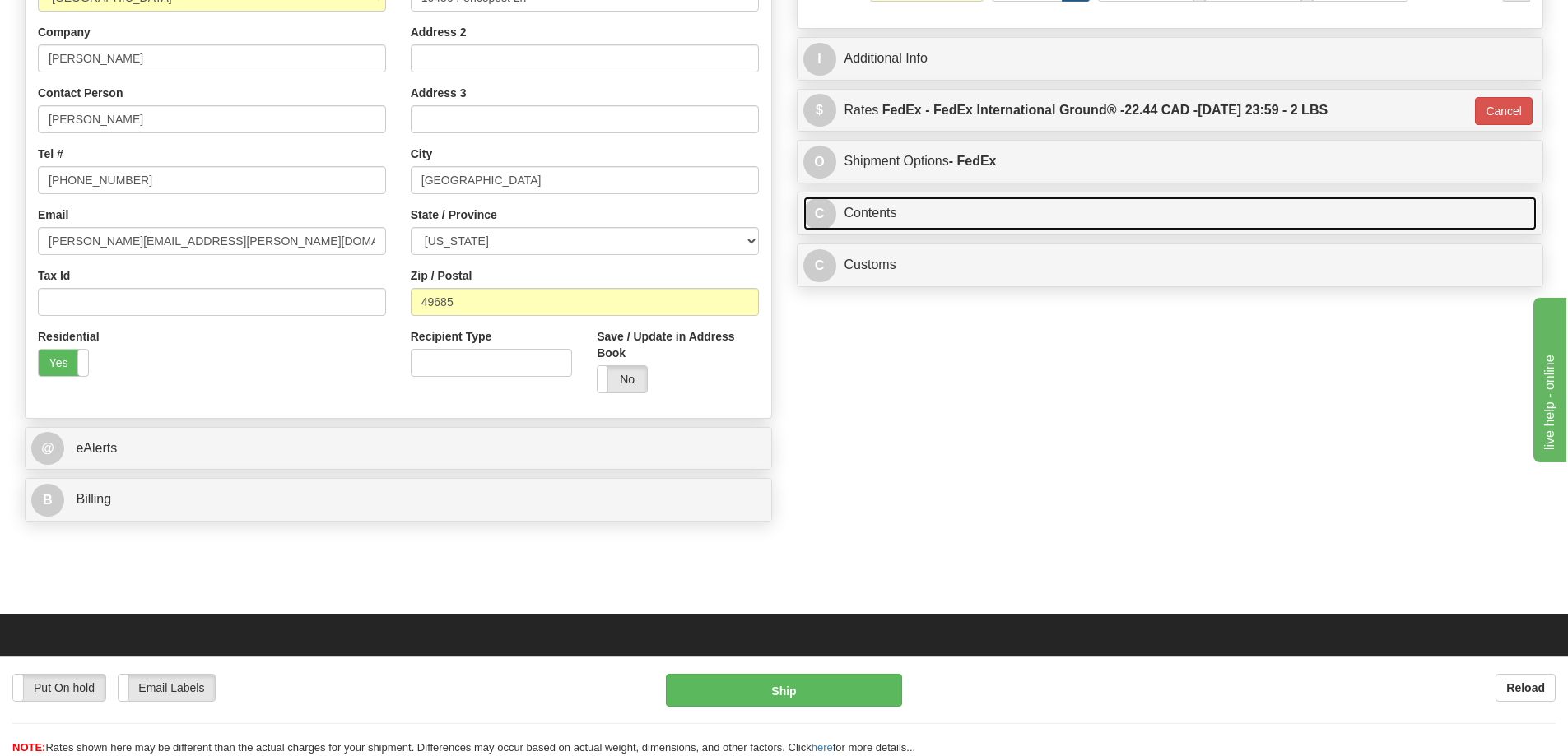
click at [913, 228] on link "C Contents" at bounding box center [1170, 213] width 735 height 34
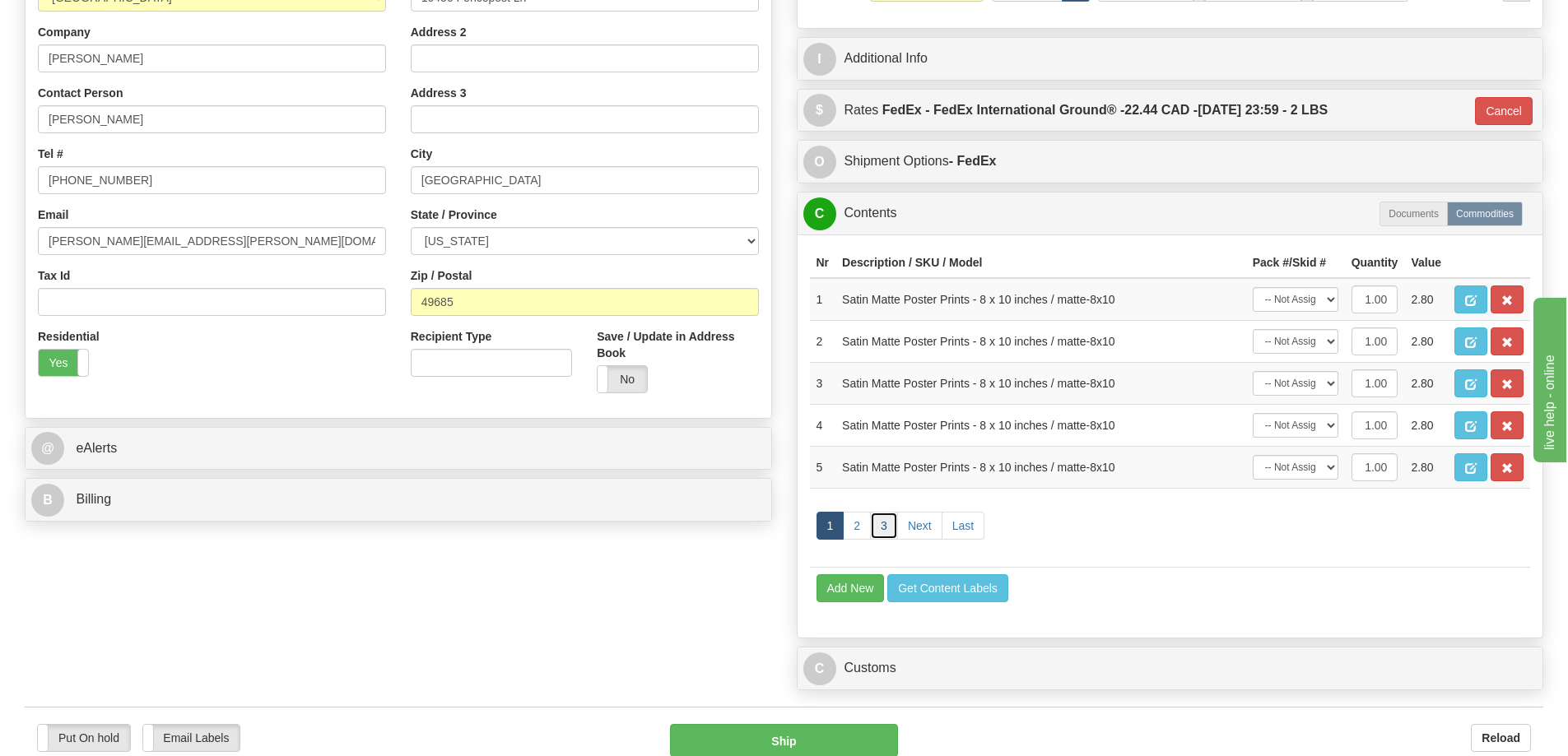
click at [878, 525] on link "3" at bounding box center [884, 526] width 28 height 28
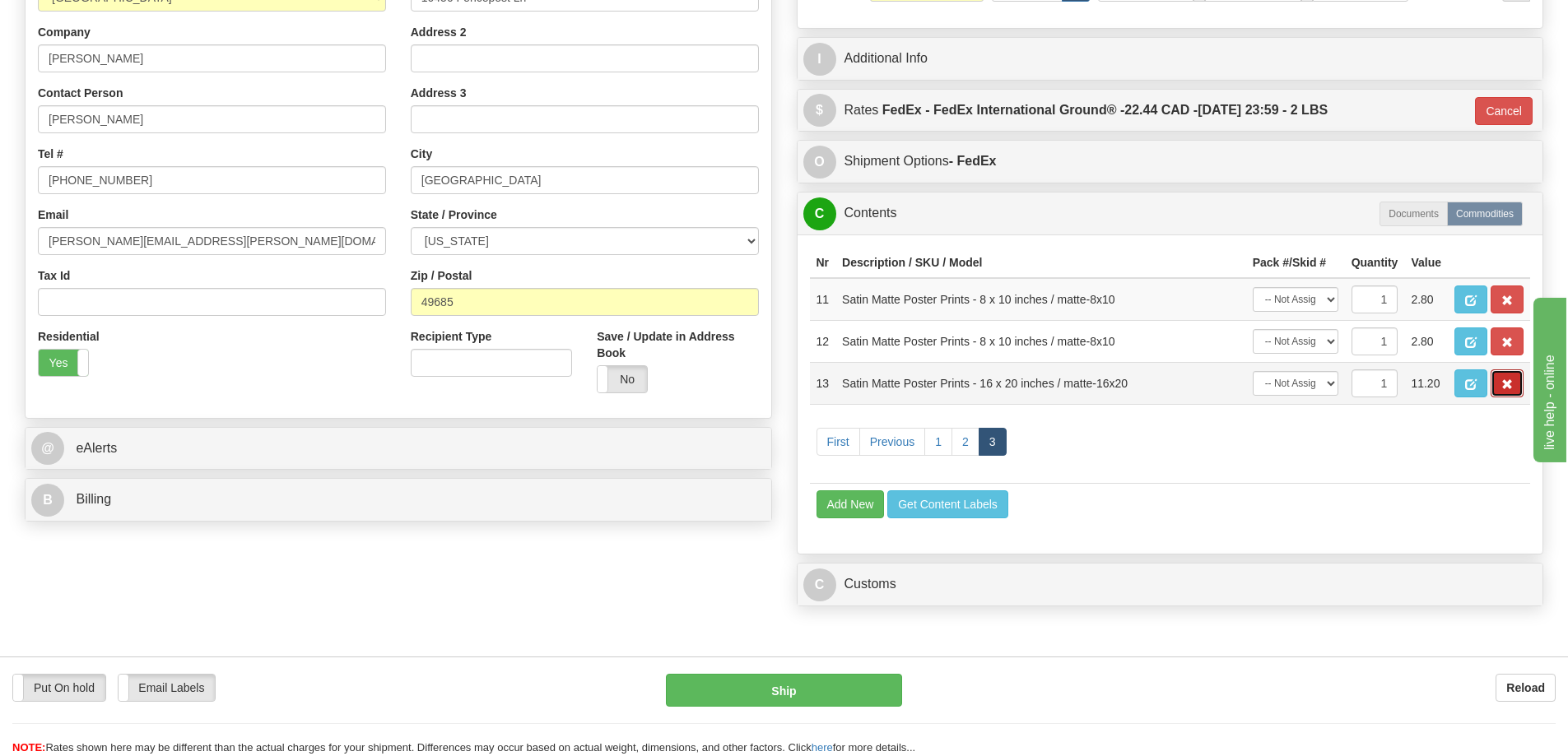
drag, startPoint x: 1507, startPoint y: 384, endPoint x: 1513, endPoint y: 375, distance: 10.8
click at [1507, 383] on span "button" at bounding box center [1507, 384] width 12 height 11
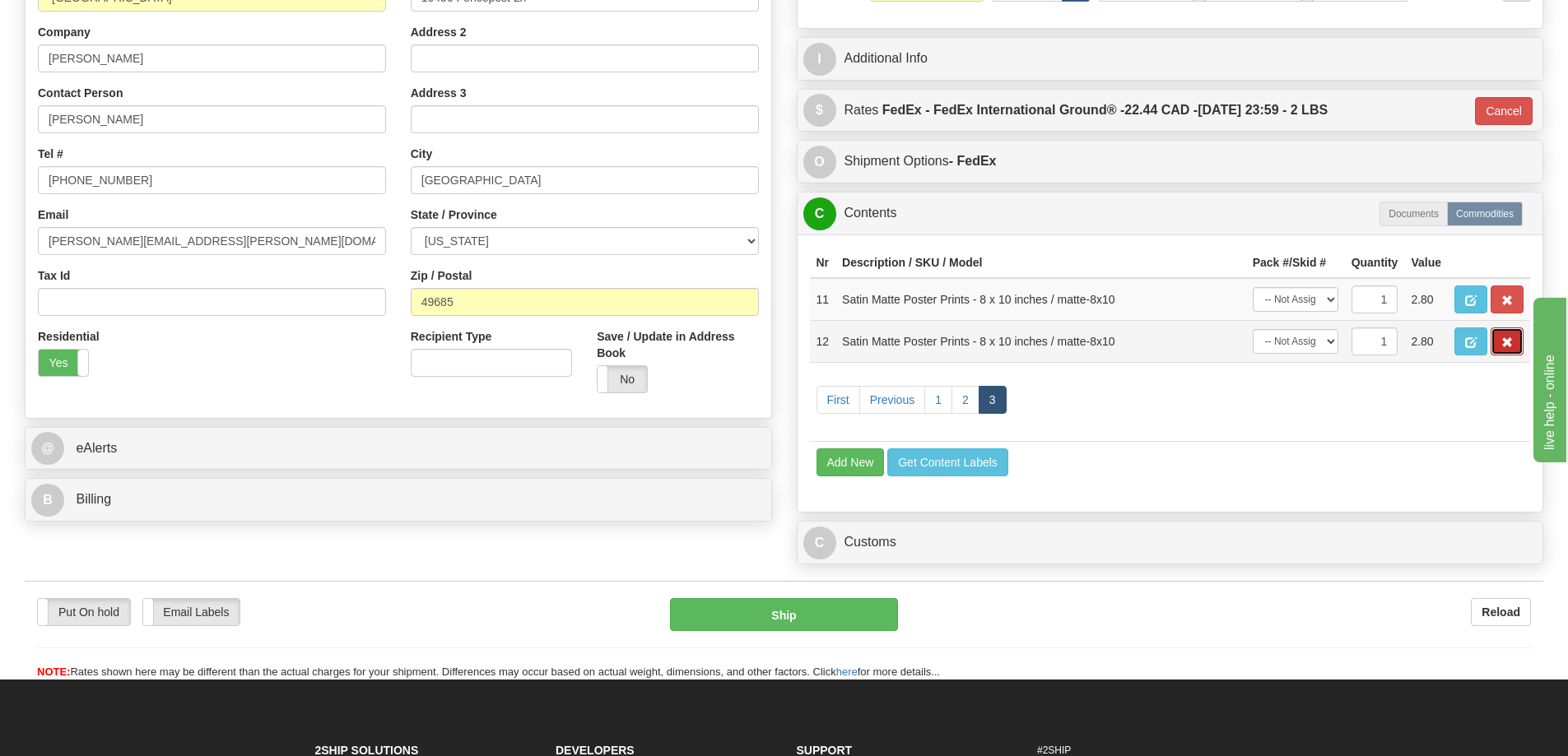
click at [1519, 348] on button "button" at bounding box center [1507, 342] width 33 height 28
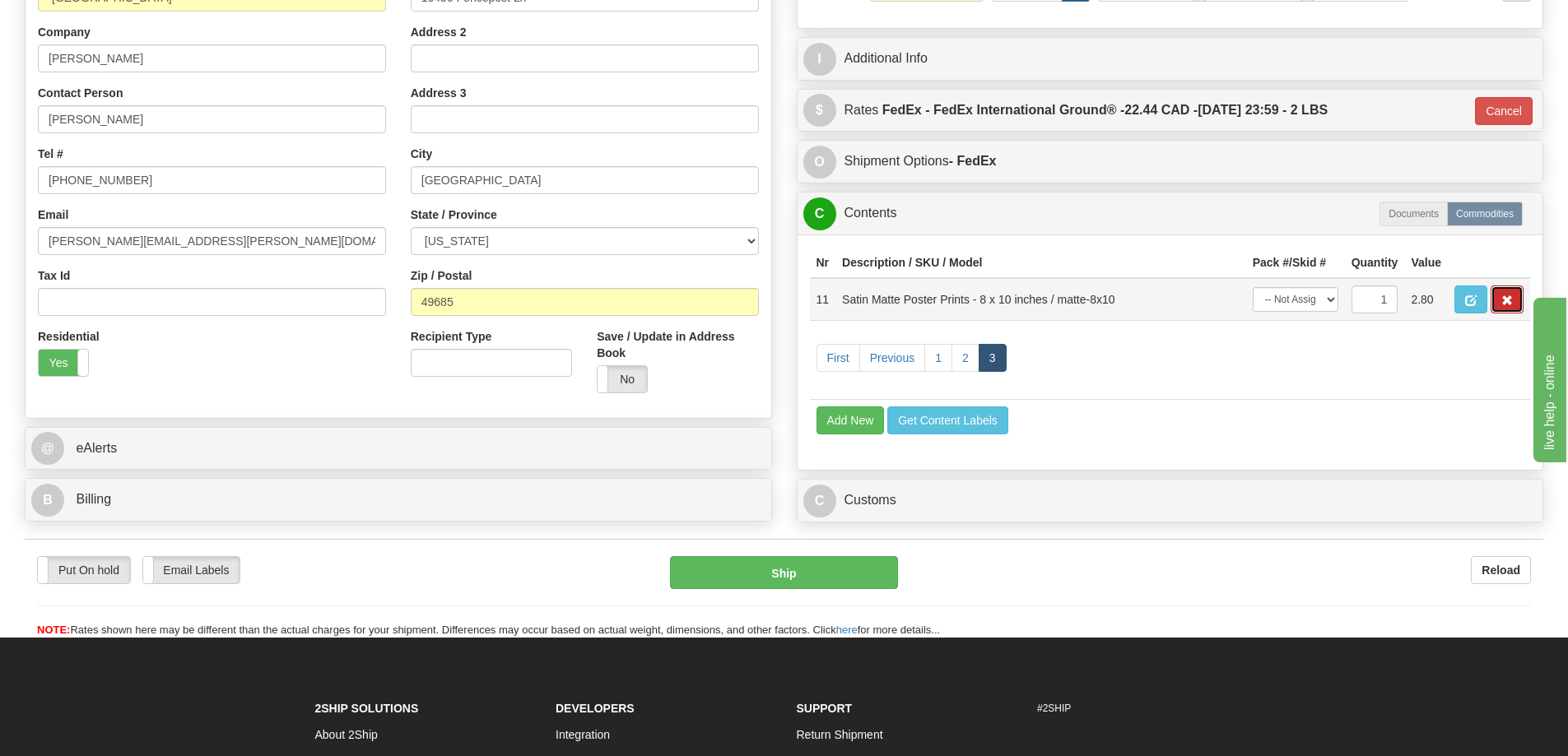
click at [1509, 304] on span "button" at bounding box center [1507, 300] width 12 height 11
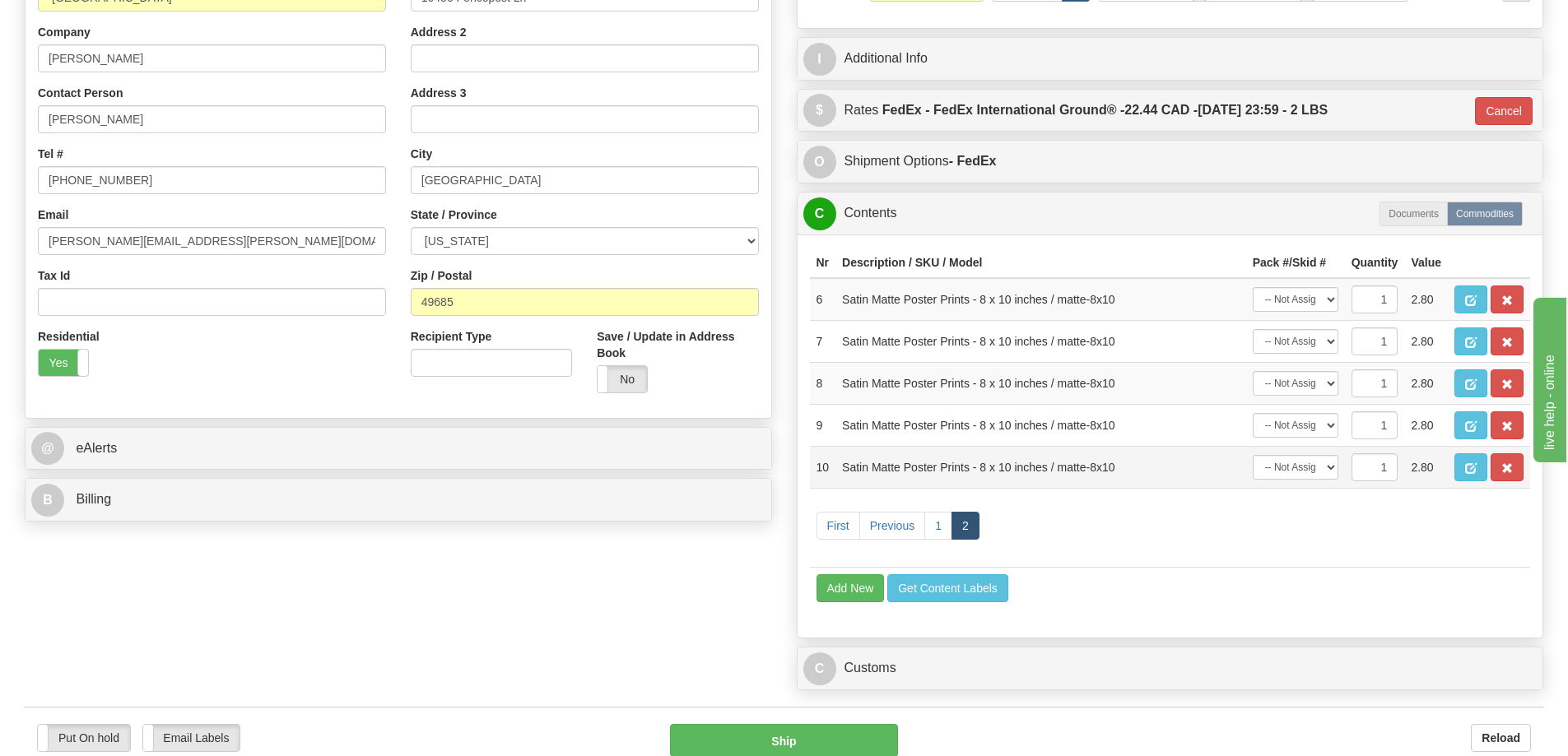
click at [1511, 457] on td at bounding box center [1489, 467] width 82 height 42
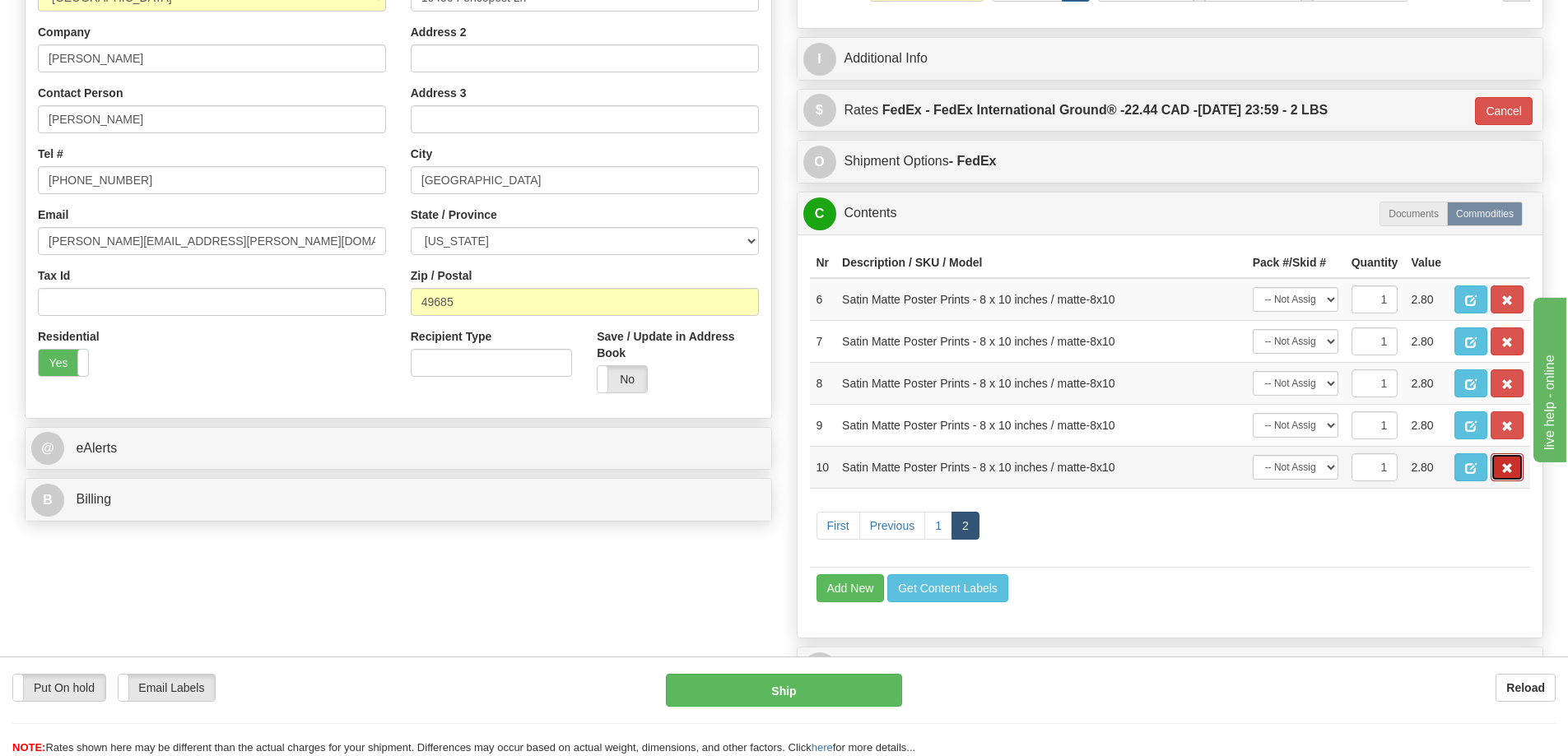
click at [1510, 470] on span "button" at bounding box center [1507, 468] width 12 height 11
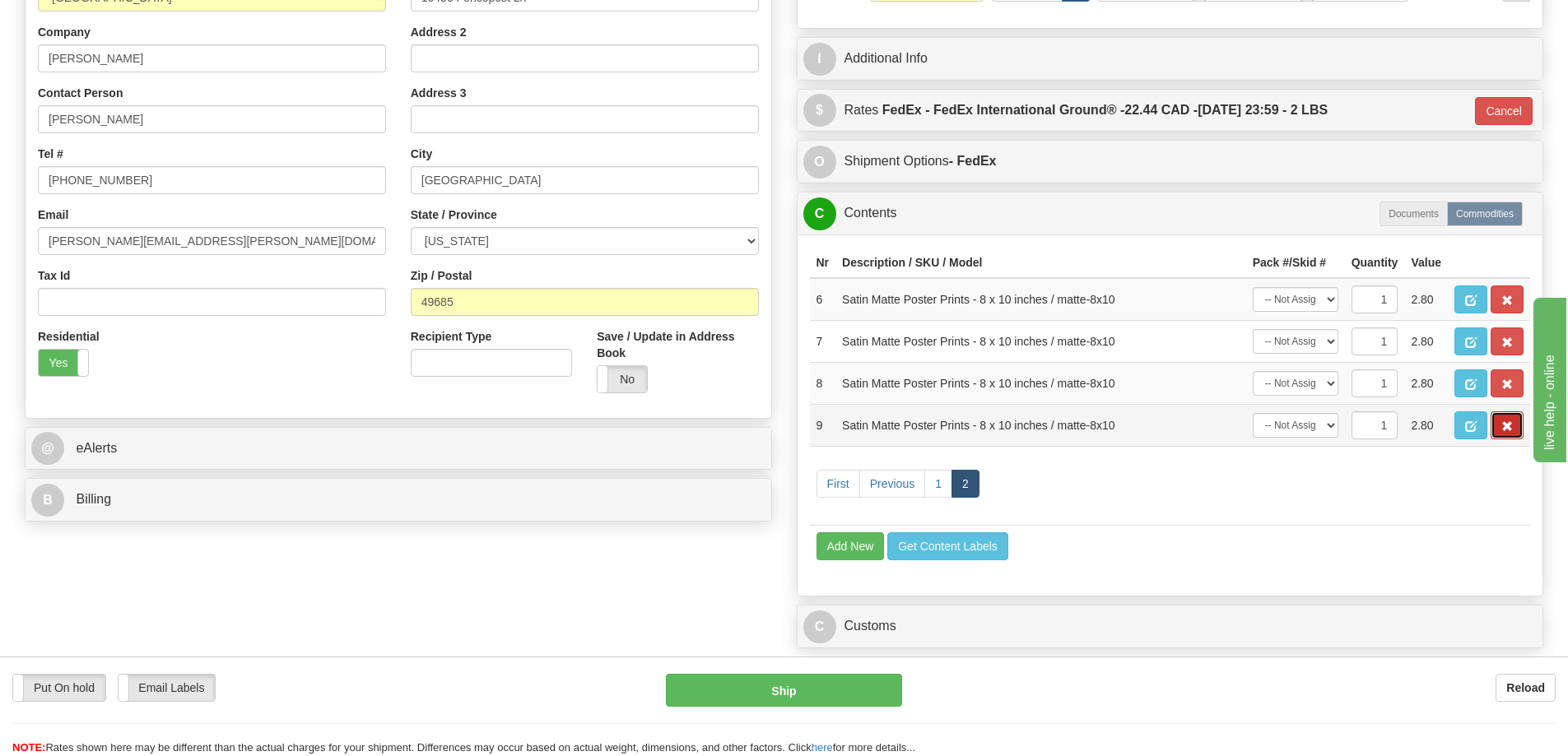
click at [1511, 432] on span "button" at bounding box center [1507, 427] width 12 height 11
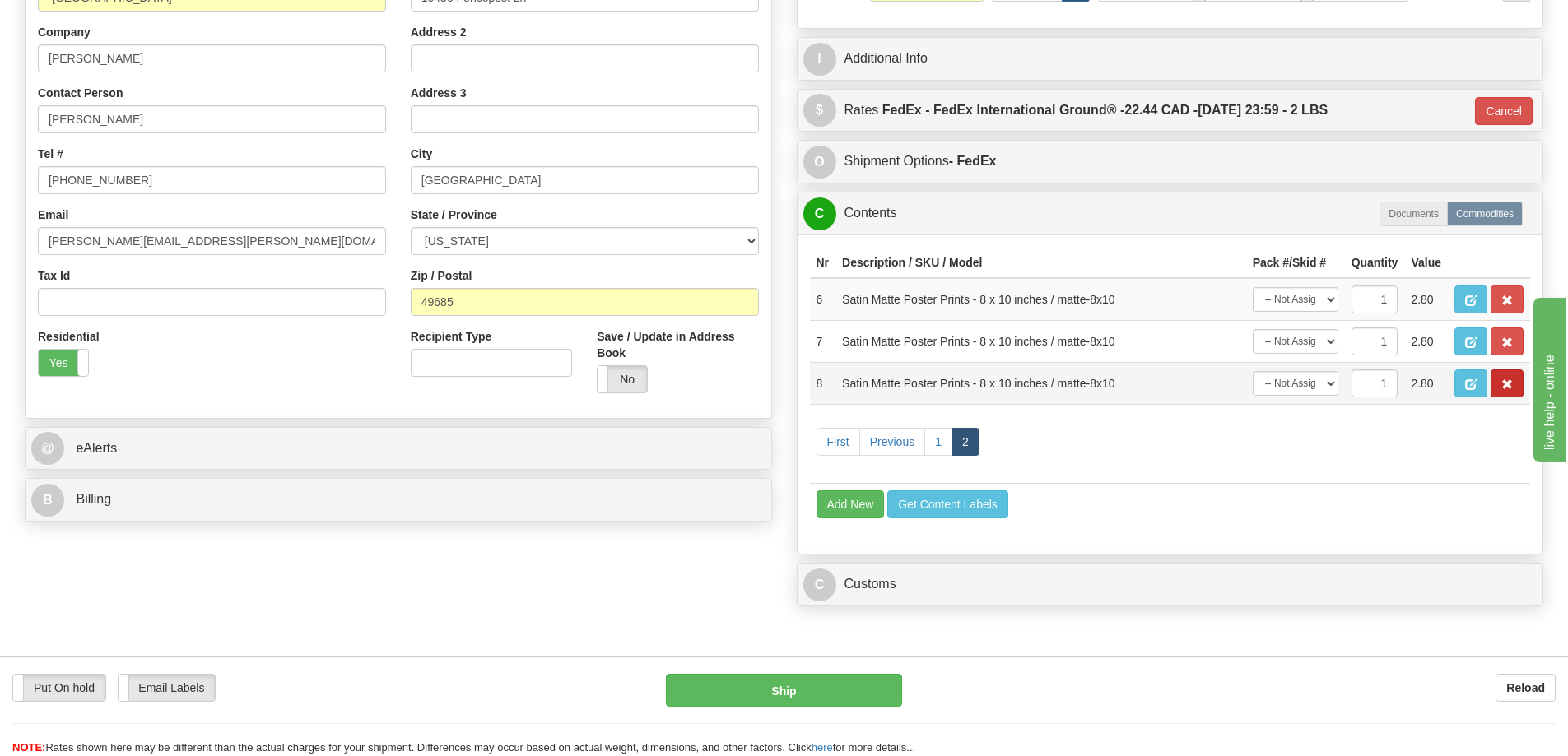
click at [1501, 377] on td at bounding box center [1489, 383] width 82 height 42
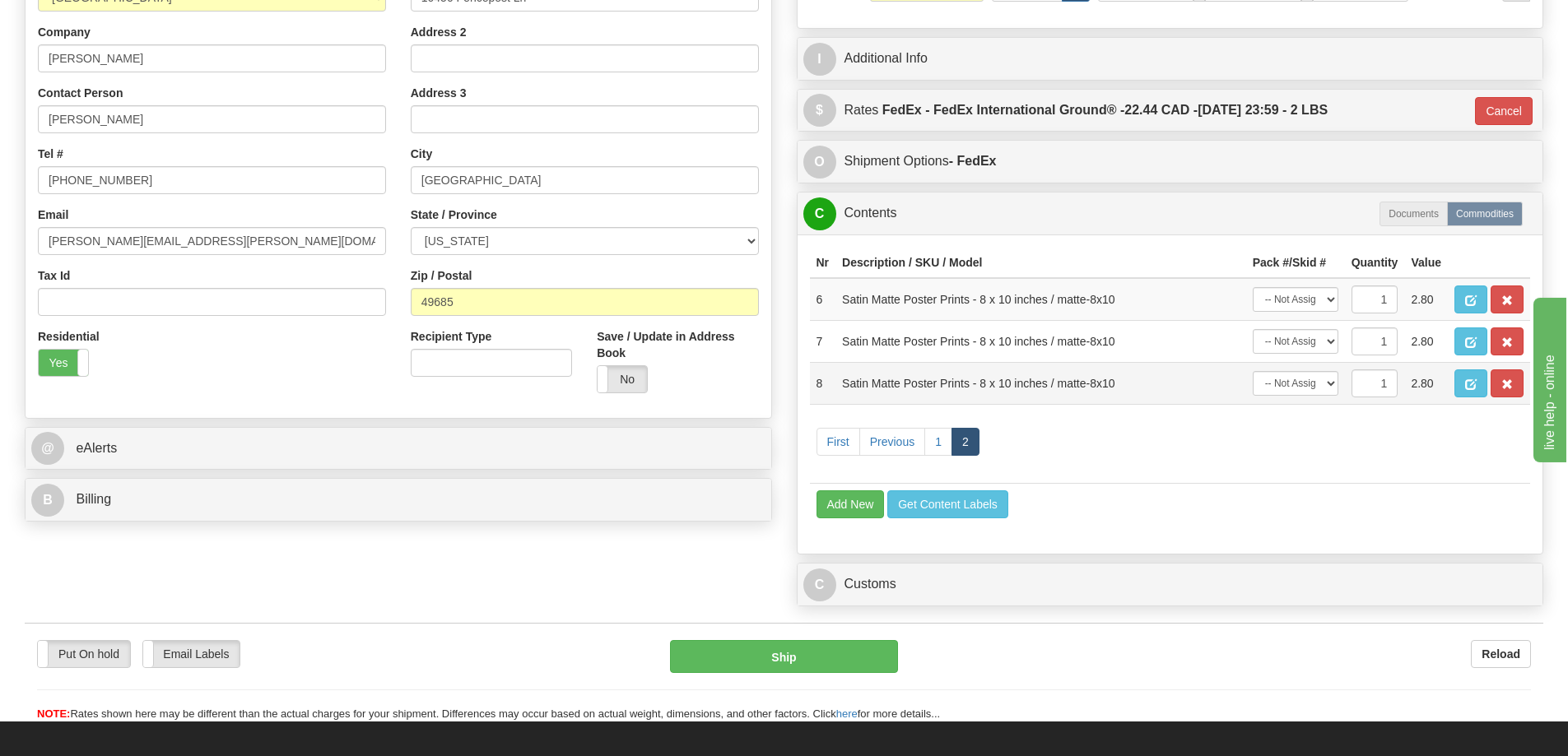
click at [1507, 373] on td at bounding box center [1489, 383] width 82 height 42
click at [1502, 390] on span "button" at bounding box center [1507, 384] width 12 height 11
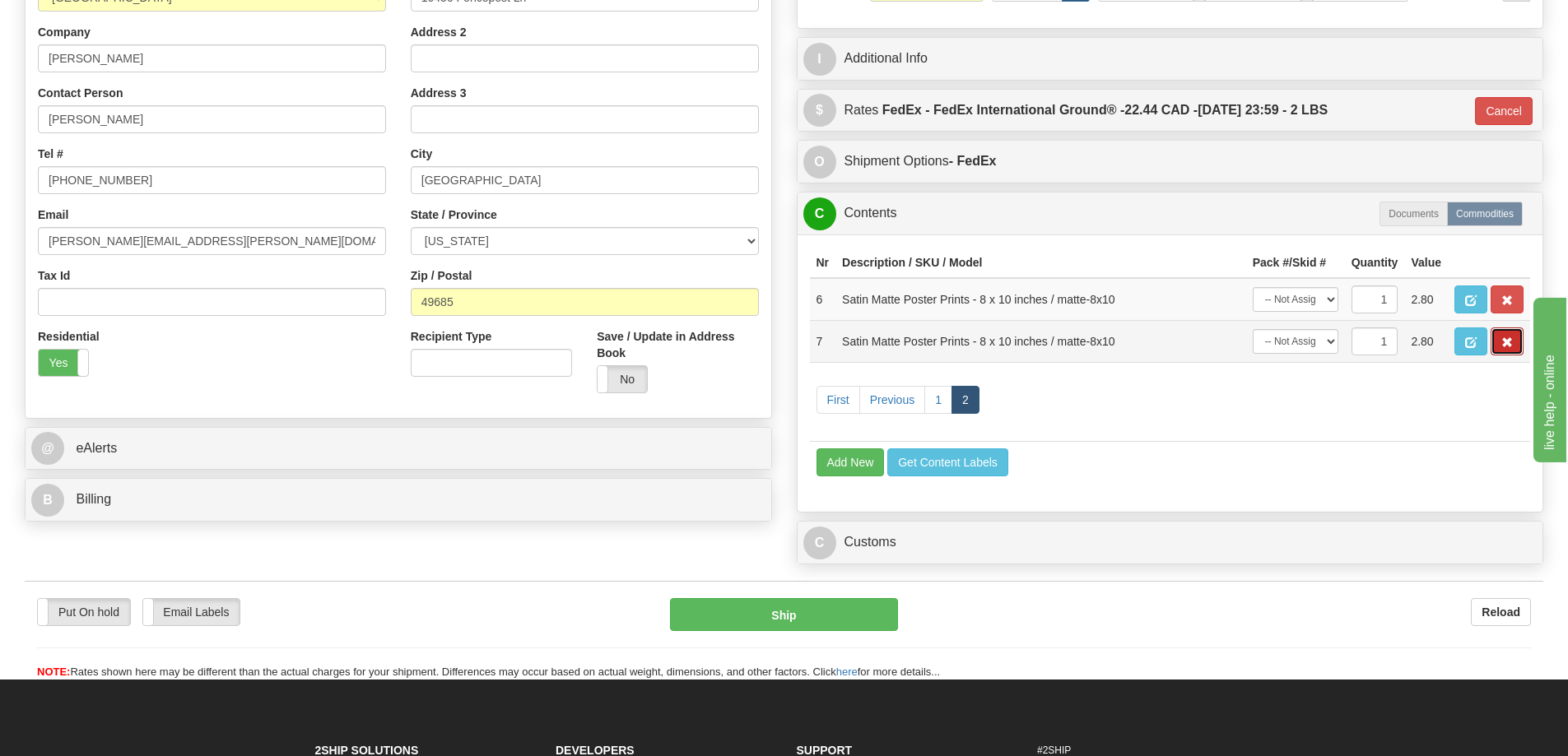
drag, startPoint x: 1502, startPoint y: 347, endPoint x: 1509, endPoint y: 338, distance: 11.4
click at [1503, 347] on span "button" at bounding box center [1507, 343] width 12 height 11
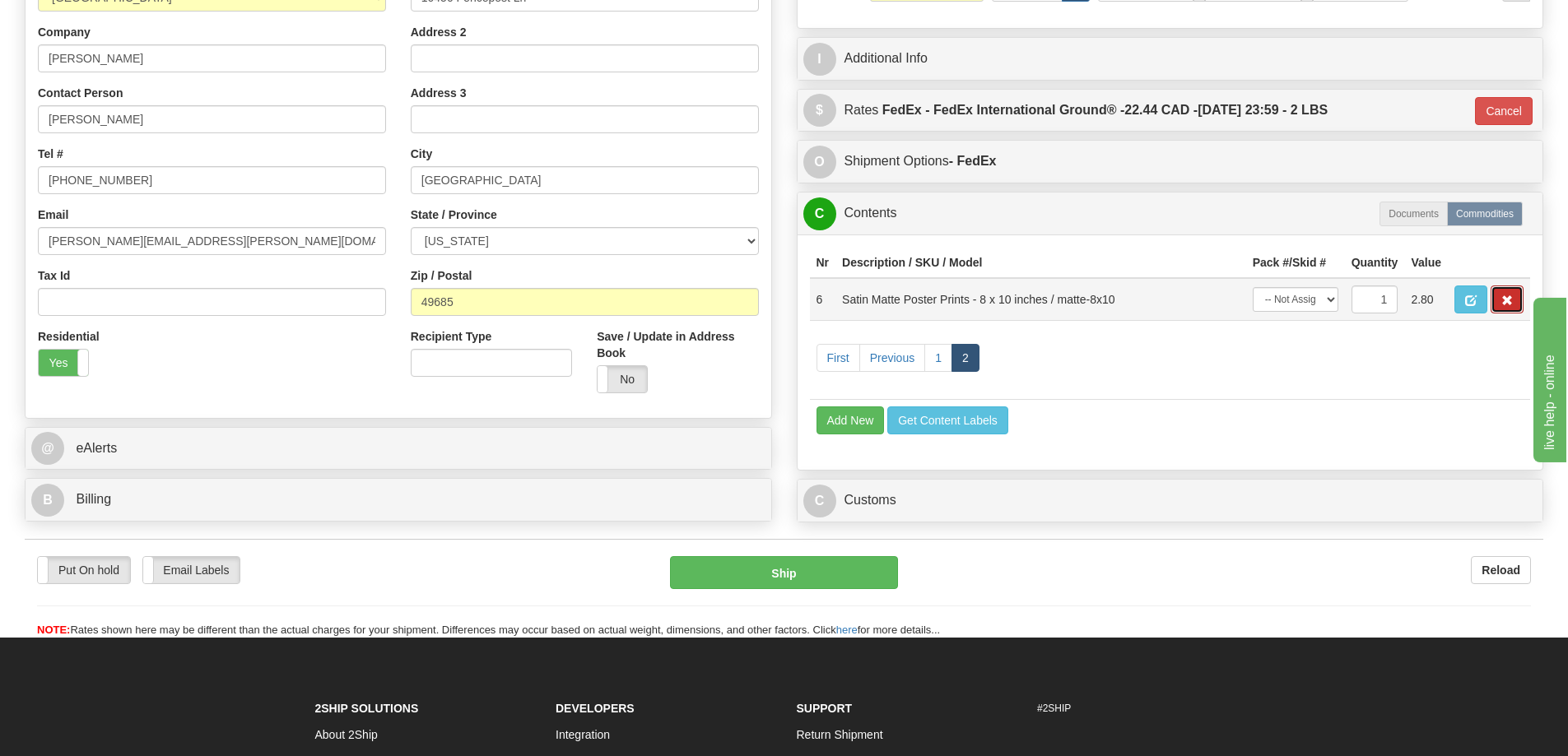
click at [1501, 299] on span "button" at bounding box center [1507, 300] width 12 height 11
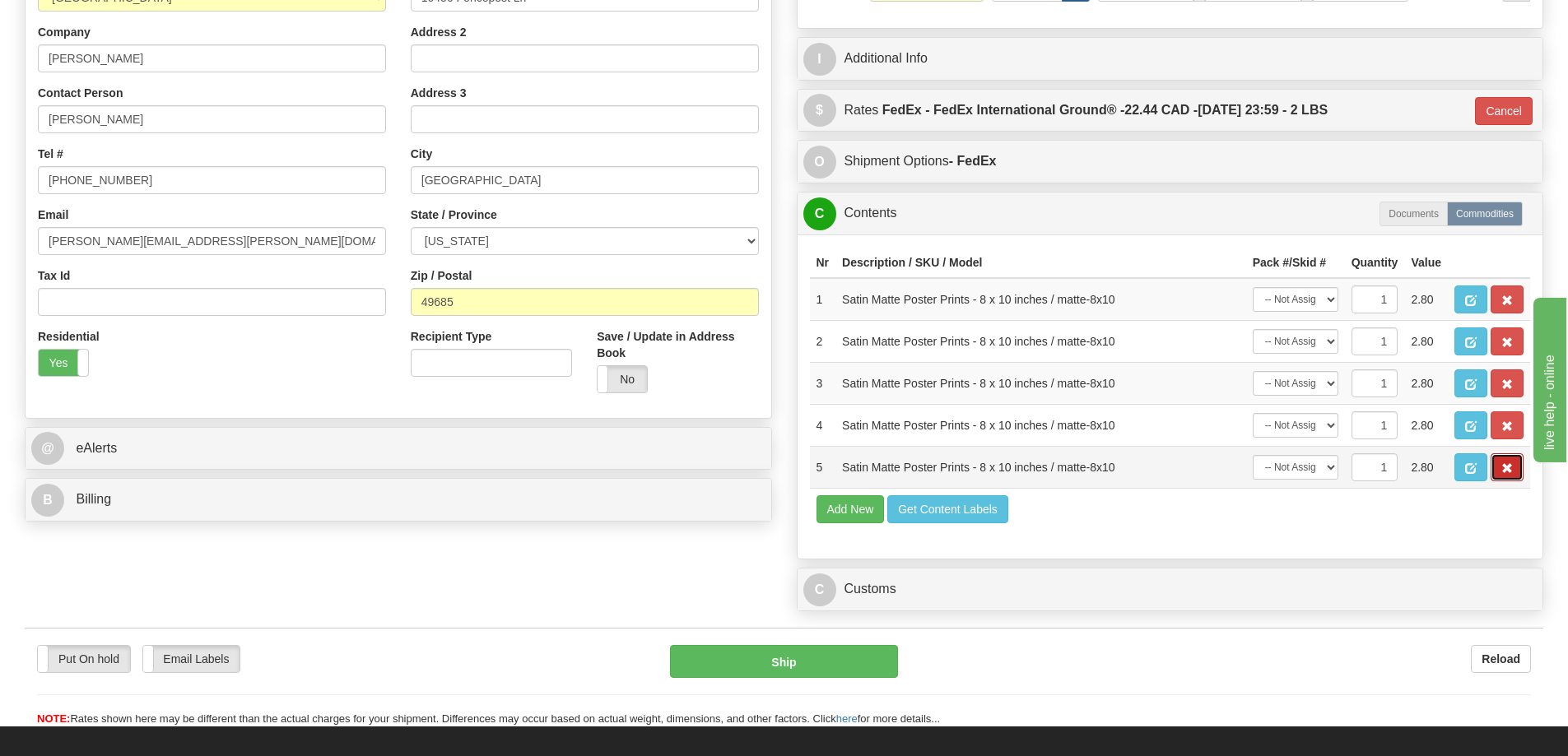
click at [1508, 472] on span "button" at bounding box center [1507, 468] width 12 height 11
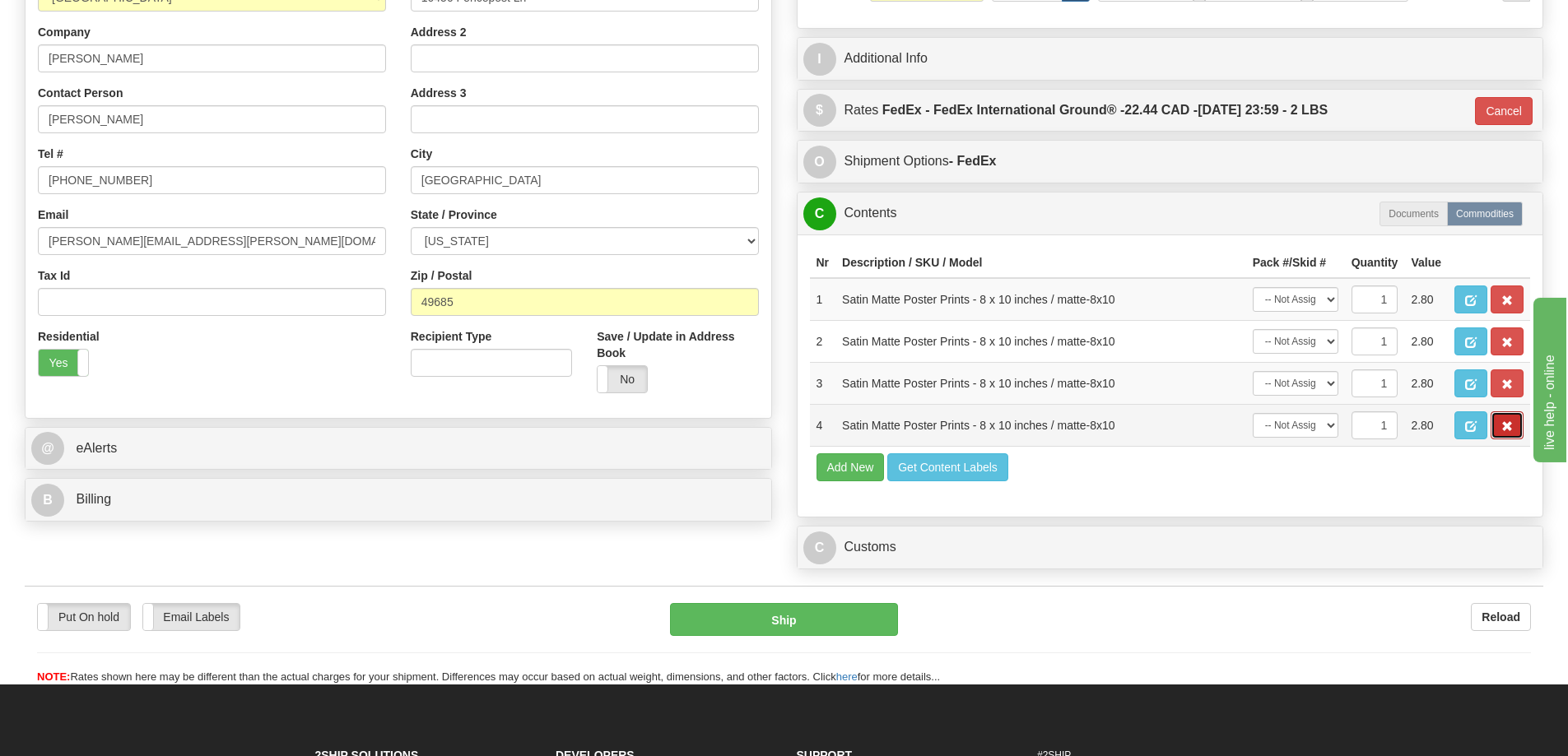
click at [1508, 431] on span "button" at bounding box center [1507, 427] width 12 height 11
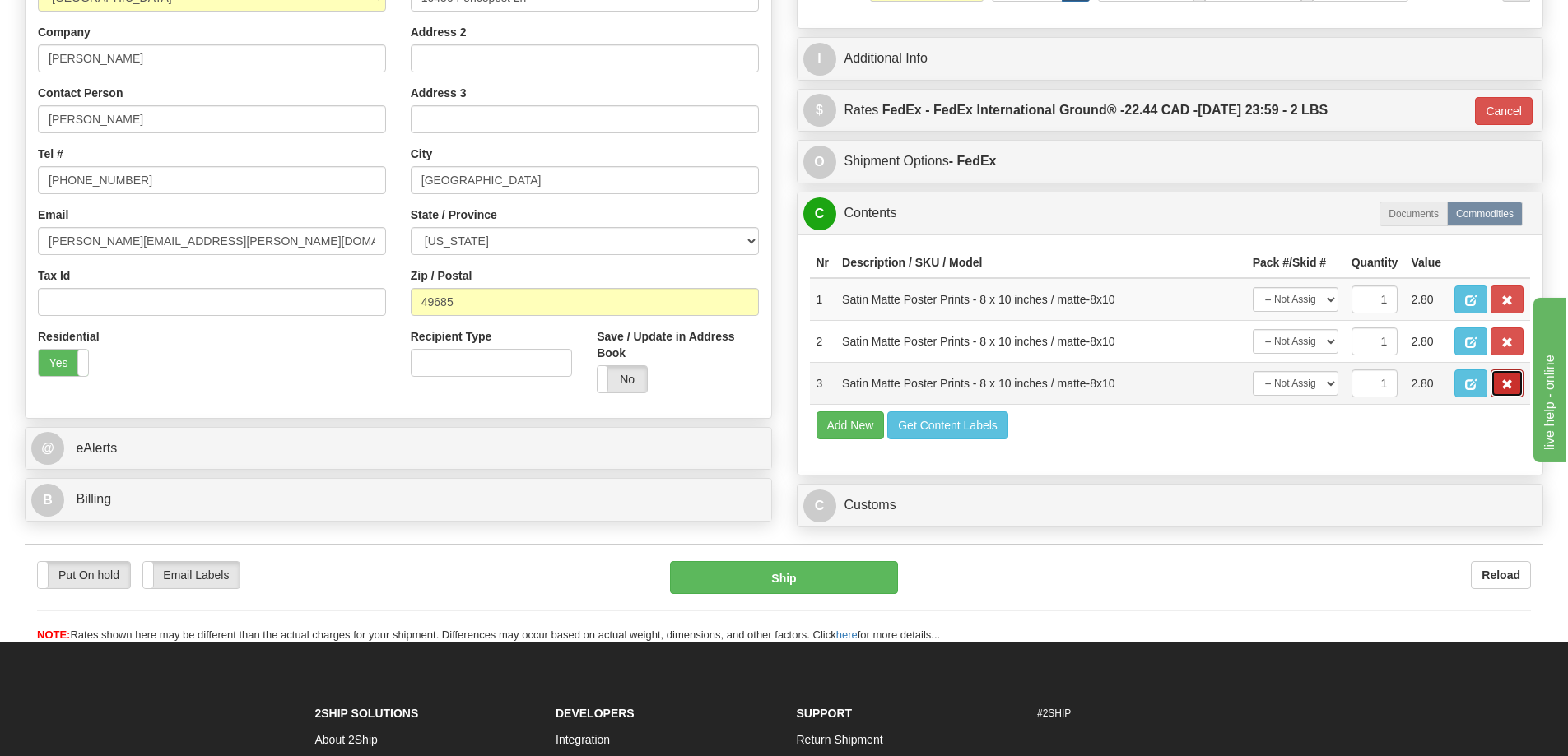
click at [1509, 388] on span "button" at bounding box center [1507, 384] width 12 height 11
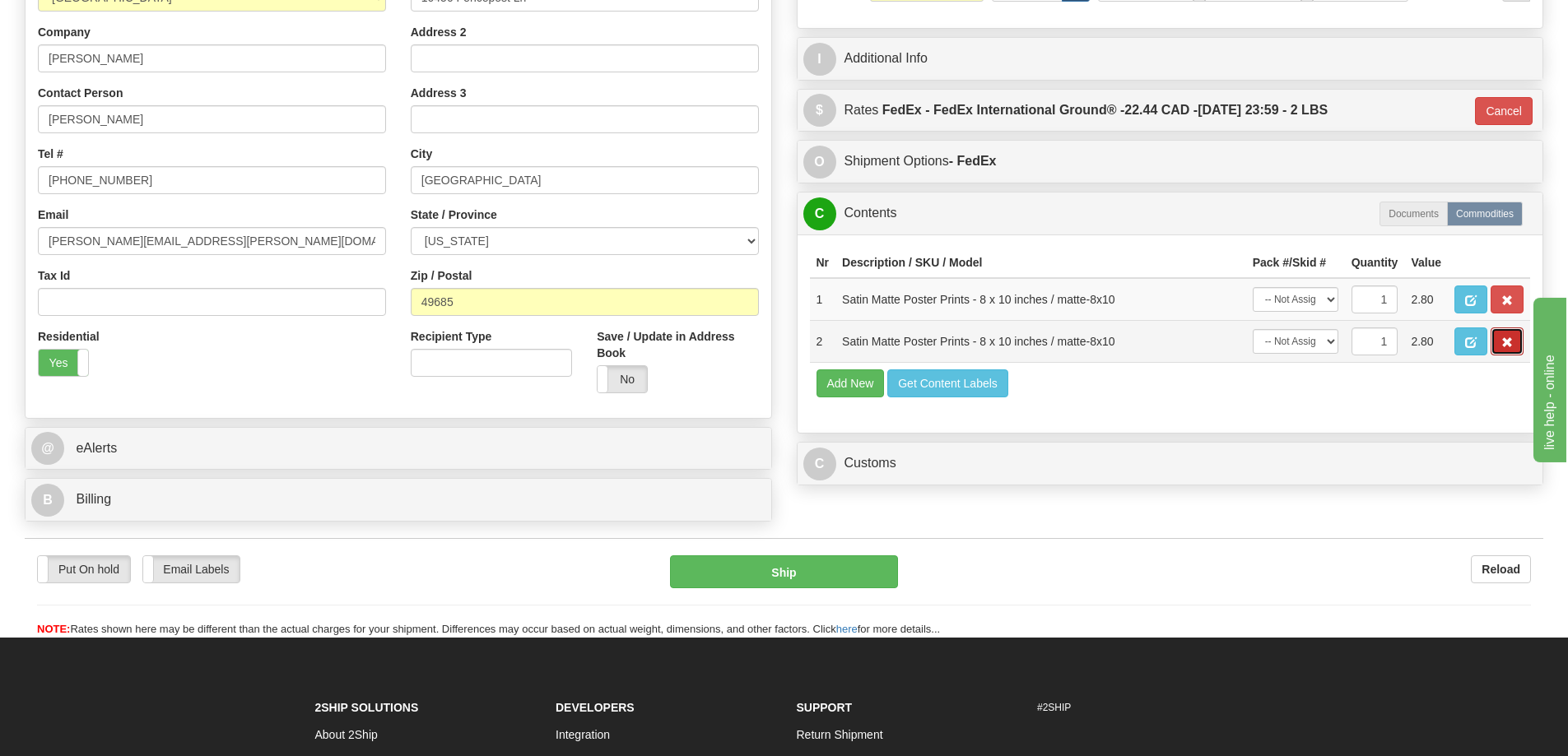
click at [1509, 343] on span "button" at bounding box center [1507, 343] width 12 height 11
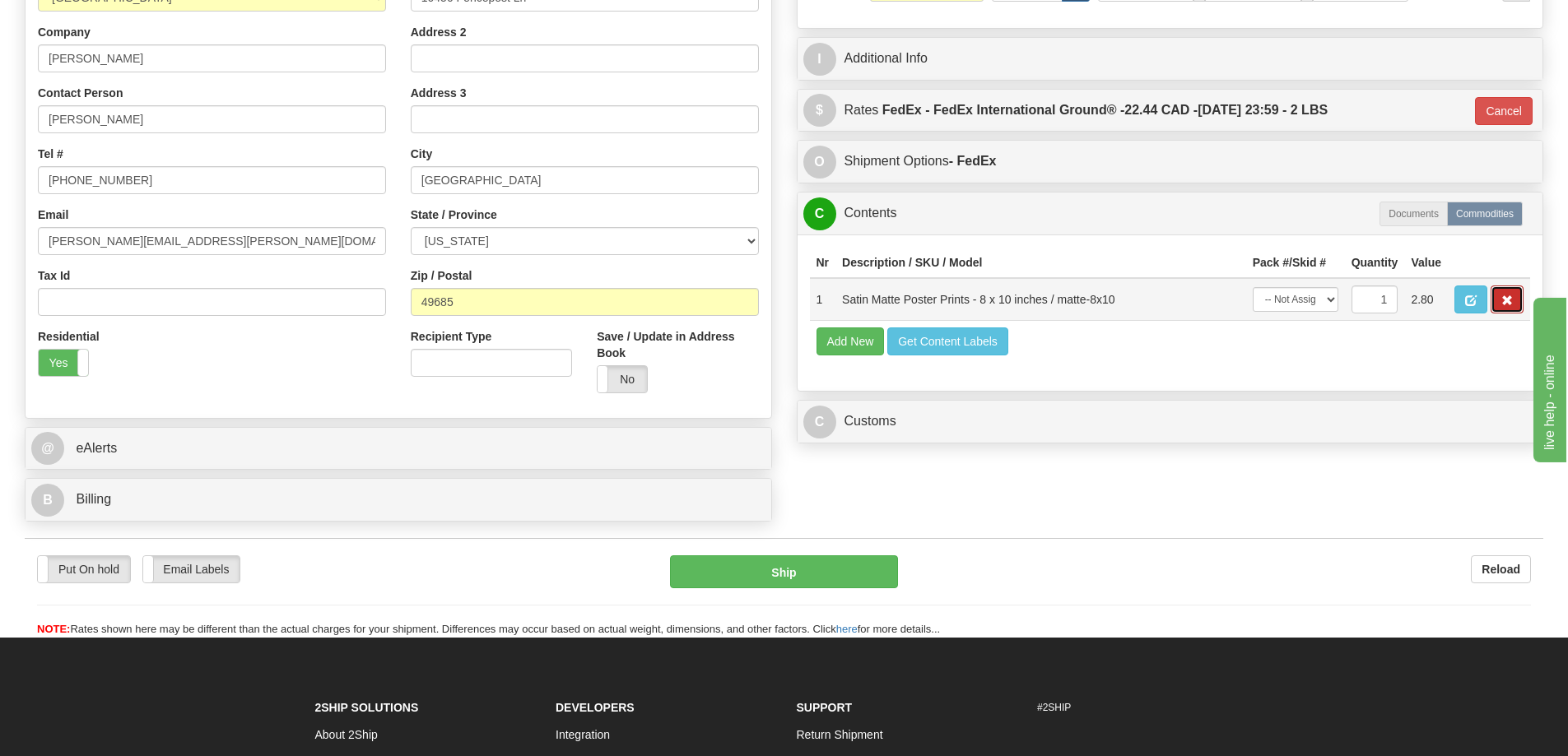
click at [1506, 293] on button "button" at bounding box center [1507, 299] width 33 height 28
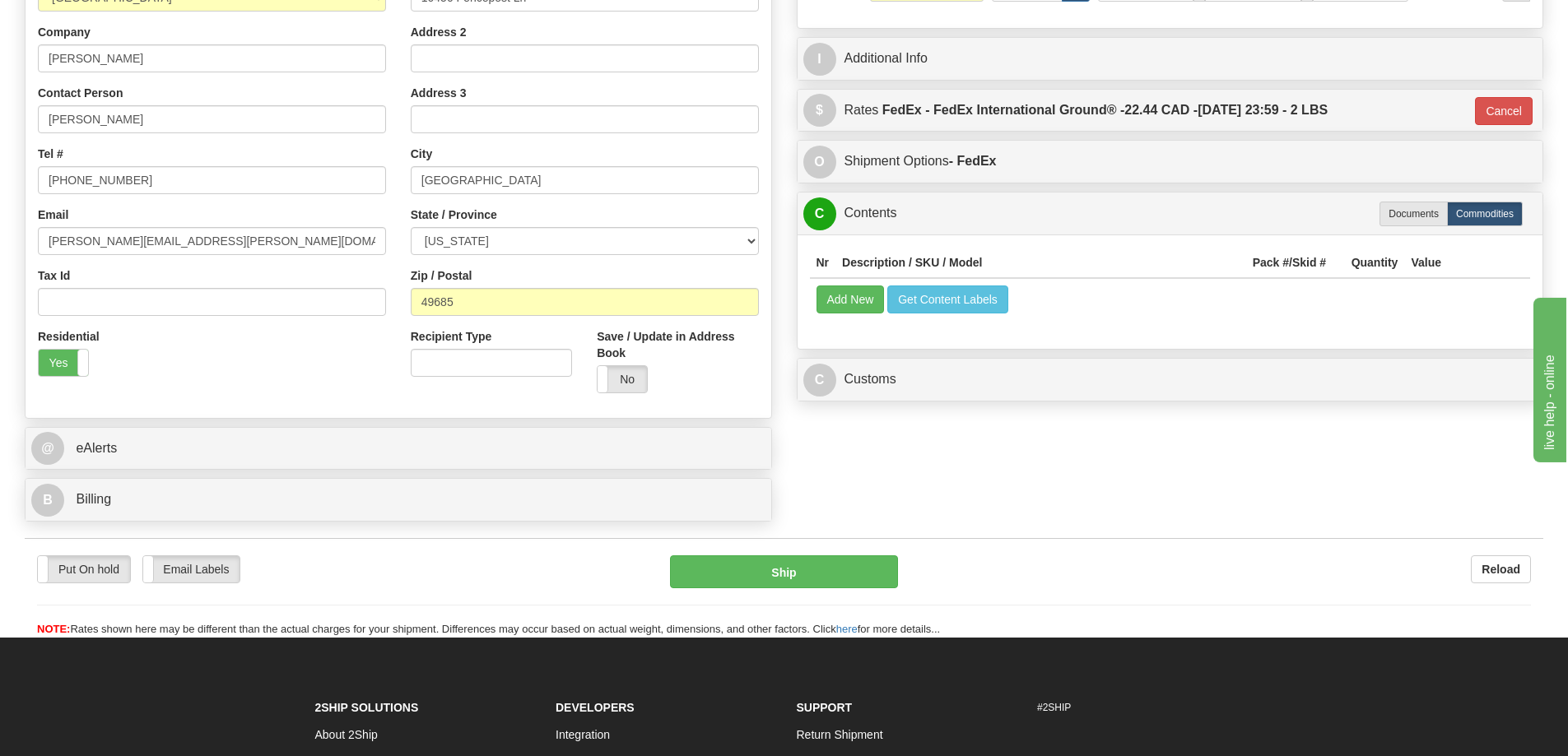
click at [841, 286] on table "Nr Description / SKU / Model Pack #/Skid # Quantity Value Add New Get Content L…" at bounding box center [1170, 284] width 721 height 72
click at [854, 308] on button "Add New" at bounding box center [851, 299] width 68 height 28
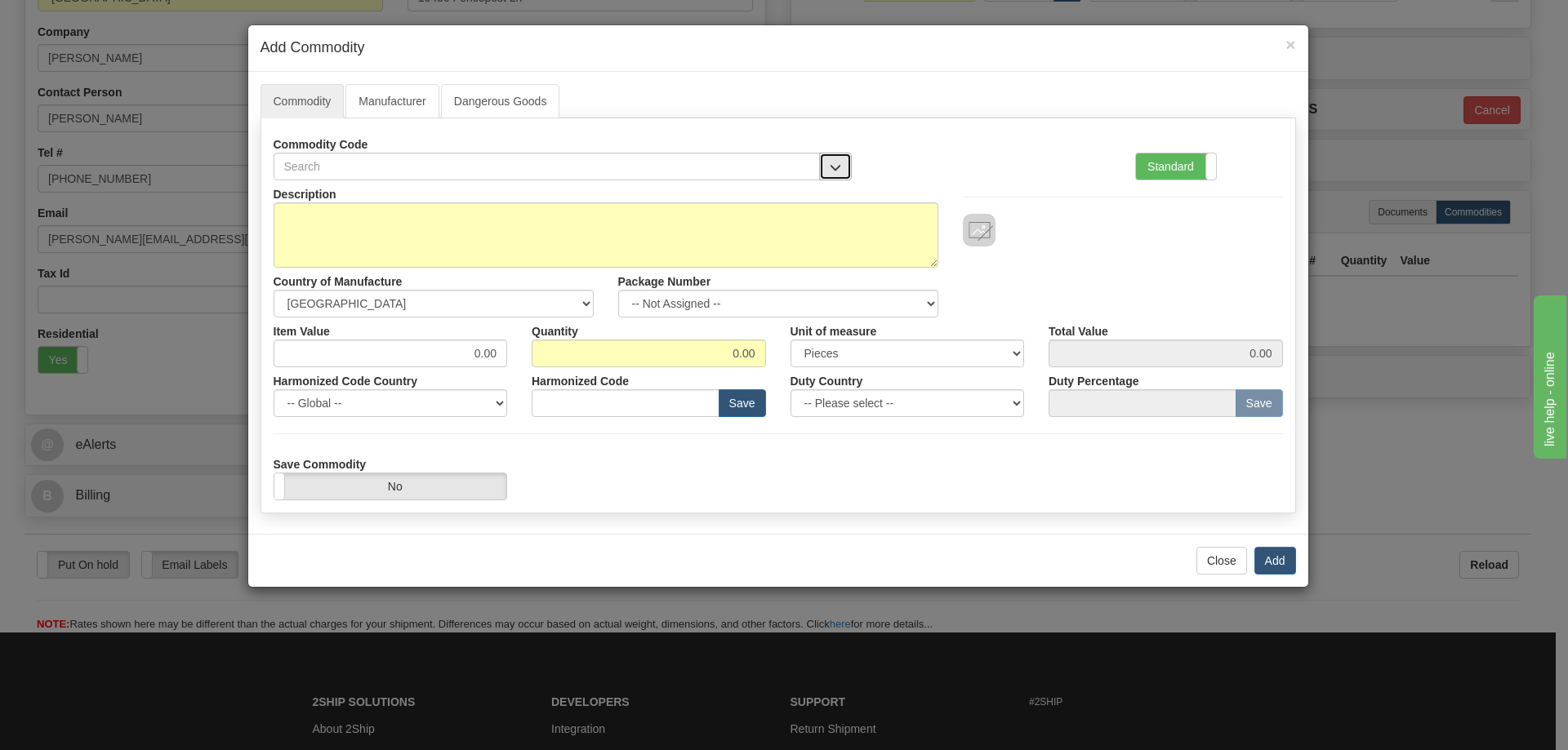
click at [825, 155] on button "button" at bounding box center [836, 167] width 33 height 28
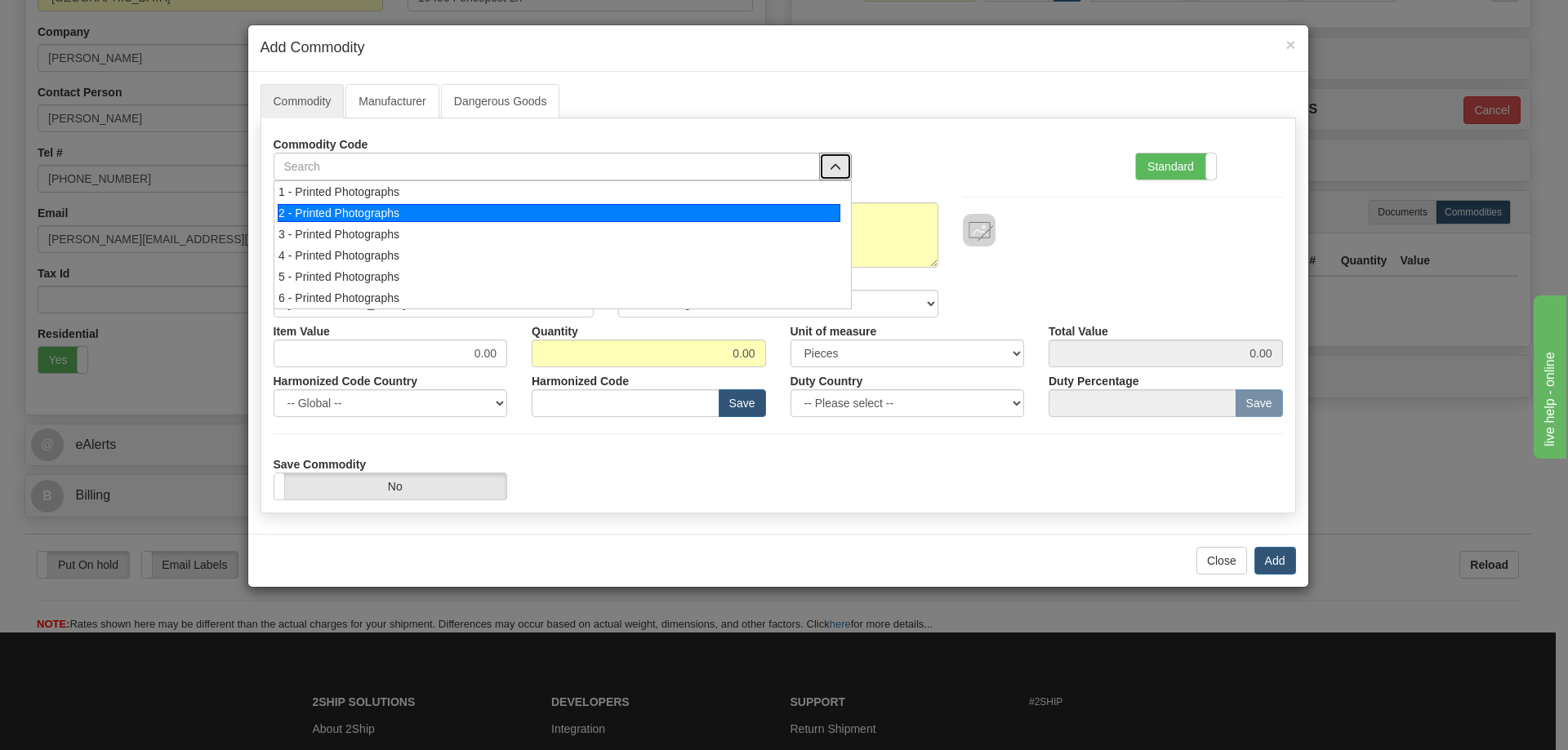
click at [814, 210] on div "2 - Printed Photographs" at bounding box center [559, 213] width 563 height 18
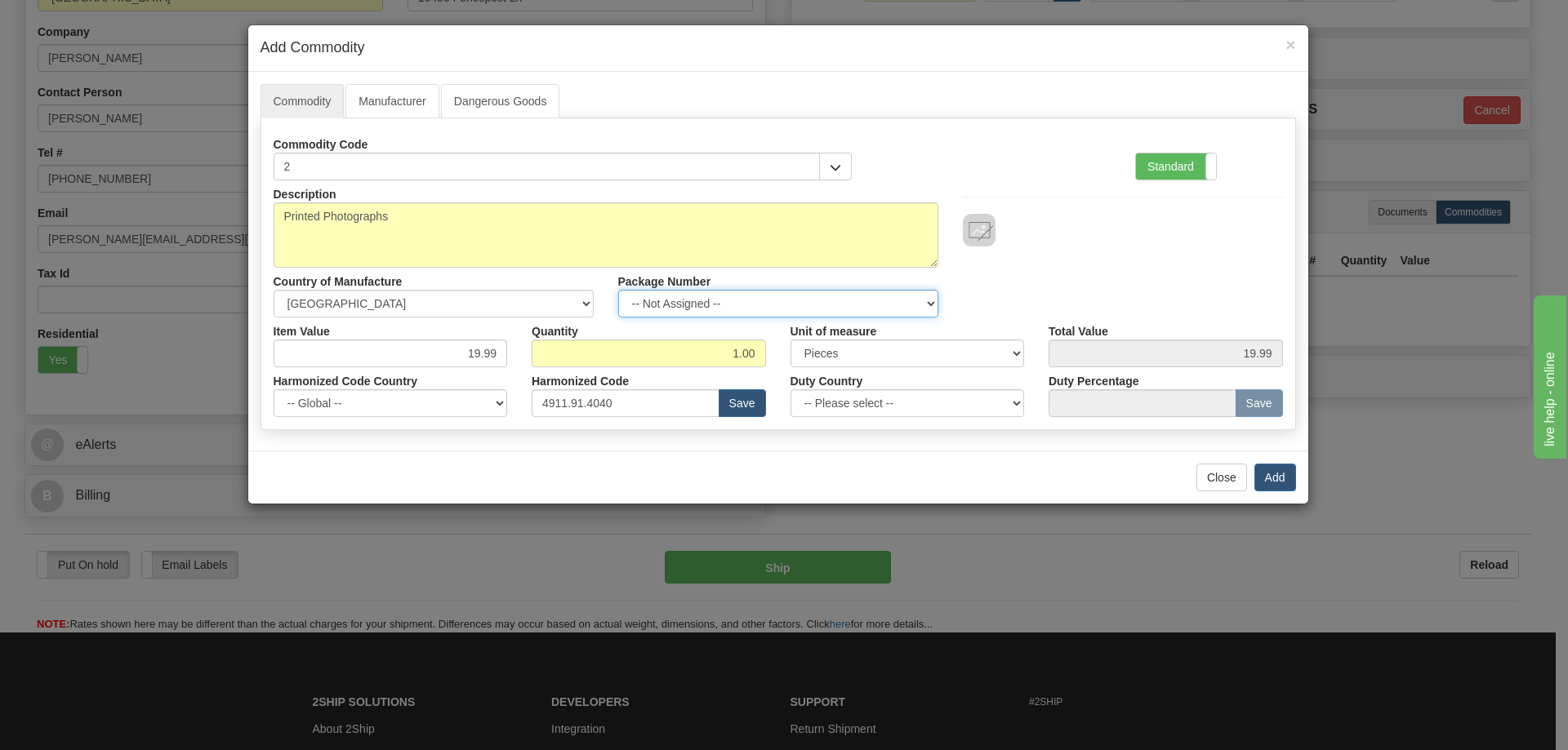
click at [904, 295] on select "-- Not Assigned -- Item 1" at bounding box center [778, 304] width 320 height 28
select select "0"
click at [618, 290] on select "-- Not Assigned -- Item 1" at bounding box center [778, 304] width 320 height 28
click at [1282, 478] on button "Add" at bounding box center [1275, 478] width 41 height 28
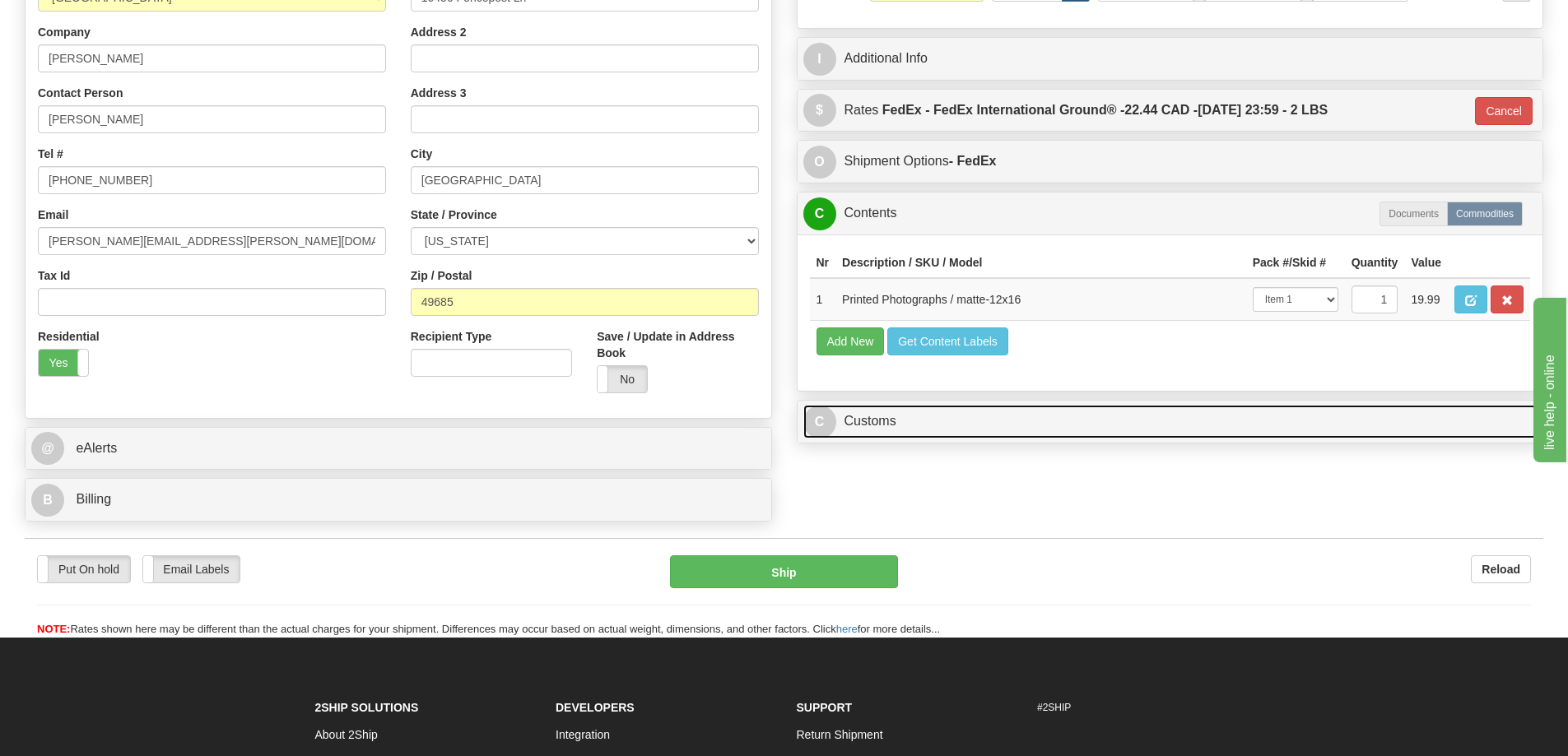
click at [1369, 424] on link "C Customs" at bounding box center [1170, 422] width 735 height 34
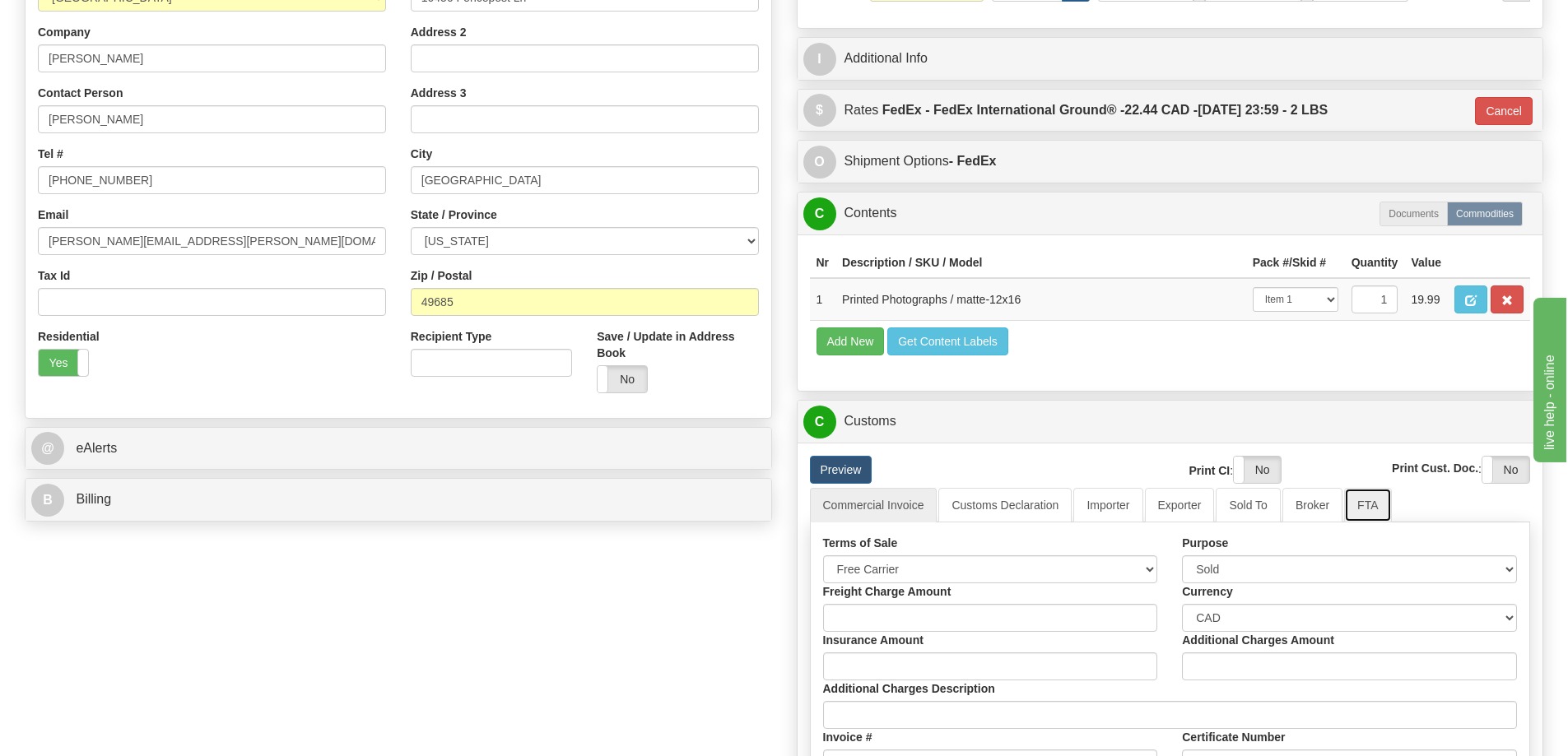
click at [1374, 509] on link "FTA" at bounding box center [1368, 506] width 47 height 35
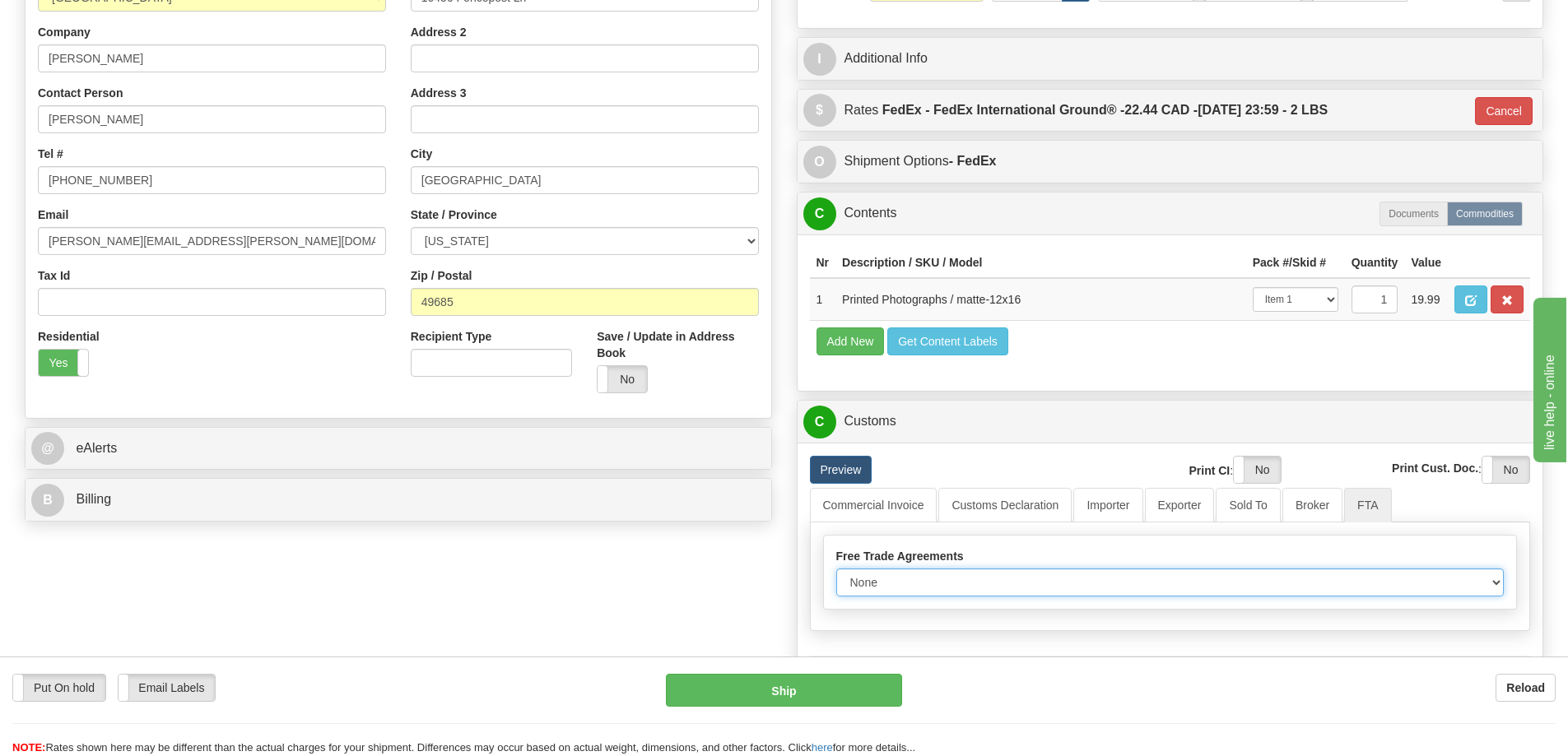
click at [1495, 588] on select "None Other USMCA CETA CUKTCA" at bounding box center [1170, 583] width 669 height 28
select select "1"
click at [836, 575] on select "None Other USMCA CETA CUKTCA" at bounding box center [1170, 583] width 669 height 28
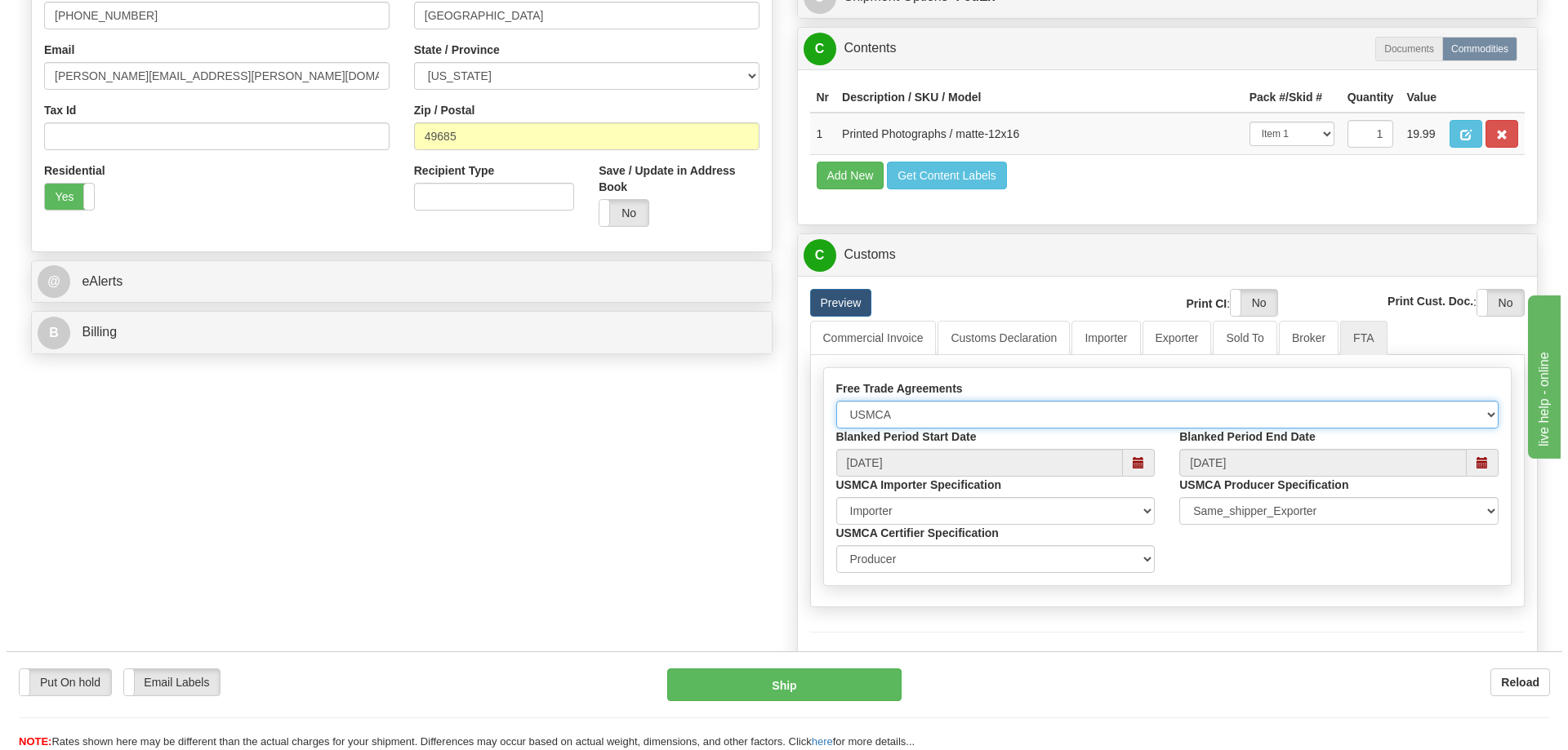
scroll to position [572, 0]
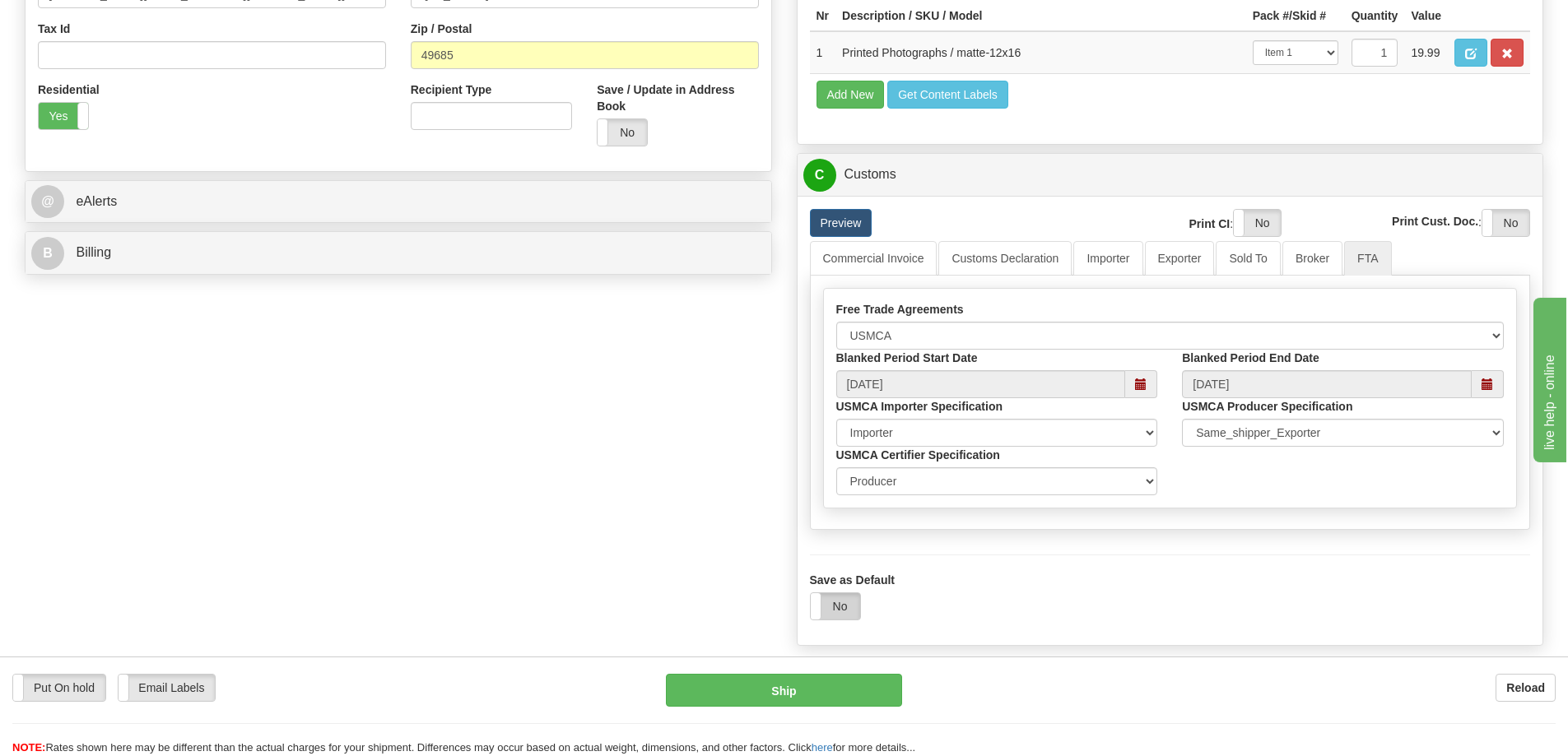
click at [836, 610] on label "No" at bounding box center [835, 606] width 49 height 27
click at [828, 690] on button "Ship" at bounding box center [784, 690] width 236 height 33
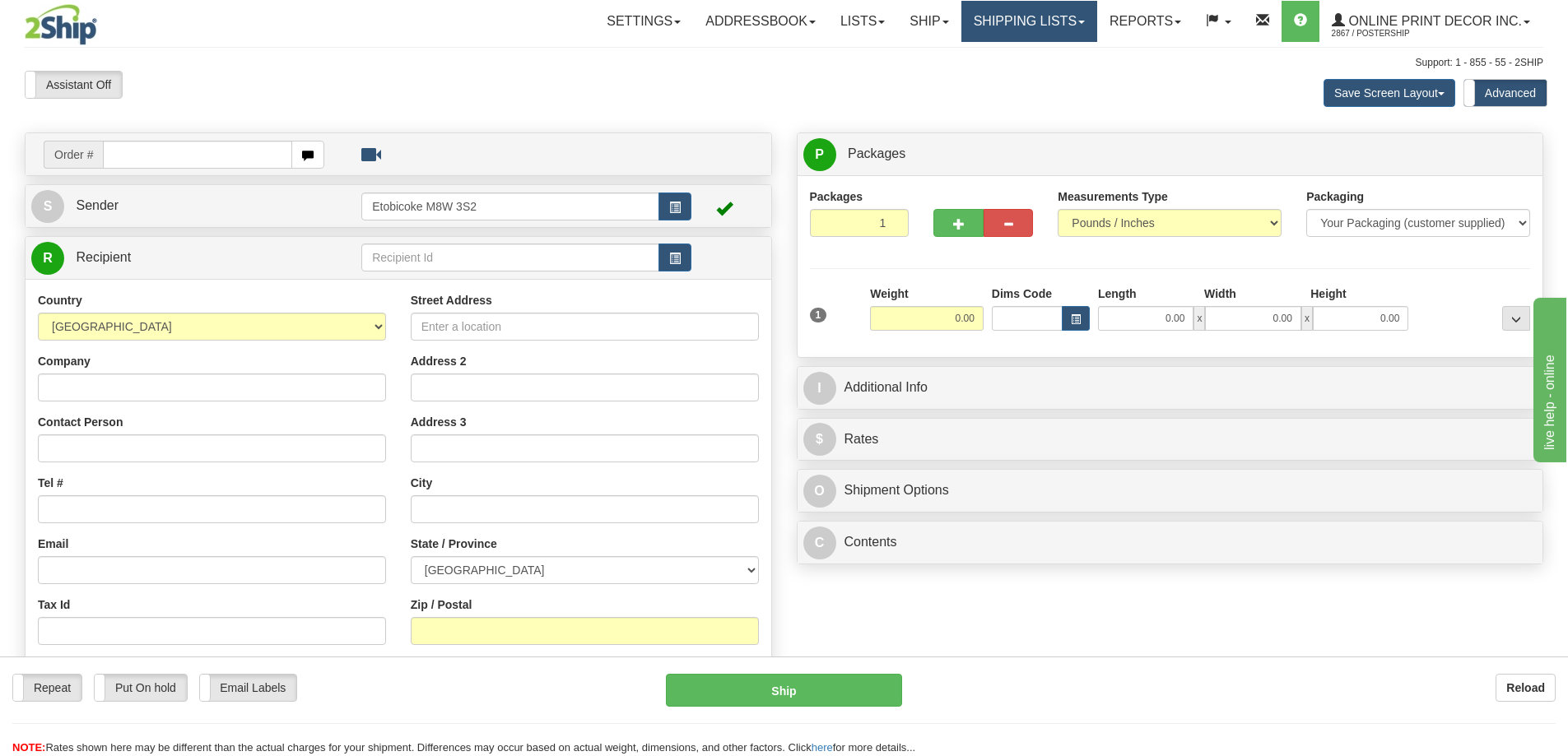
click at [1071, 17] on link "Shipping lists" at bounding box center [1029, 21] width 136 height 41
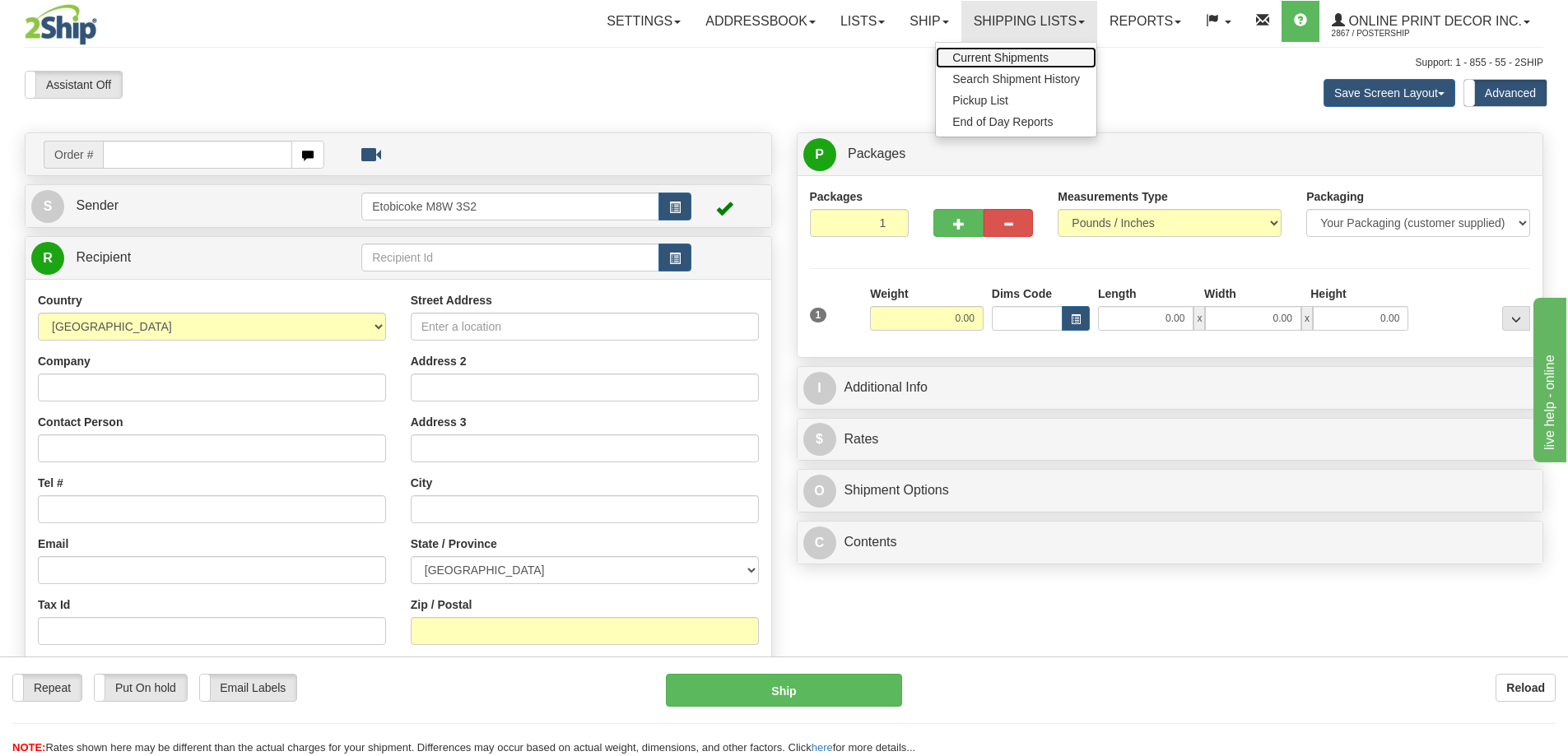
click at [1046, 56] on span "Current Shipments" at bounding box center [1001, 57] width 96 height 13
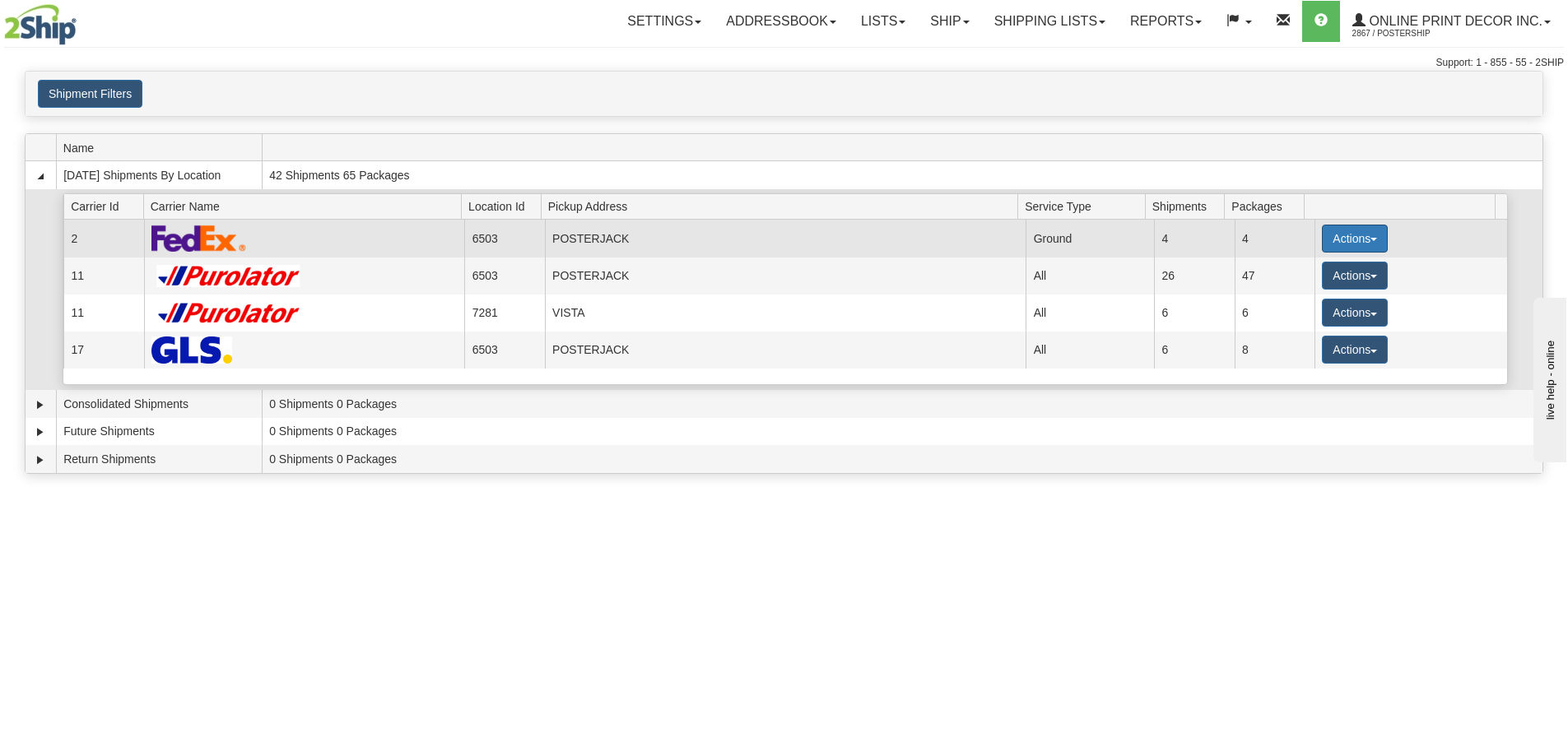
click at [1353, 234] on button "Actions" at bounding box center [1354, 239] width 66 height 28
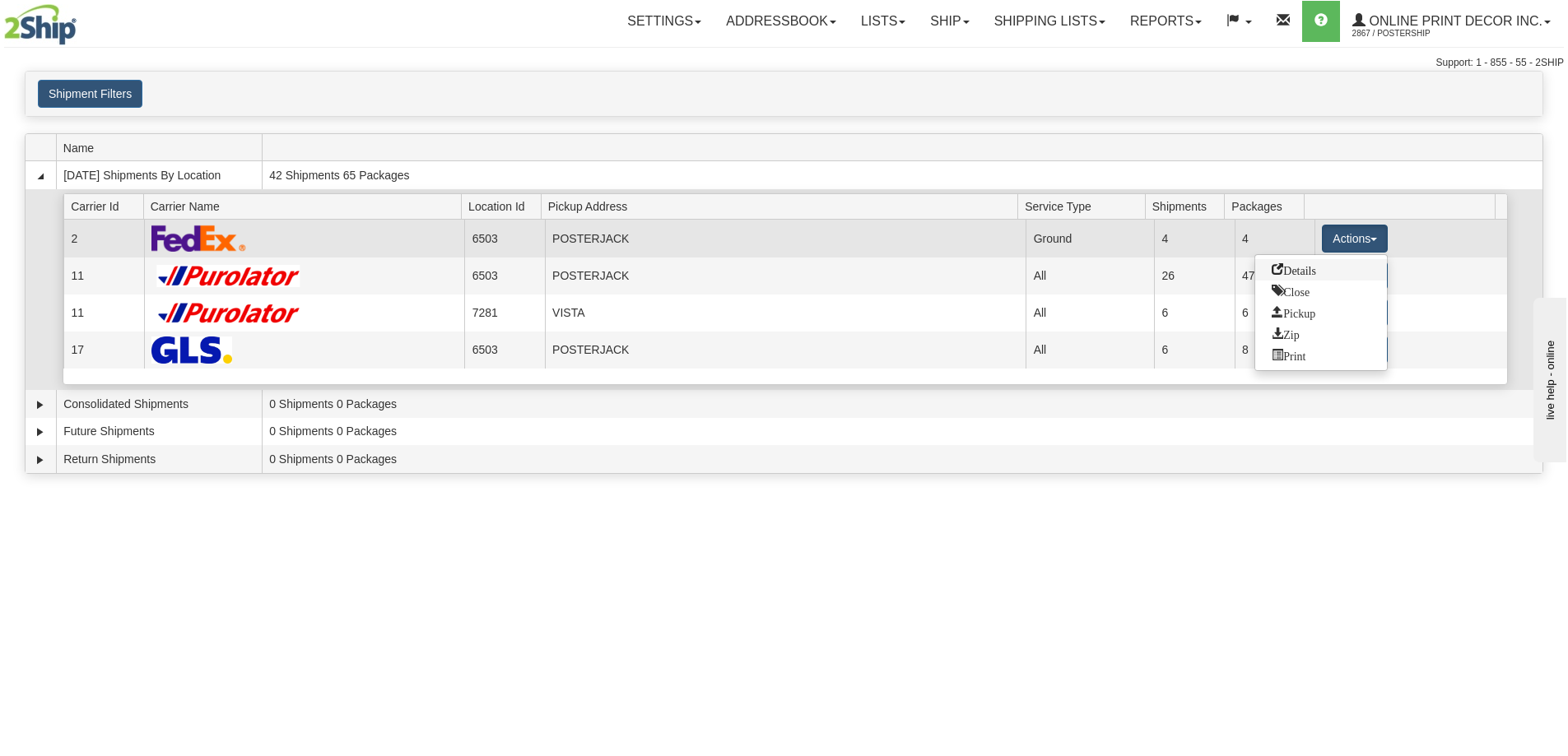
click at [1316, 273] on span "Details" at bounding box center [1293, 269] width 44 height 12
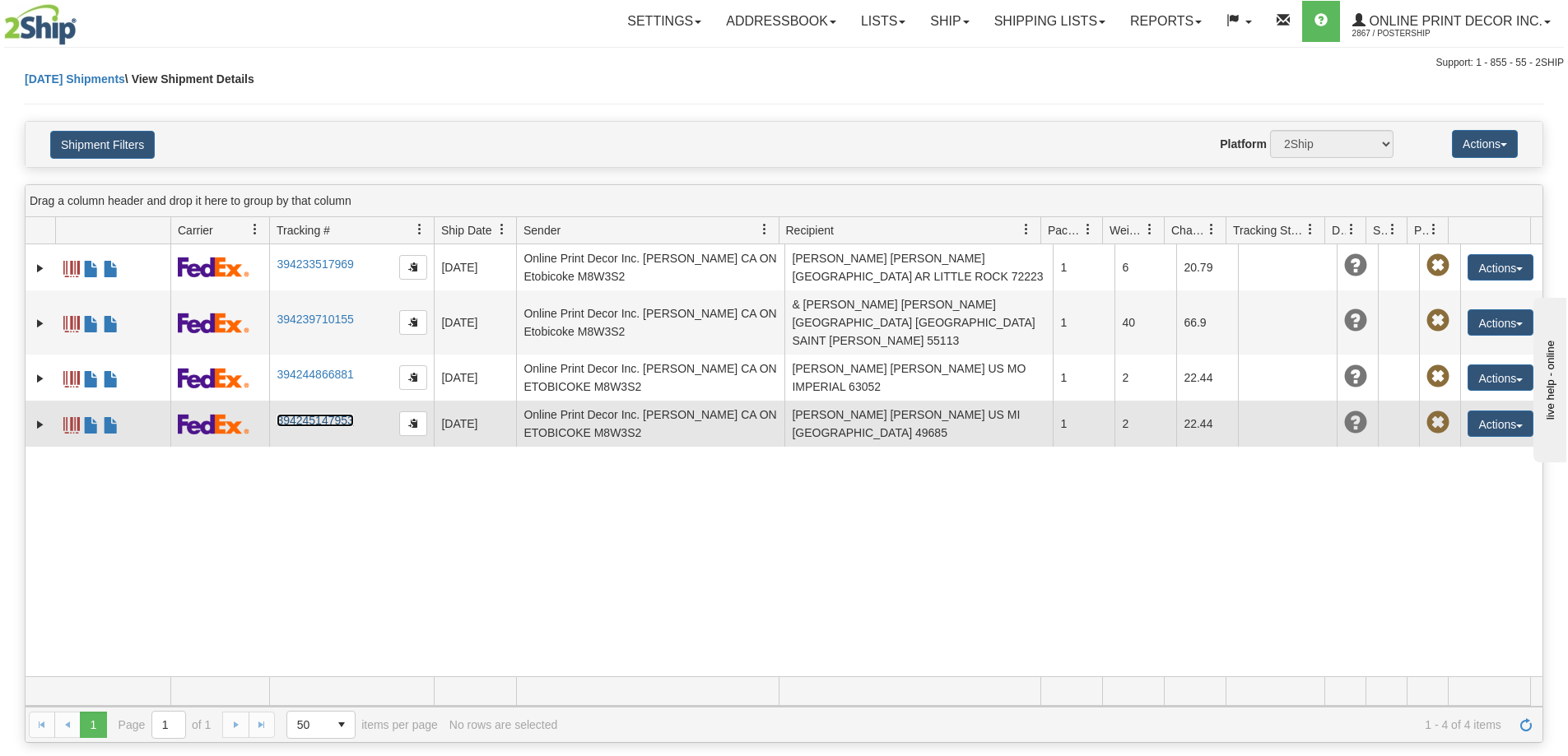
click at [319, 414] on link "394245147953" at bounding box center [314, 421] width 77 height 13
